Goal: Check status: Check status

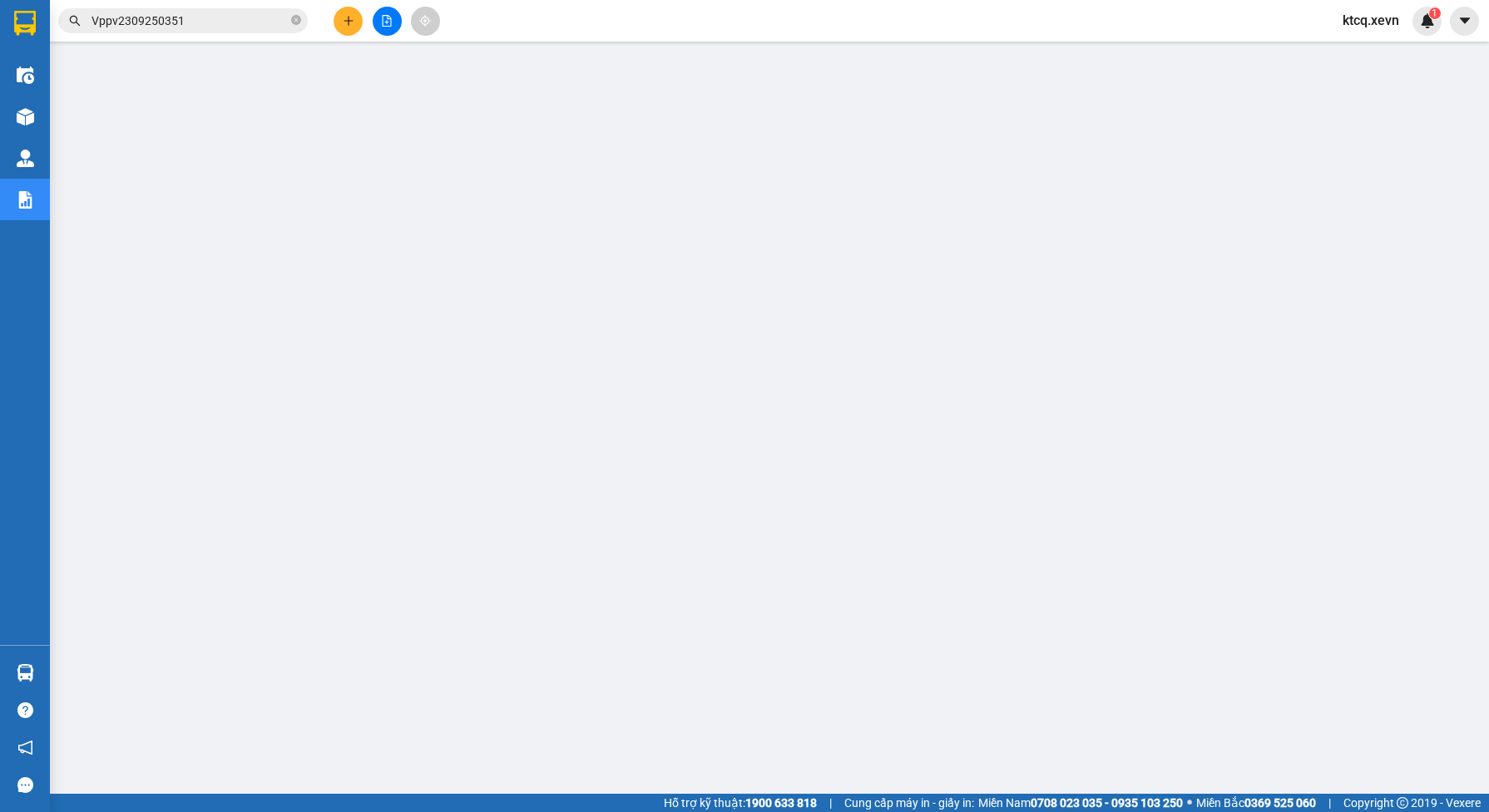
click at [189, 23] on input "Vppv2309250351" at bounding box center [189, 21] width 196 height 18
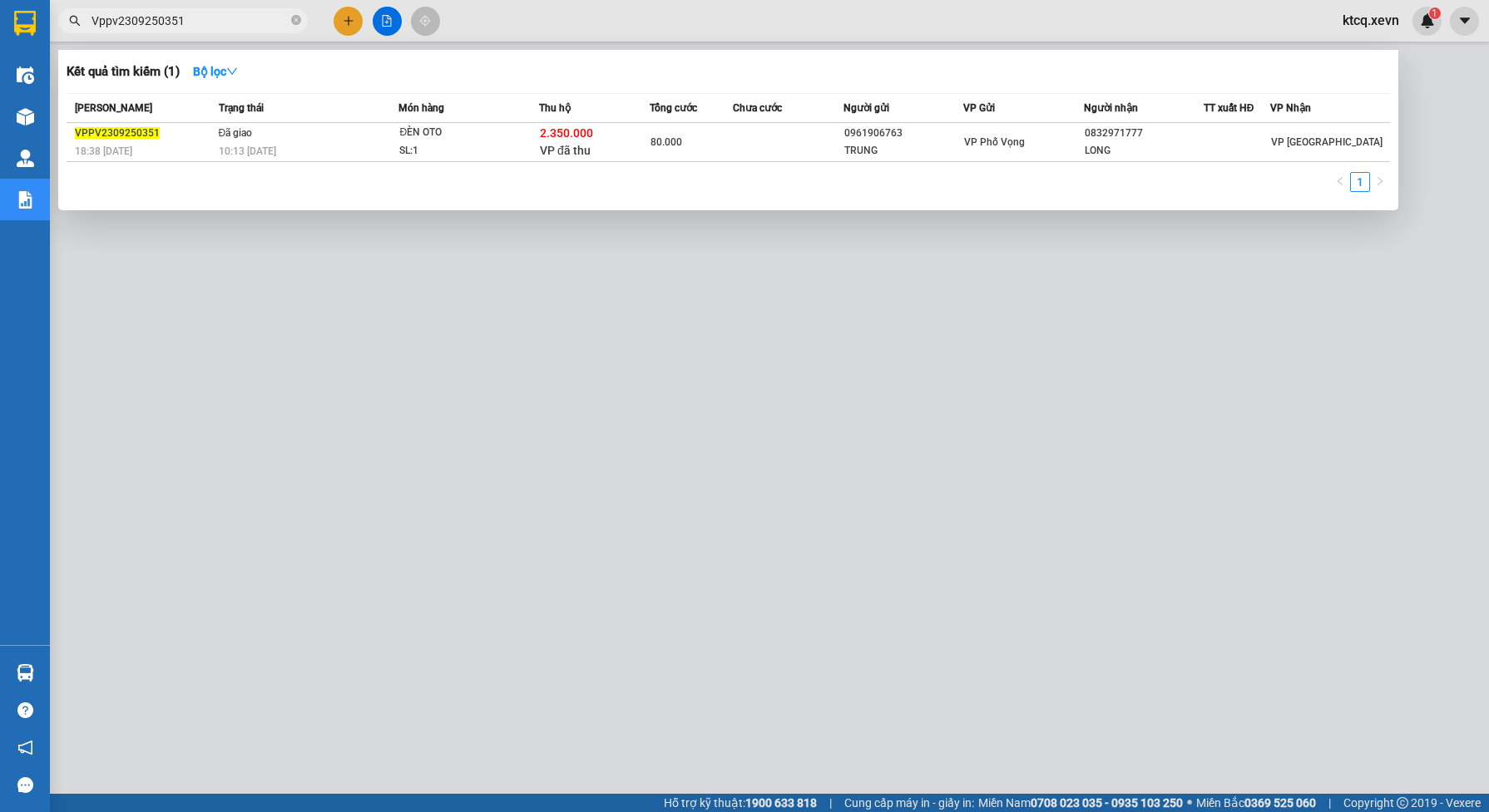
click at [189, 23] on input "Vppv2309250351" at bounding box center [189, 21] width 196 height 18
paste input "PBC1010250223"
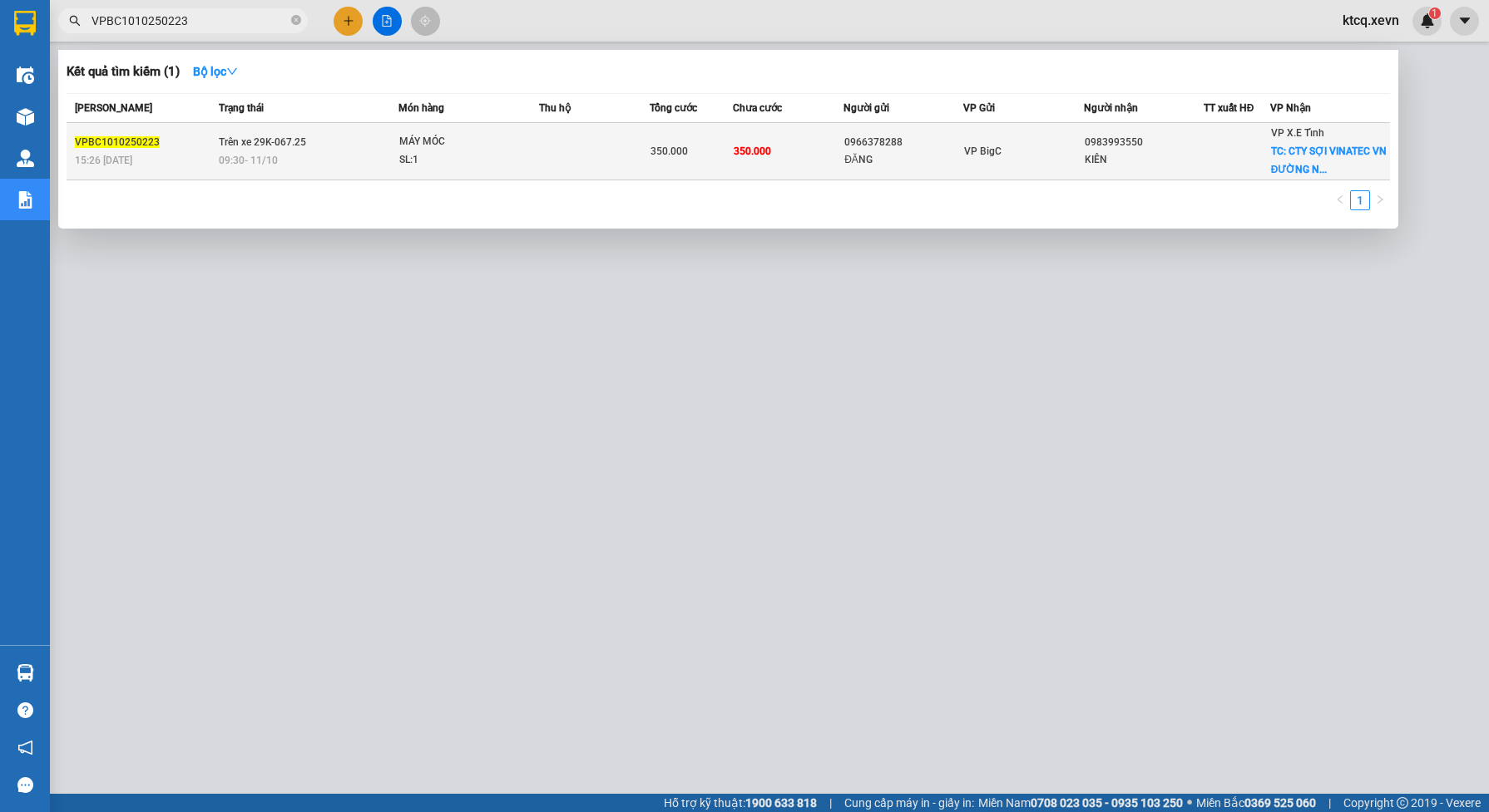
type input "VPBC1010250223"
click at [354, 152] on div "09:30 [DATE]" at bounding box center [309, 160] width 179 height 18
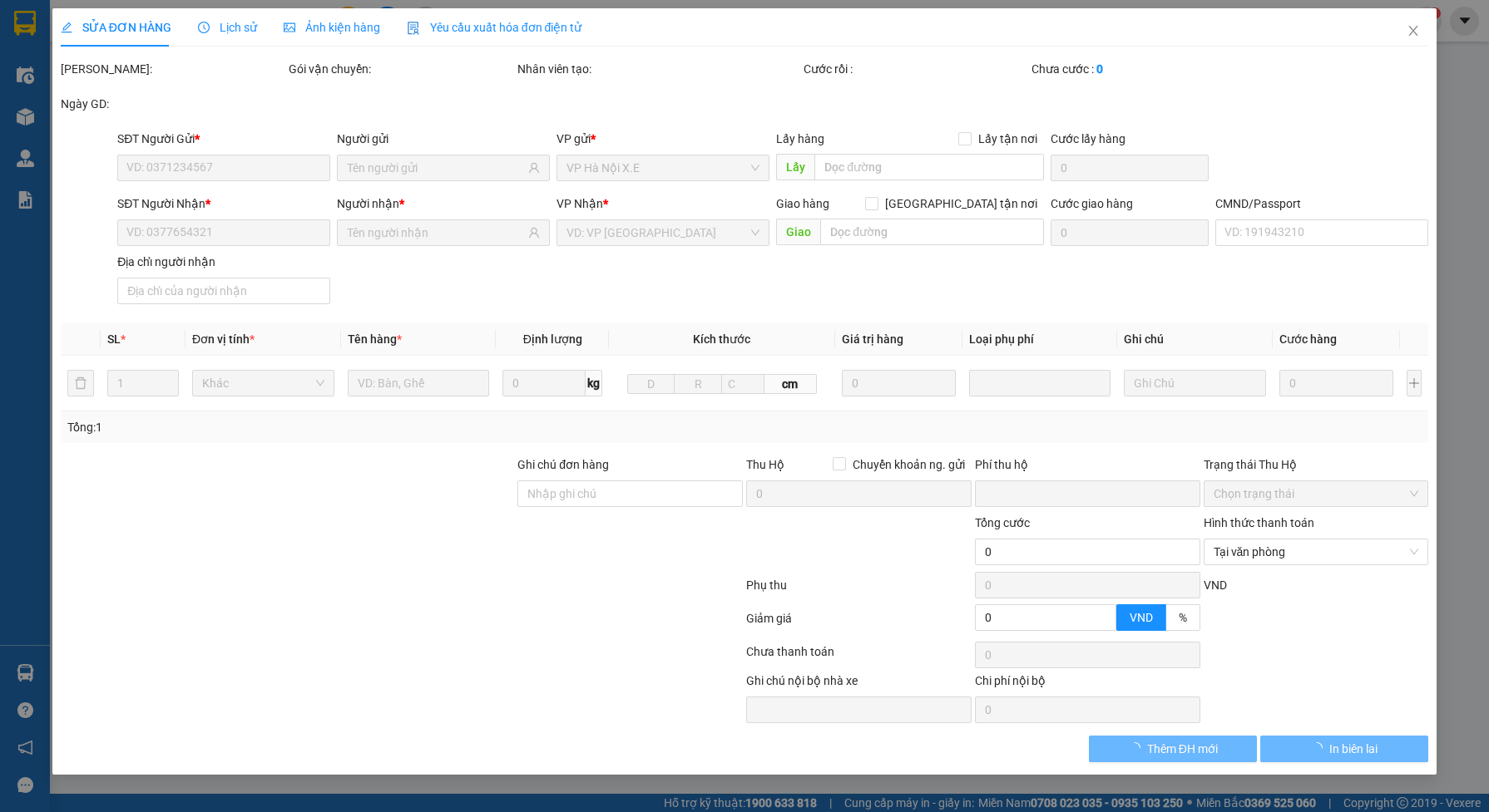
type input "0966378288"
type input "ĐĂNG"
type input "0983993550"
type input "KIÊN"
checkbox input "true"
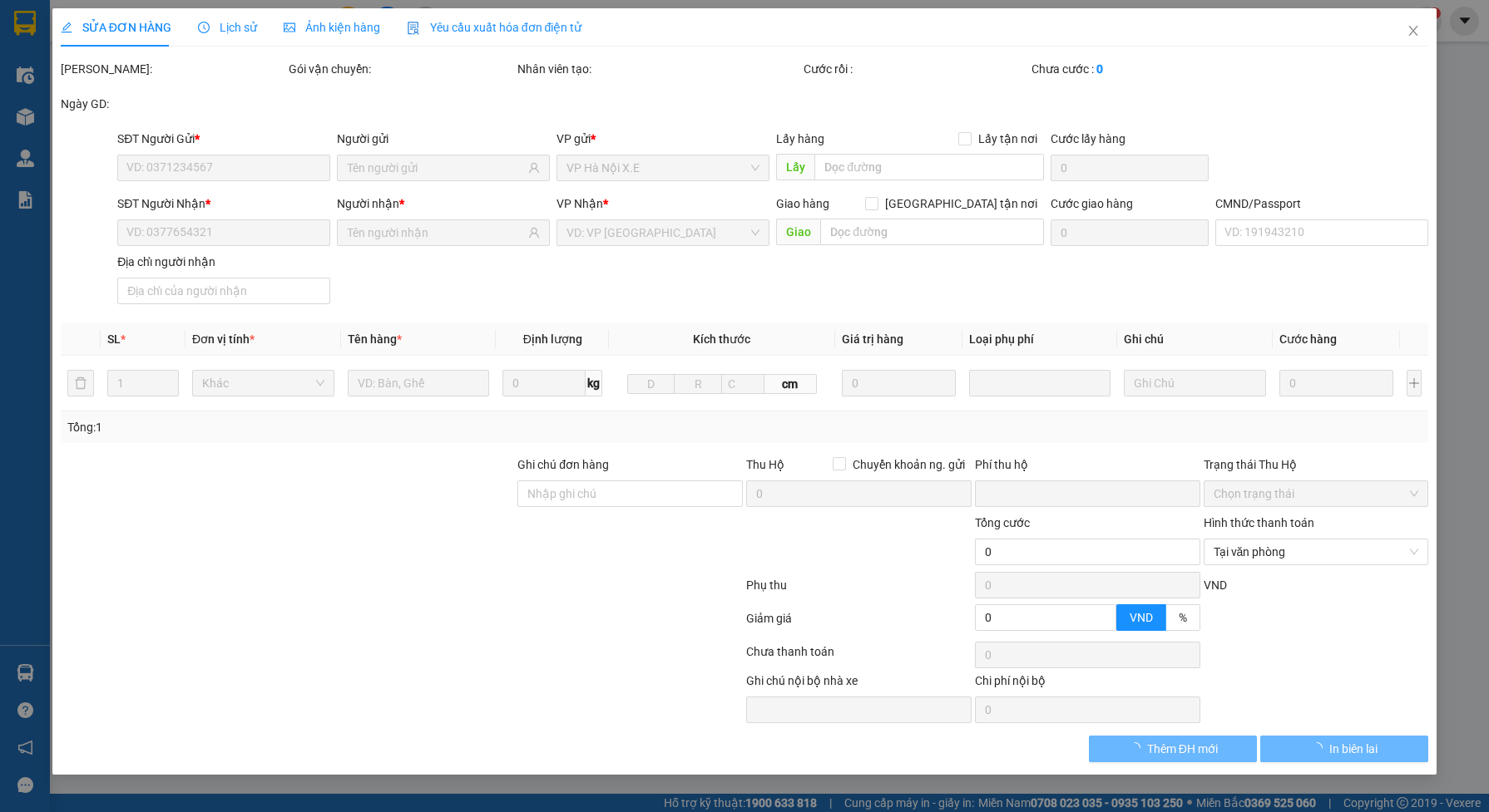
type input "CTY SỢI VINATEC VN ĐƯỜNG N8 LÔ T$S KCN HOÀ XÁ"
type input "150.000"
type input "0"
type input "350.000"
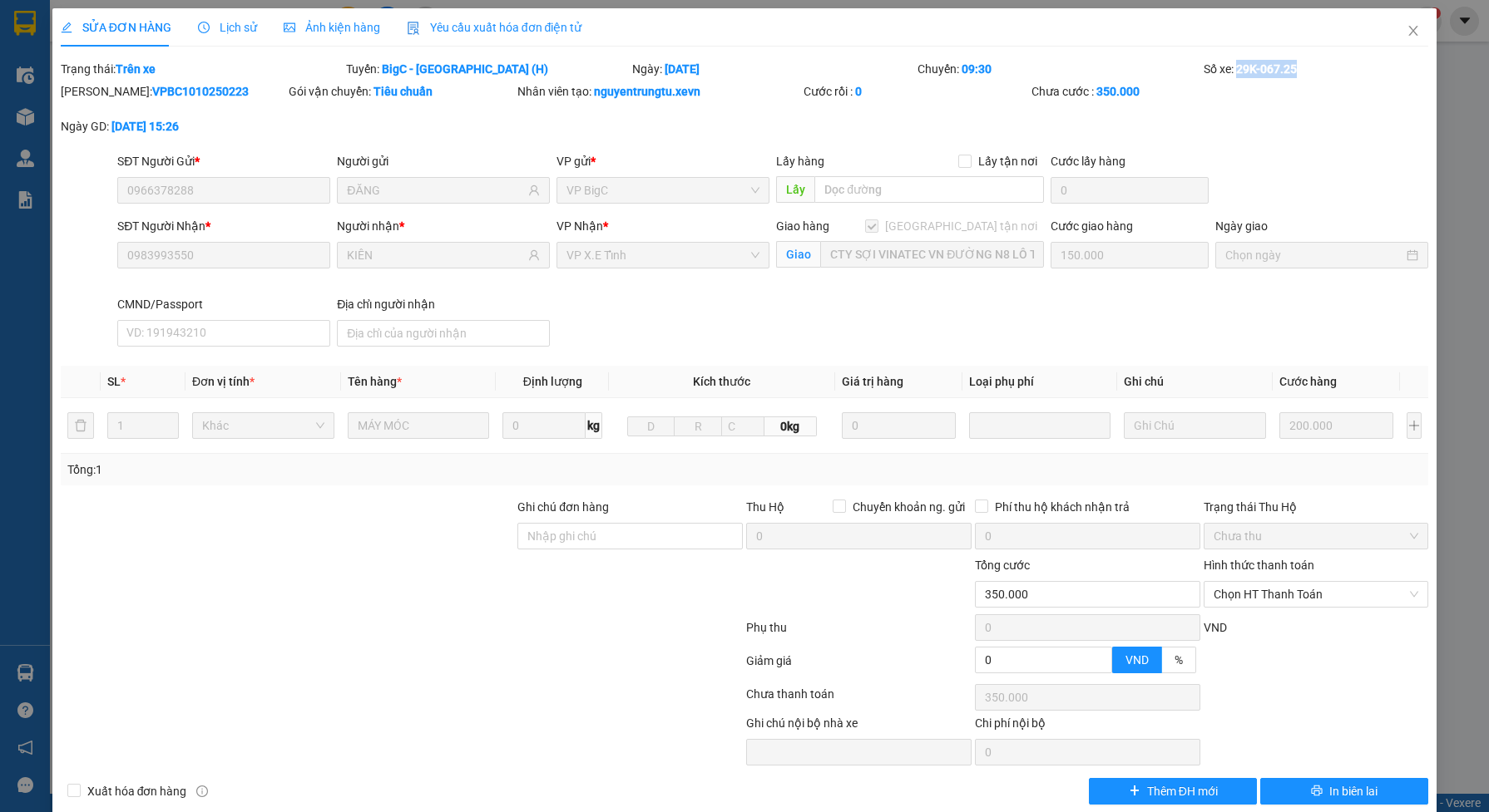
drag, startPoint x: 1223, startPoint y: 71, endPoint x: 1283, endPoint y: 68, distance: 60.1
click at [1283, 68] on b "29K-067.25" at bounding box center [1266, 69] width 61 height 13
copy b "29K-067.25"
drag, startPoint x: 376, startPoint y: 64, endPoint x: 489, endPoint y: 67, distance: 113.0
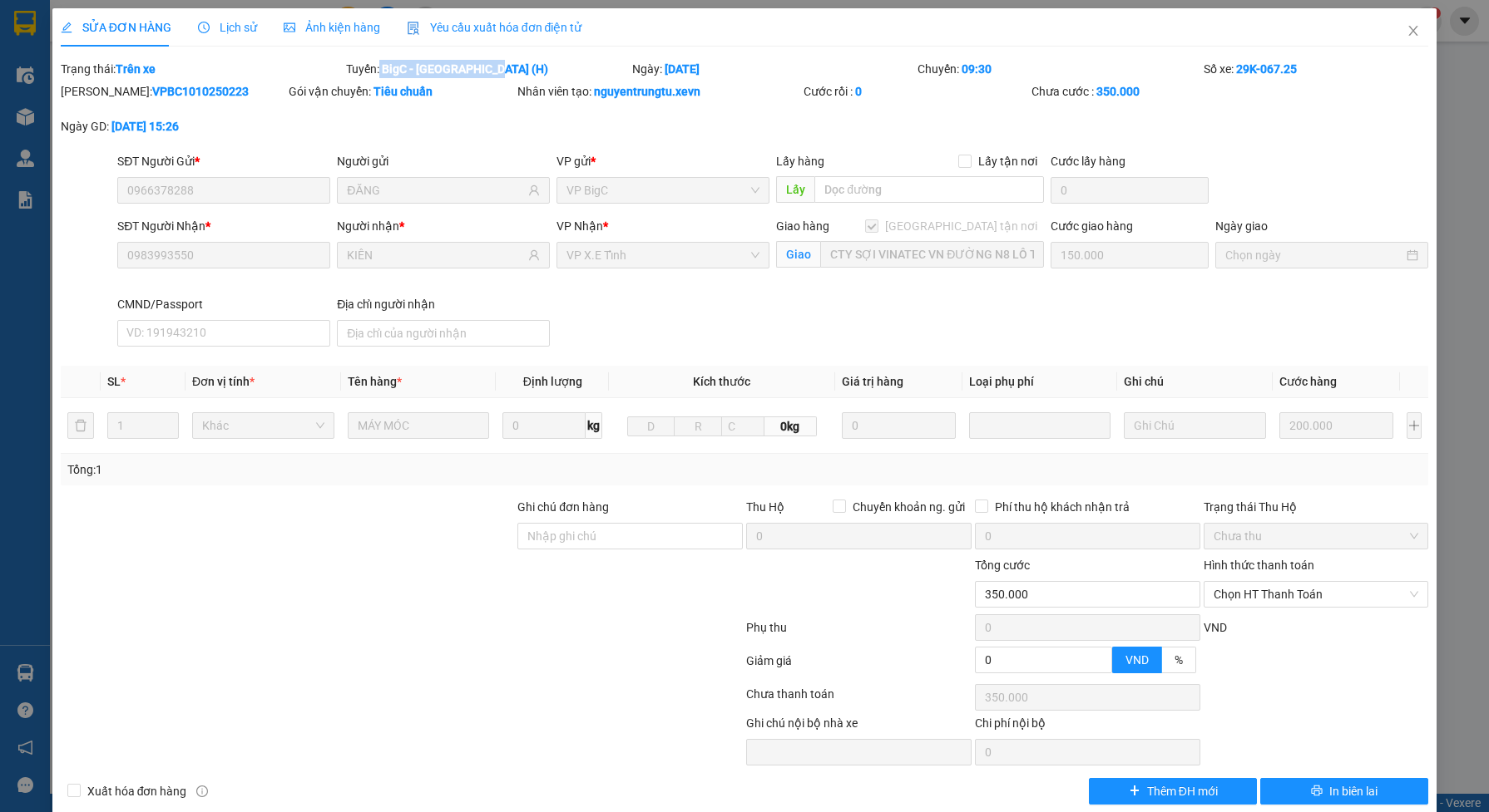
click at [489, 67] on div "Tuyến: BigC - [GEOGRAPHIC_DATA] (H)" at bounding box center [487, 69] width 286 height 18
copy div "BigC - [GEOGRAPHIC_DATA] (H)"
click at [1406, 29] on icon "close" at bounding box center [1412, 30] width 13 height 13
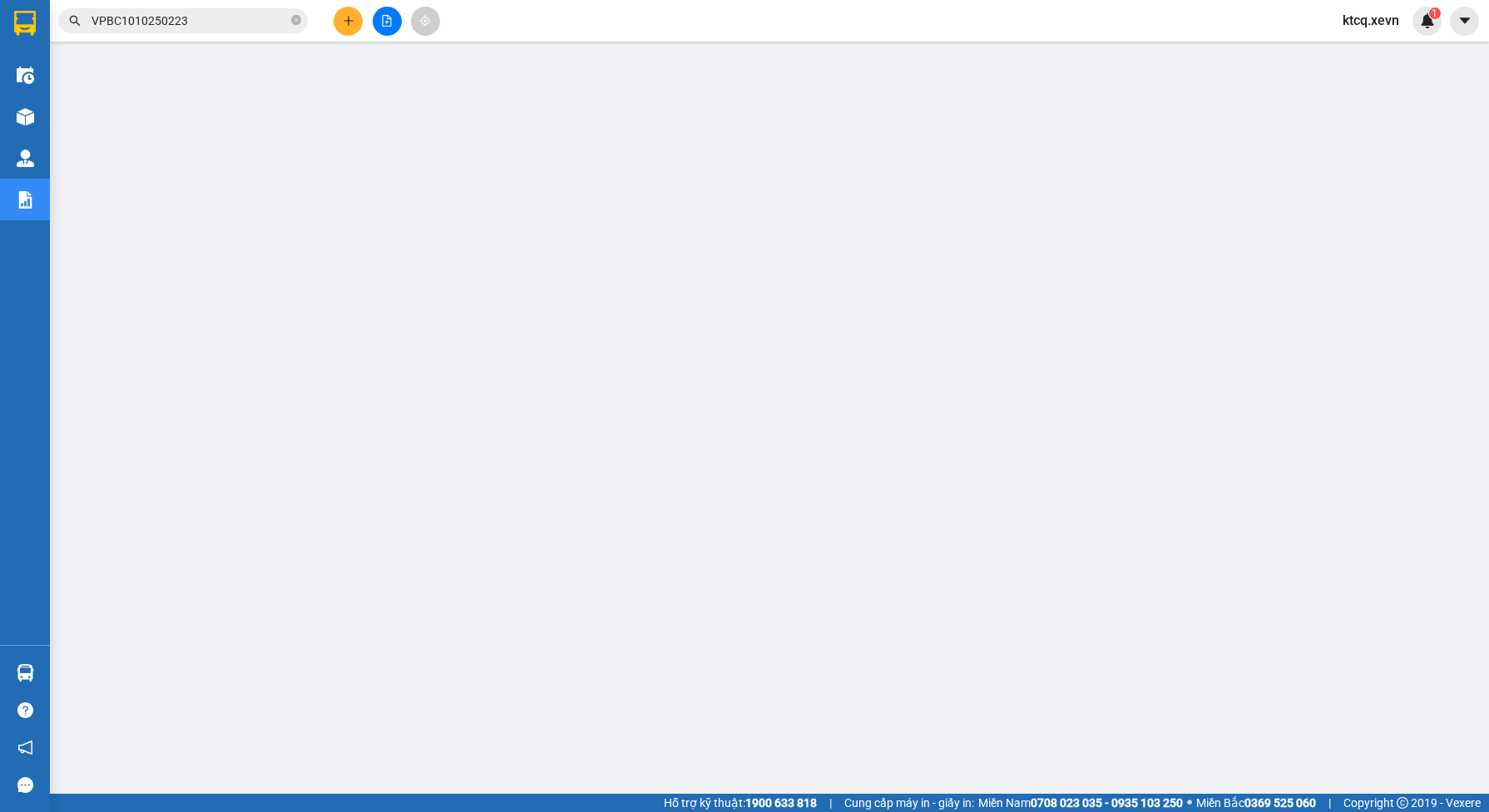
click at [200, 23] on input "VPBC1010250223" at bounding box center [189, 21] width 196 height 18
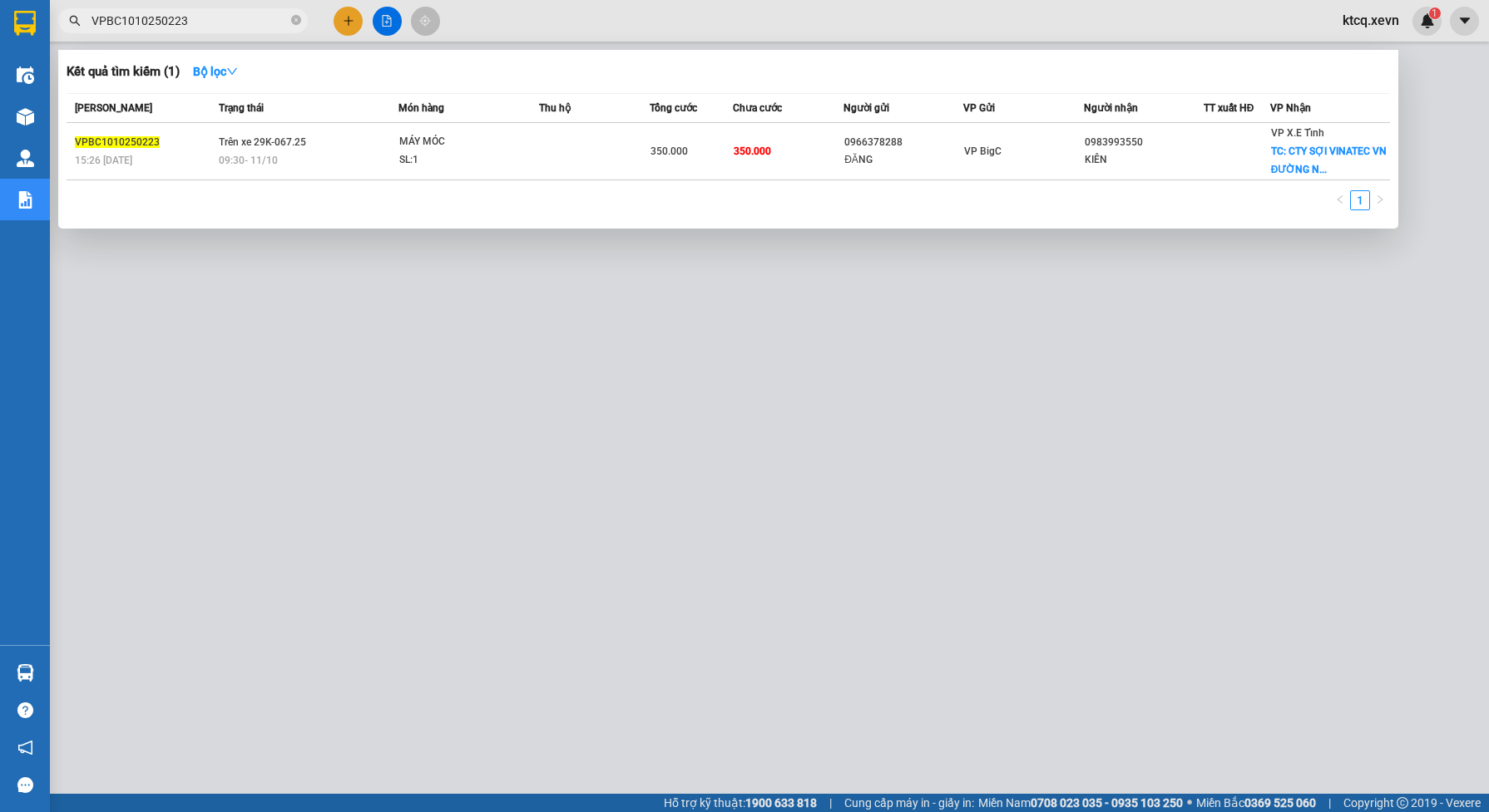
click at [200, 23] on input "VPBC1010250223" at bounding box center [189, 21] width 196 height 18
paste input "NĐ1010250030"
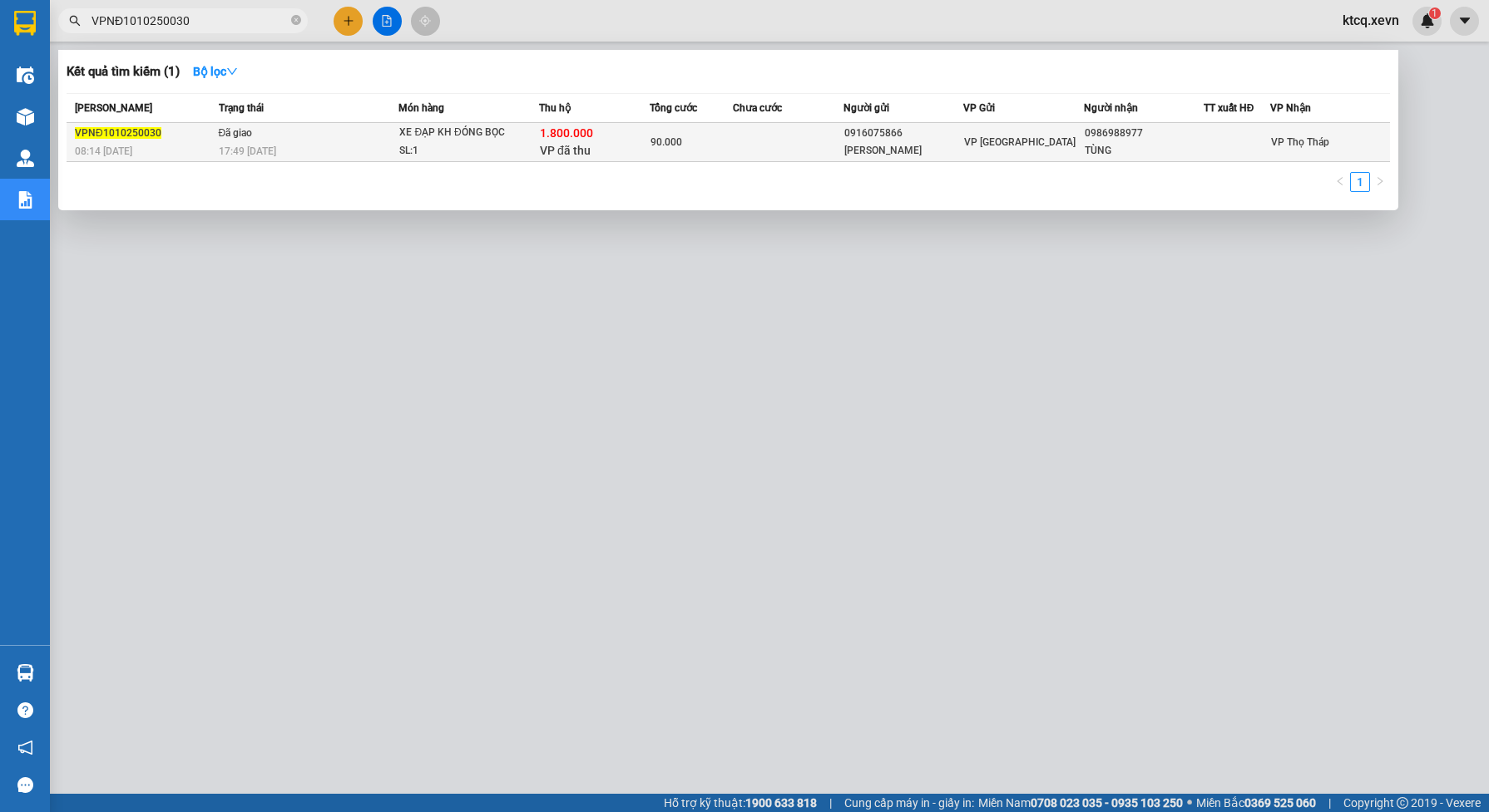
type input "VPNĐ1010250030"
click at [306, 145] on div "17:49 [DATE]" at bounding box center [309, 151] width 179 height 18
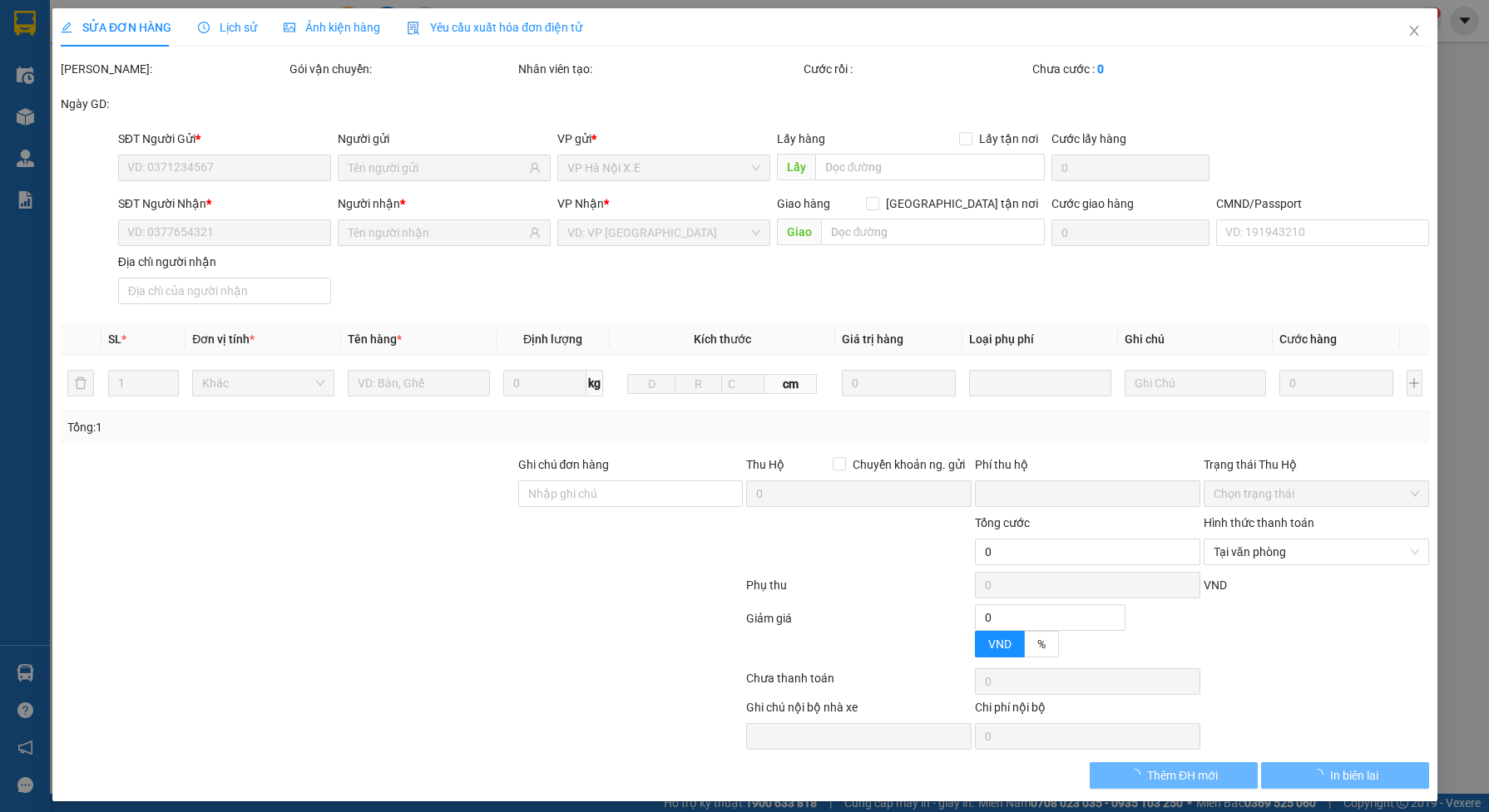
type input "0916075866"
type input "[PERSON_NAME]"
type input "0986988977"
type input "TÙNG"
type input "001088051857"
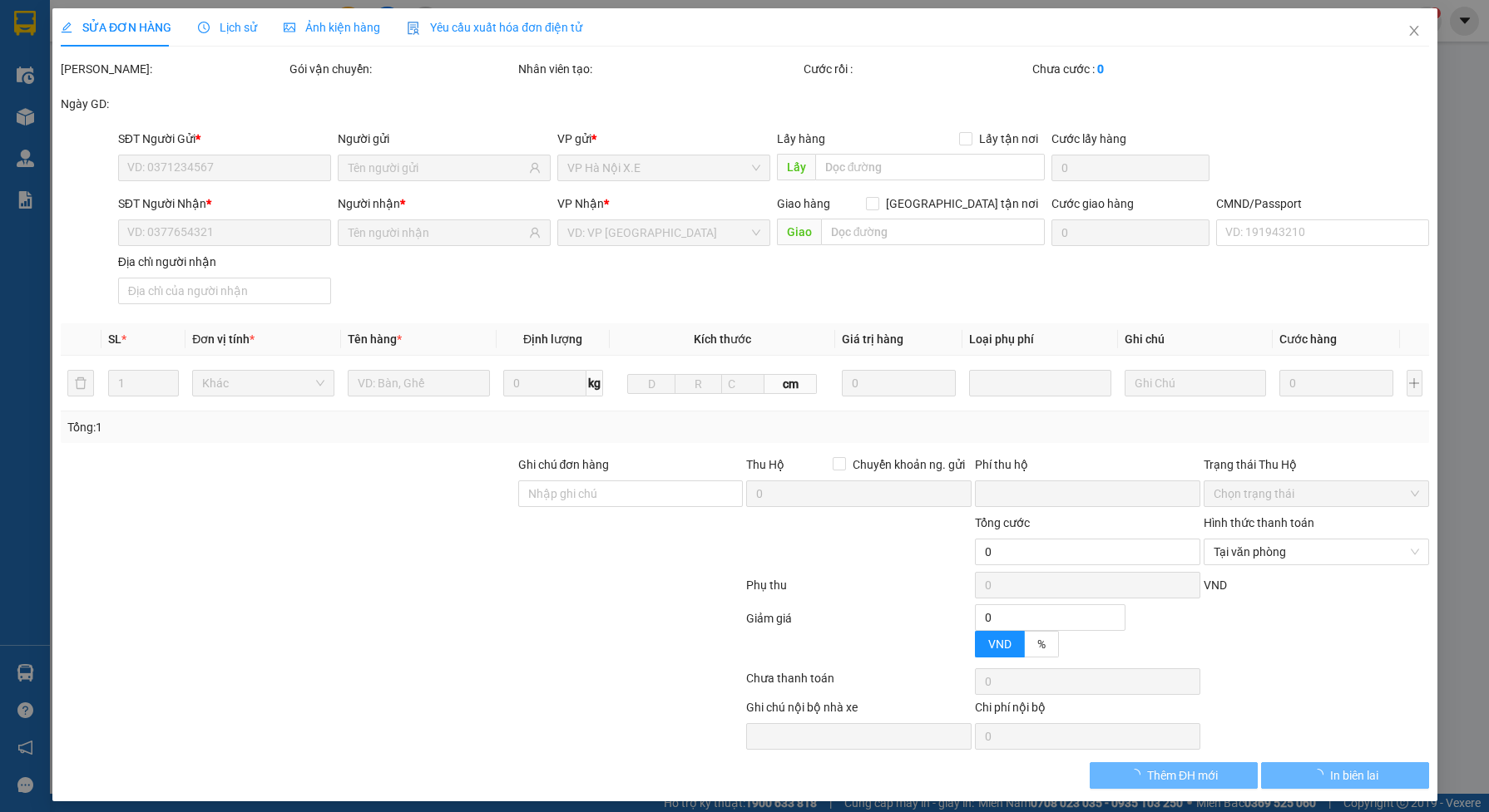
checkbox input "true"
type input "1.800.000"
type input "0"
type input "90.000"
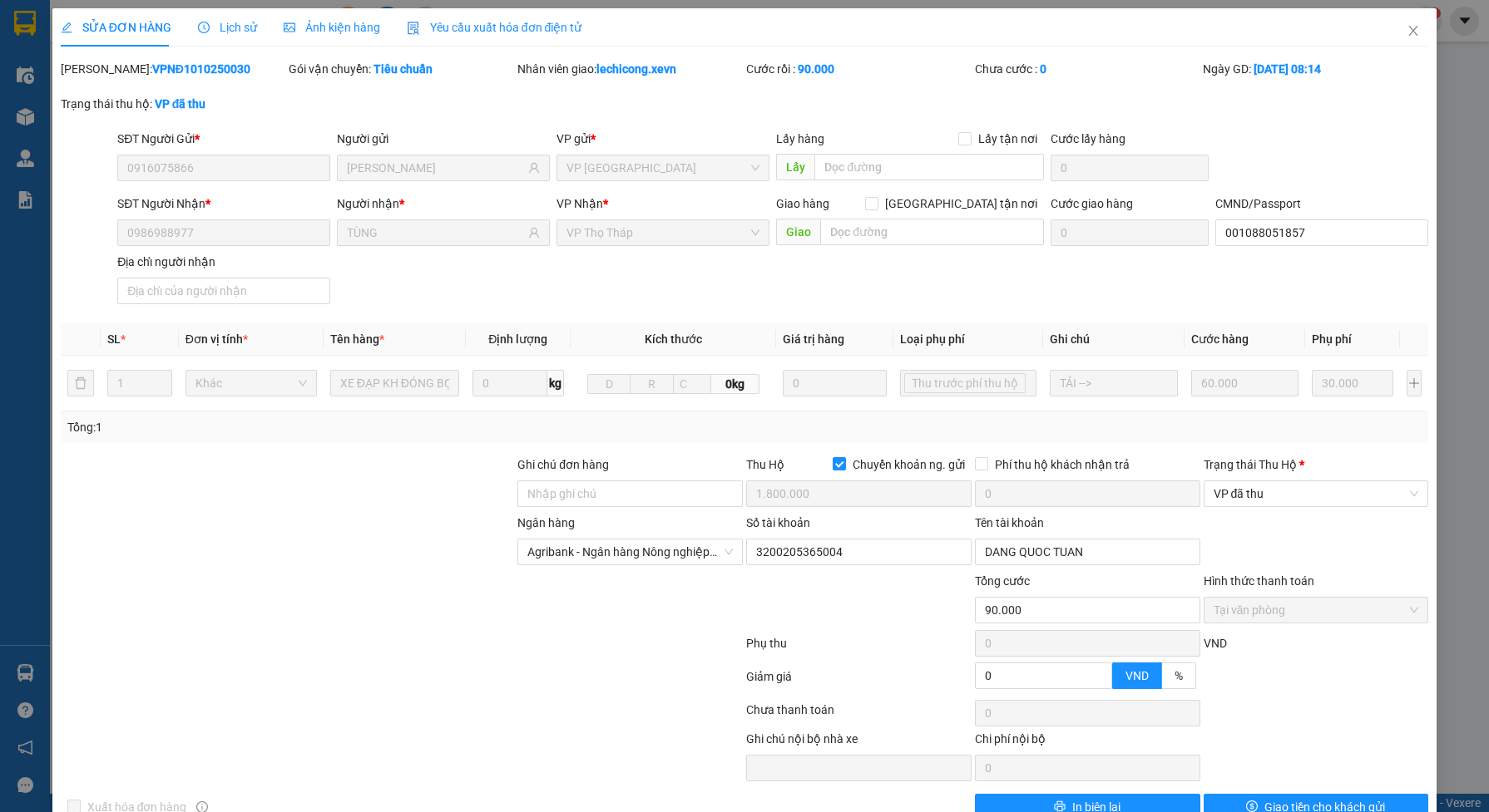
click at [244, 27] on span "Lịch sử" at bounding box center [227, 27] width 59 height 13
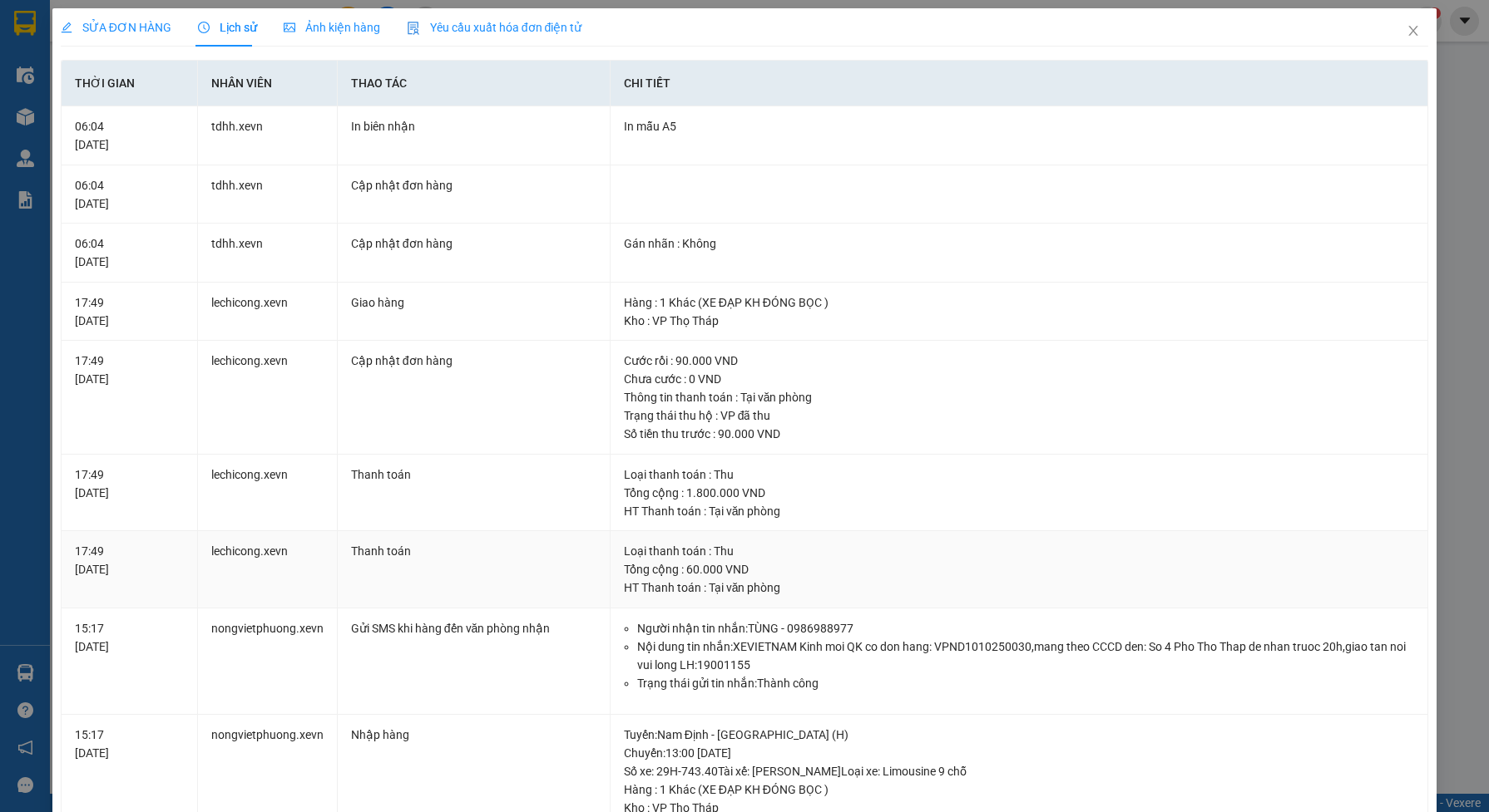
scroll to position [208, 0]
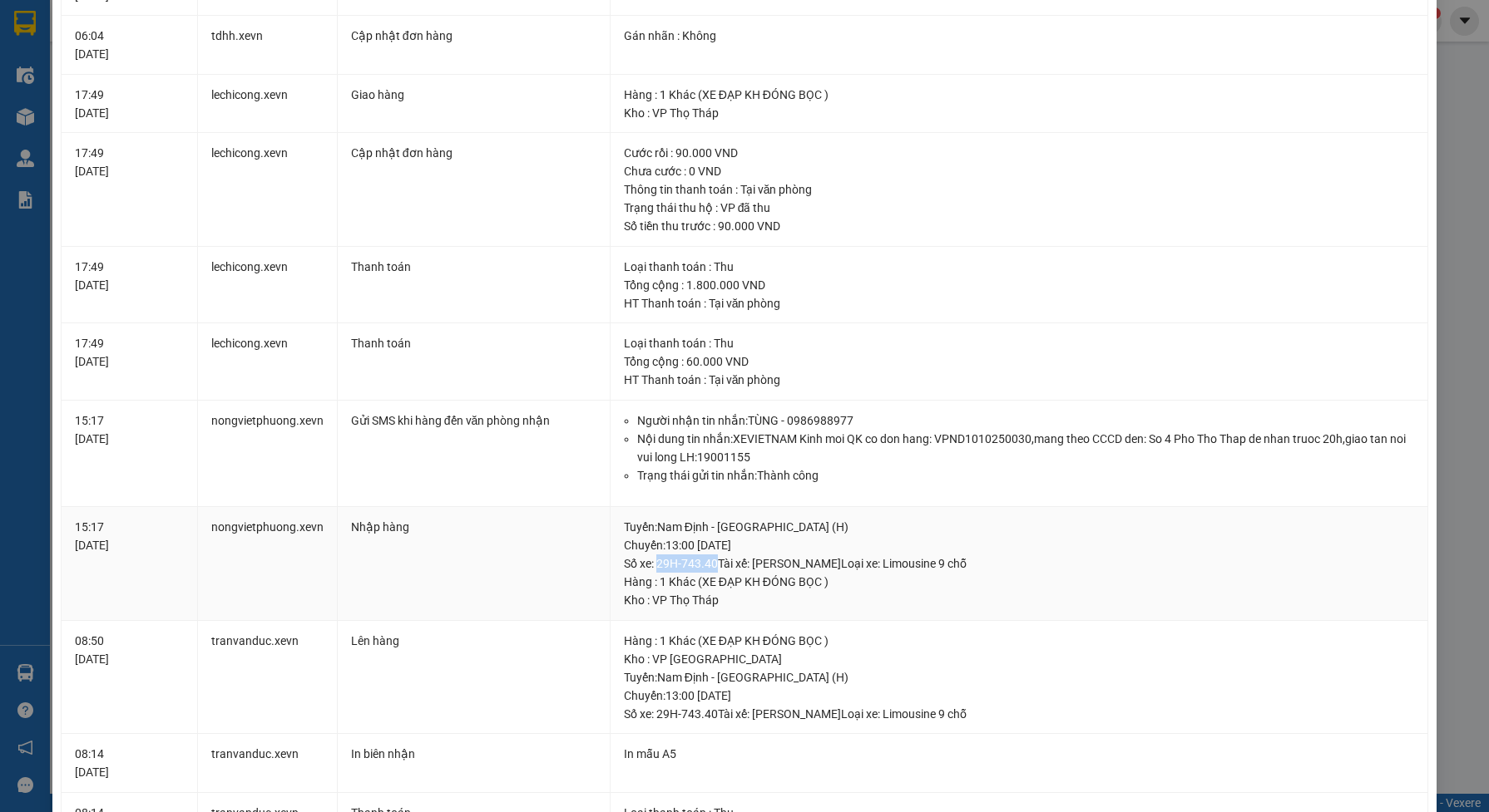
drag, startPoint x: 710, startPoint y: 564, endPoint x: 651, endPoint y: 564, distance: 59.0
click at [651, 564] on div "Tuyến : [GEOGRAPHIC_DATA] - [GEOGRAPHIC_DATA] (H) [GEOGRAPHIC_DATA]: 13:00 [DAT…" at bounding box center [1019, 545] width 791 height 55
copy div "29H-743.40"
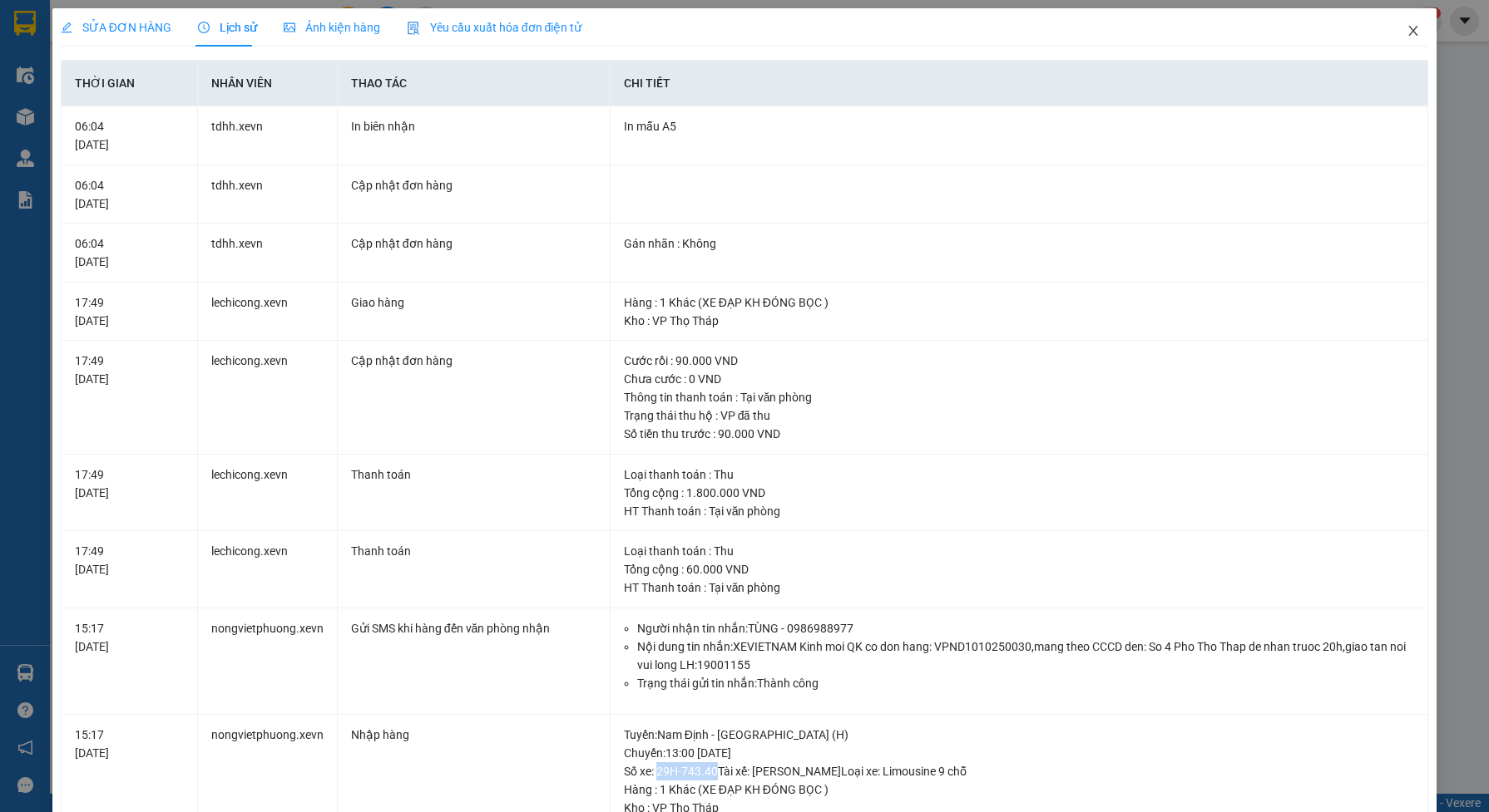
click at [1406, 25] on icon "close" at bounding box center [1412, 30] width 13 height 13
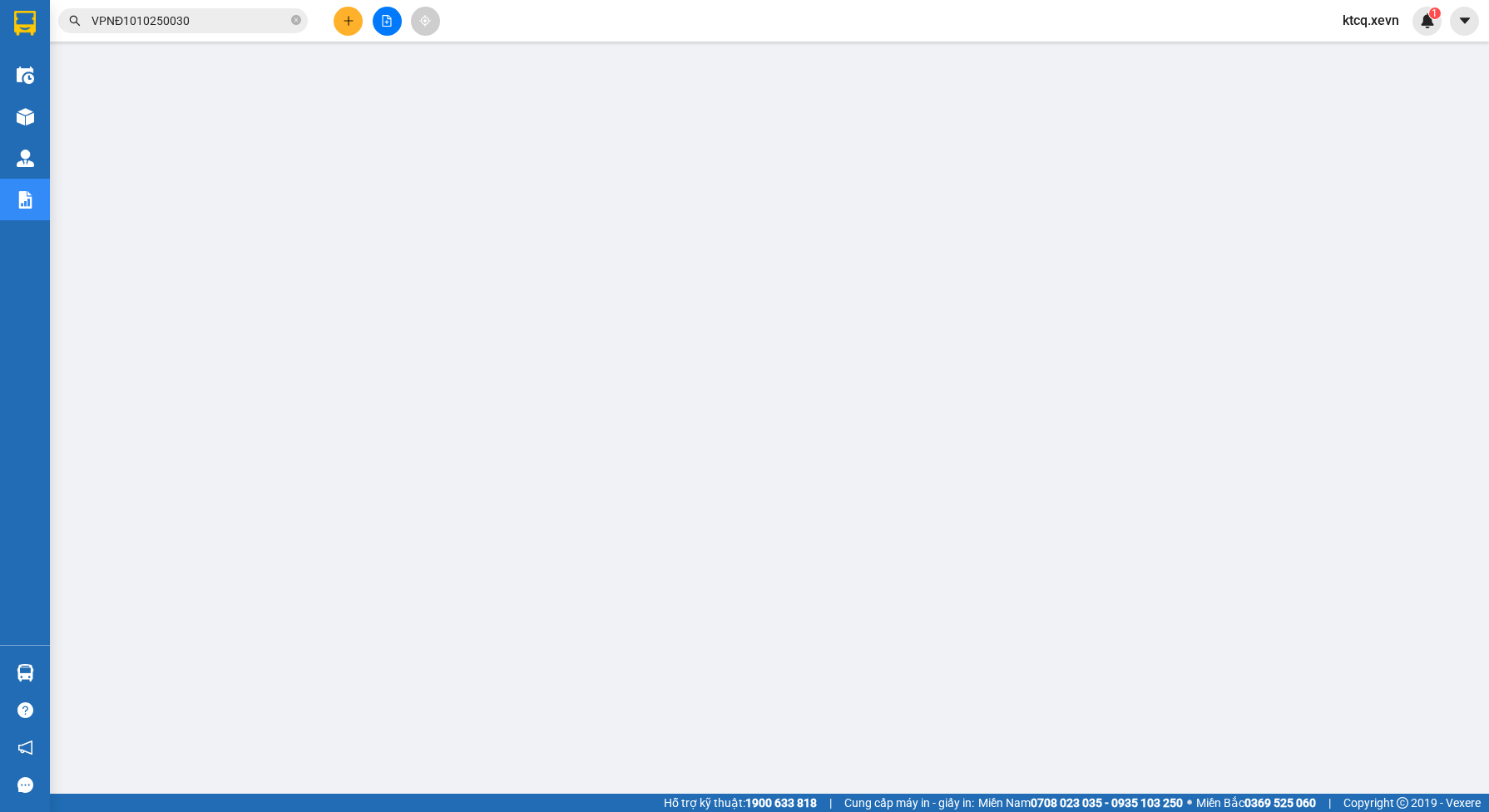
click at [193, 7] on div "Kết quả tìm kiếm ( 1 ) Bộ lọc Mã ĐH Trạng thái Món hàng Thu hộ Tổng cước Chưa c…" at bounding box center [162, 21] width 324 height 29
click at [196, 15] on input "VPNĐ1010250030" at bounding box center [189, 21] width 196 height 18
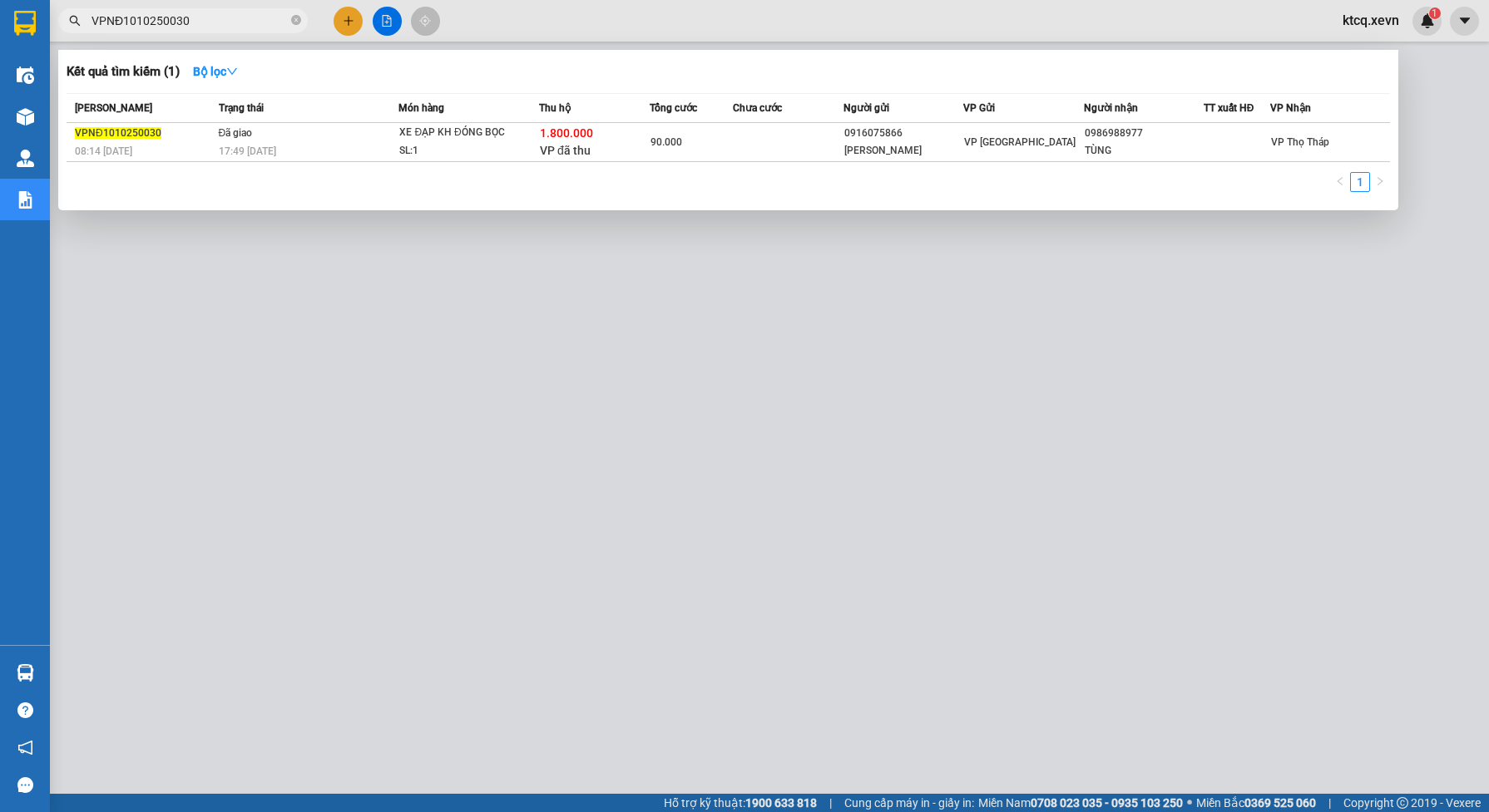
paste input "BC1010250056"
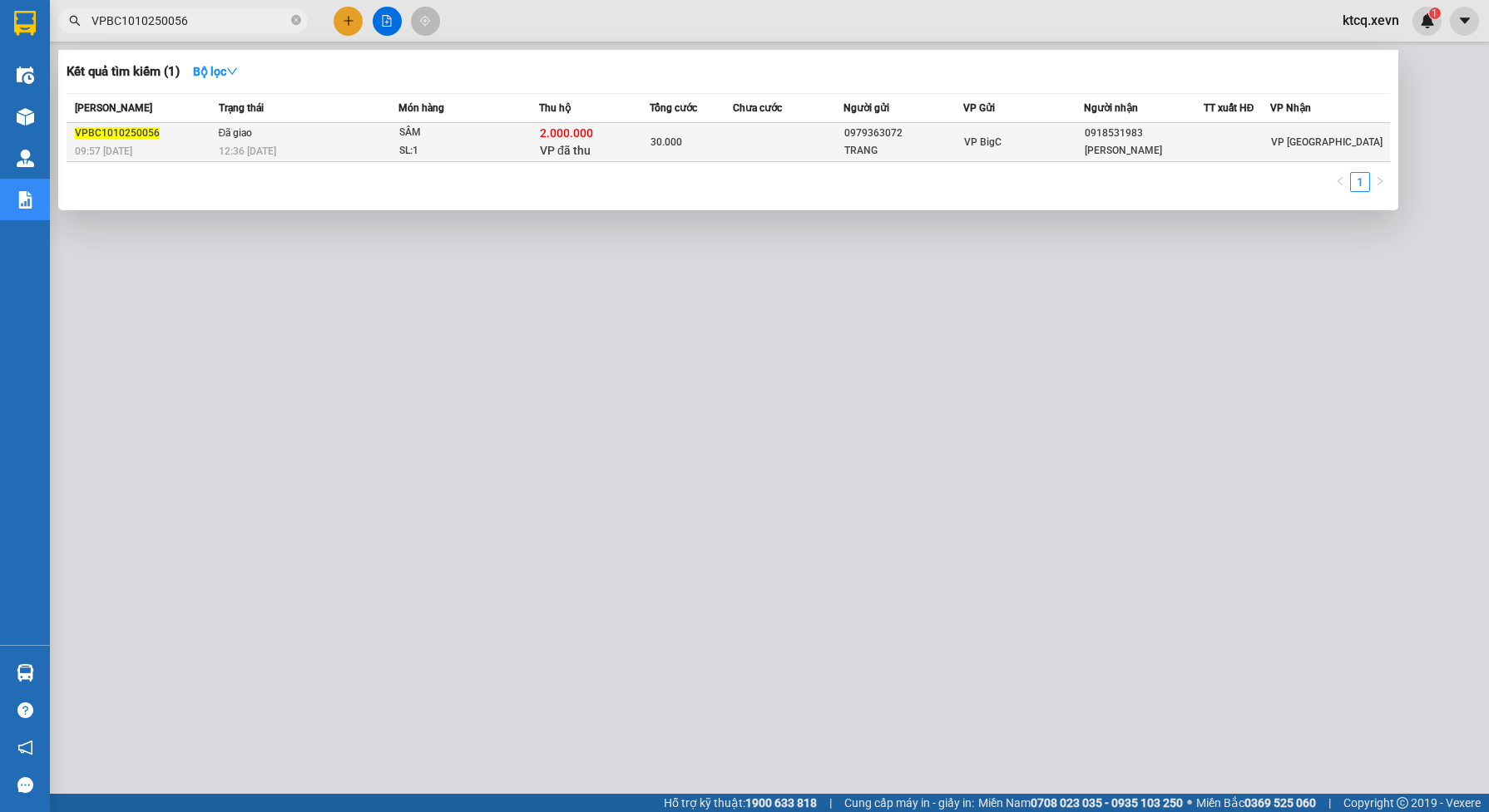
type input "VPBC1010250056"
click at [559, 147] on span "VP đã thu" at bounding box center [564, 150] width 51 height 13
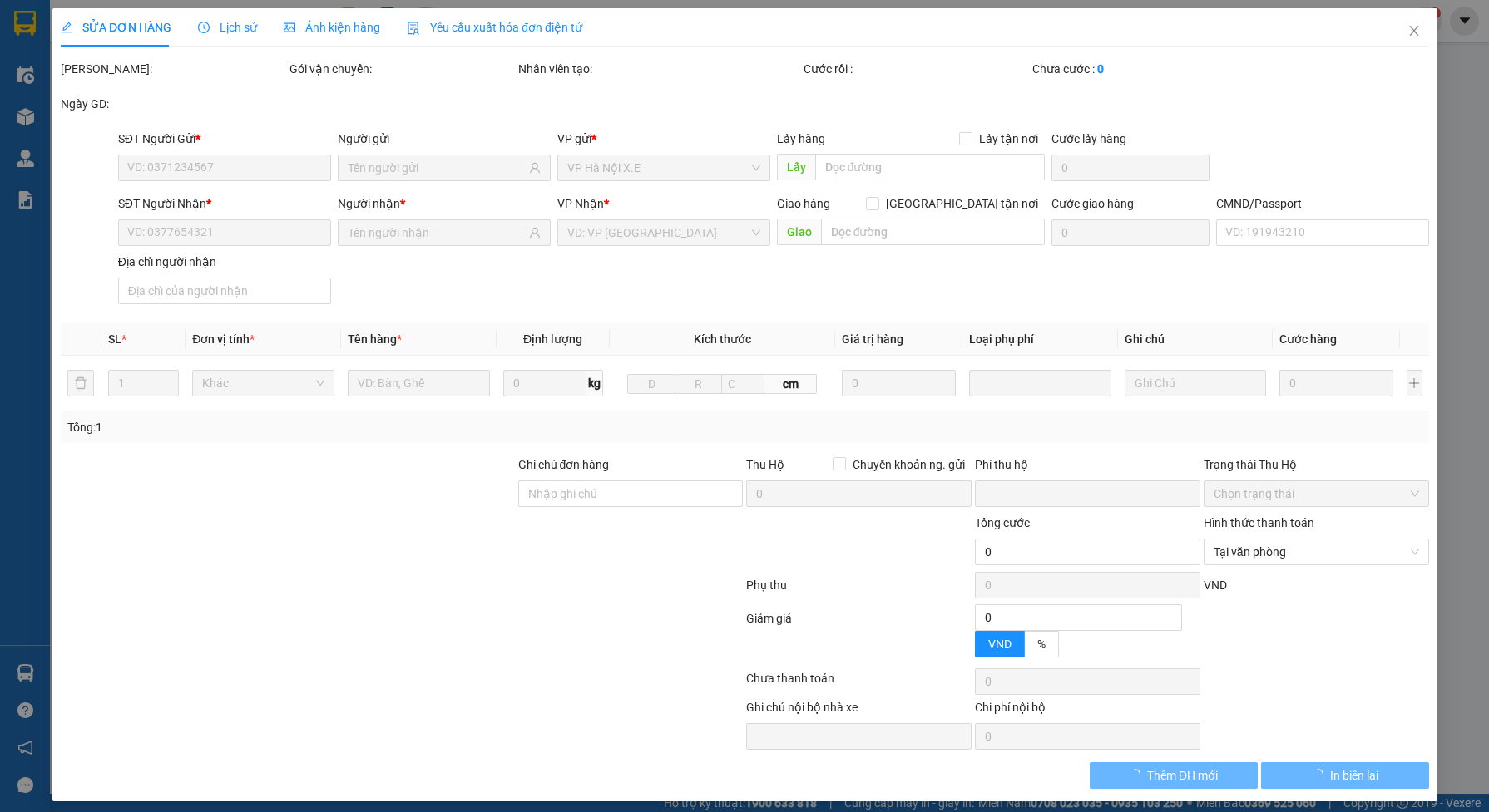
type input "0979363072"
type input "TRANG"
type input "0918531983"
type input "[PERSON_NAME]"
type input "037094003310 [PERSON_NAME] SINH"
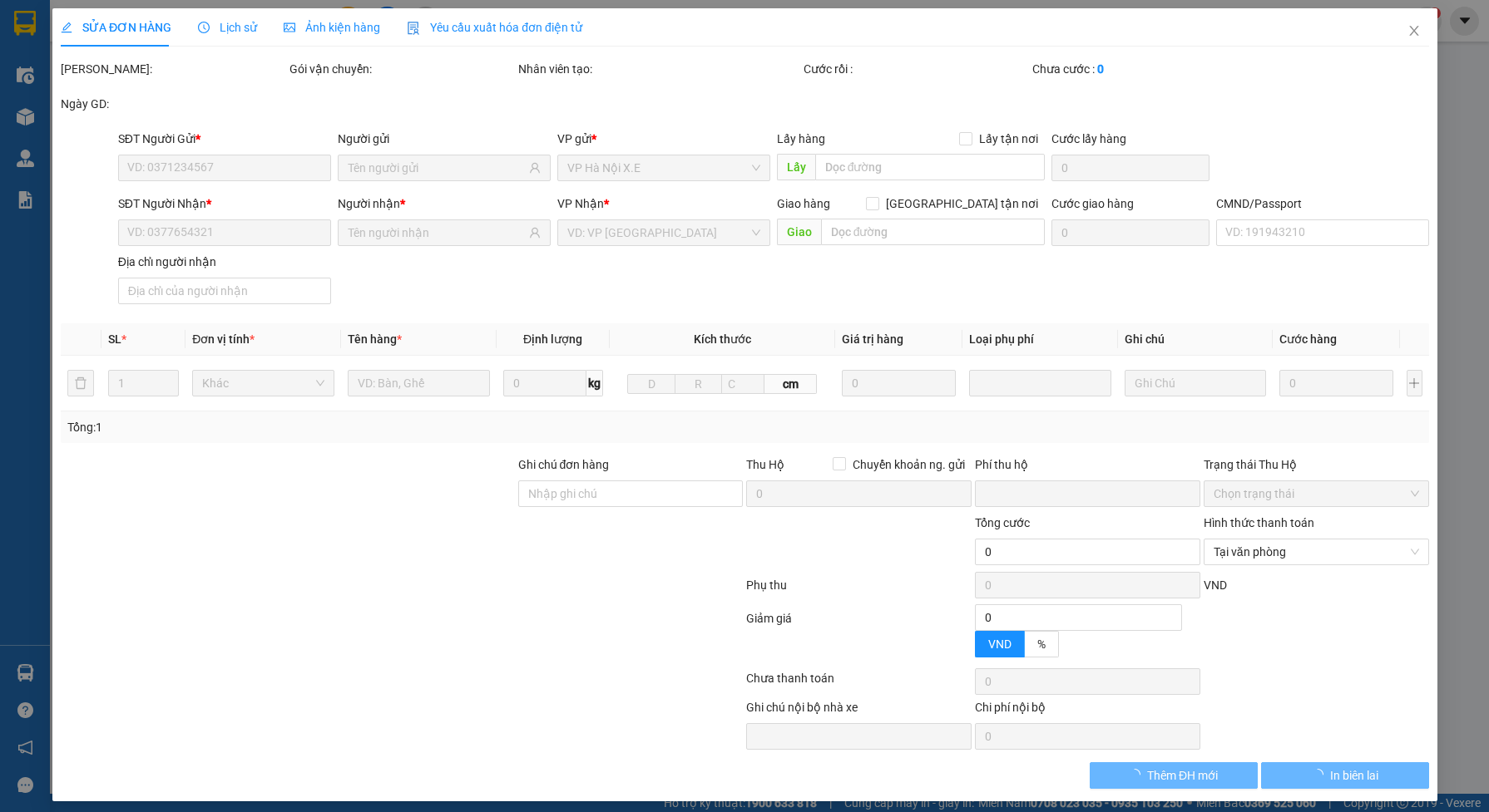
checkbox input "true"
type input "2.000.000"
type input "30.000"
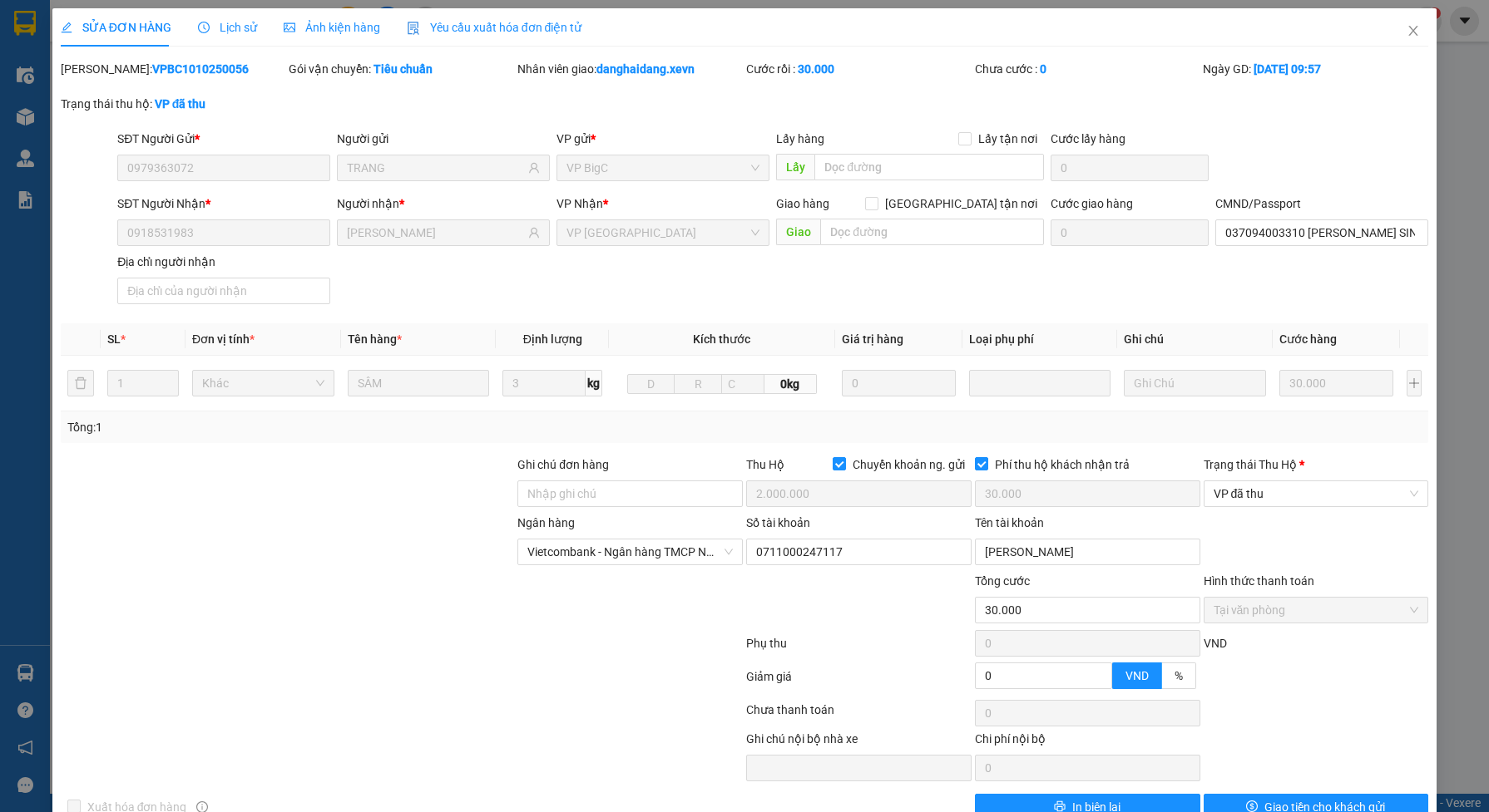
click at [226, 25] on span "Lịch sử" at bounding box center [227, 27] width 59 height 13
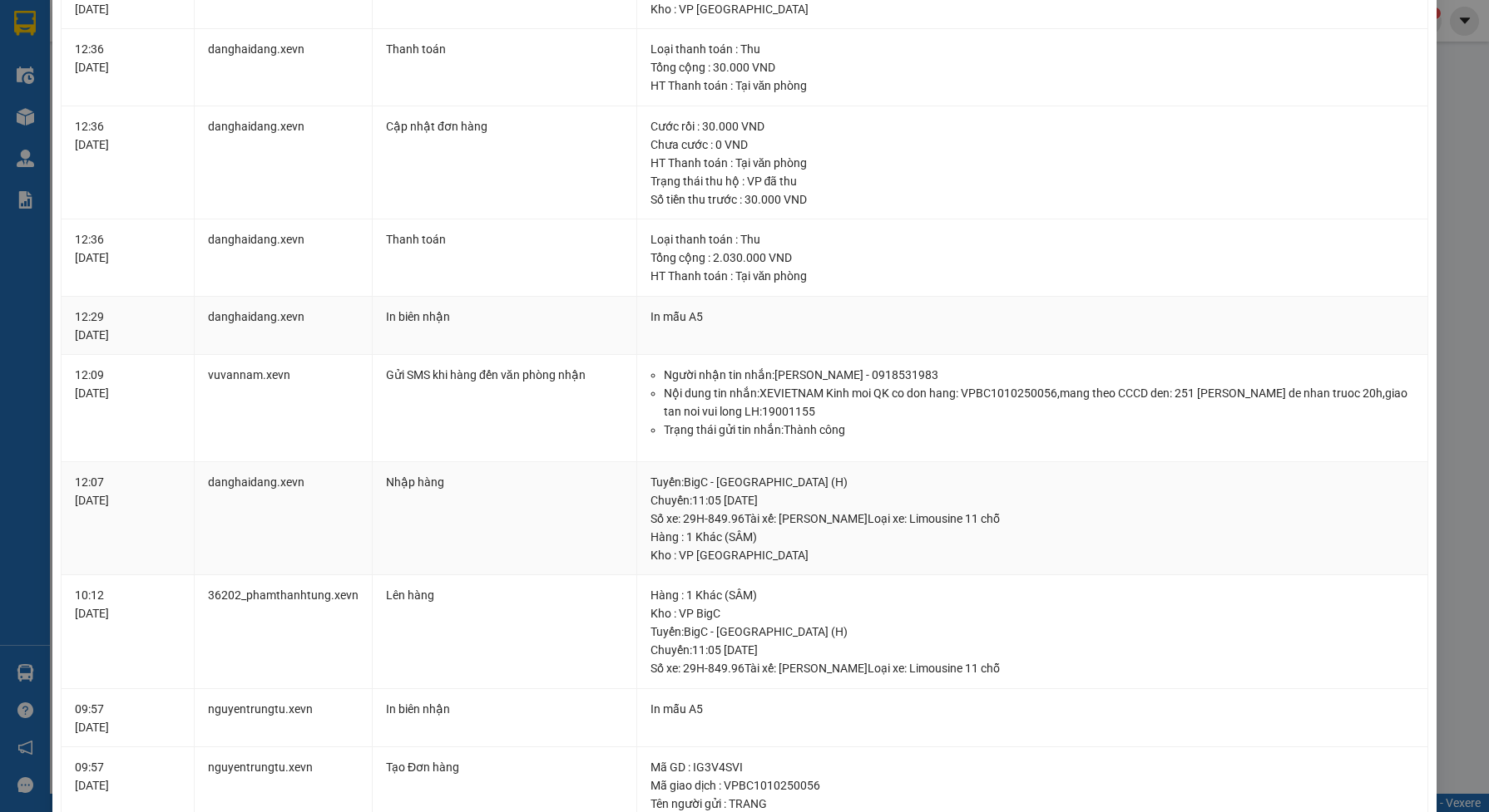
scroll to position [416, 0]
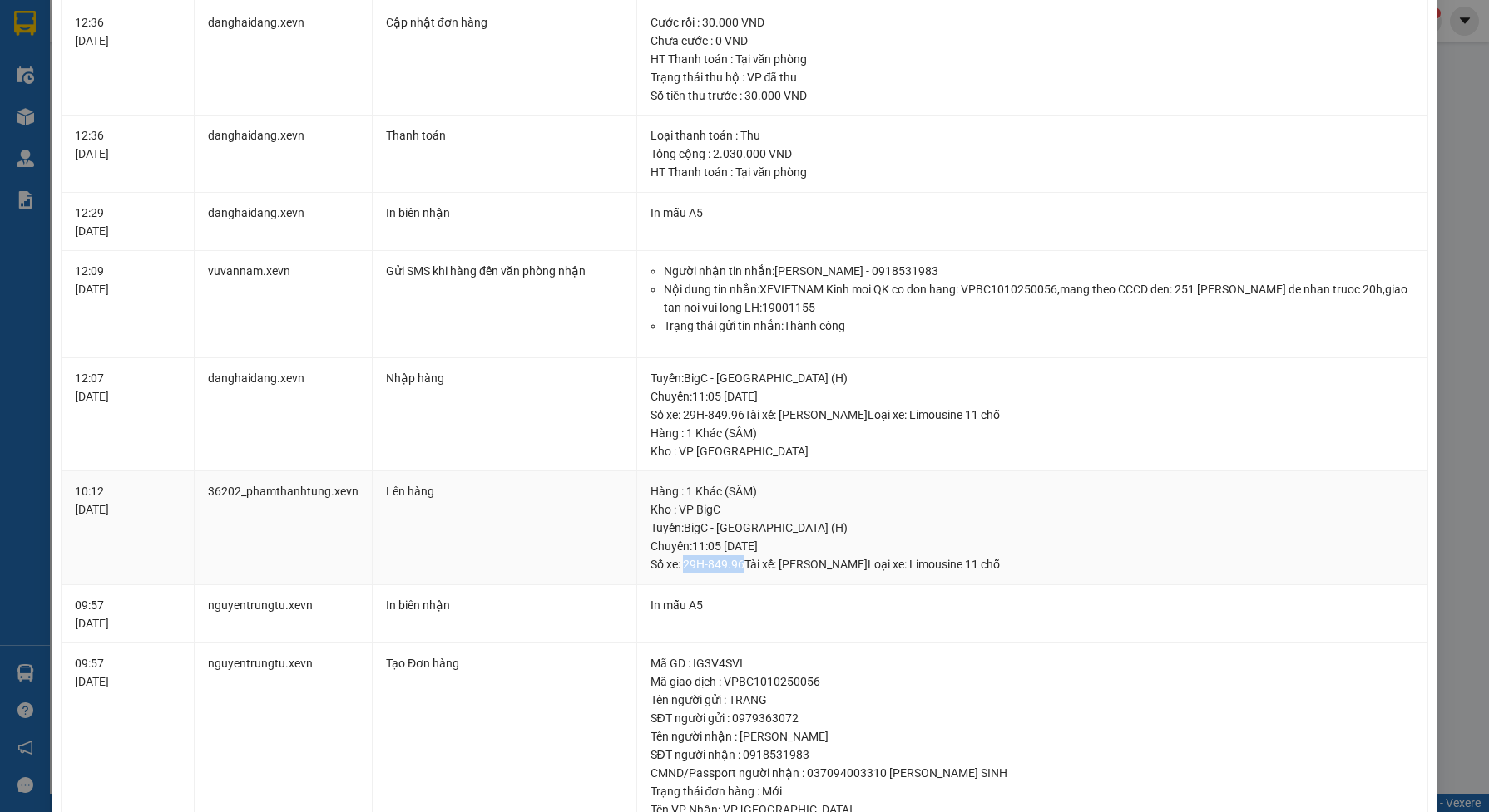
drag, startPoint x: 676, startPoint y: 568, endPoint x: 733, endPoint y: 567, distance: 57.0
click at [733, 567] on div "Tuyến : BigC - [GEOGRAPHIC_DATA] (H) [GEOGRAPHIC_DATA]: 11:05 [DATE] Số xe: 29H…" at bounding box center [1032, 545] width 764 height 55
copy div "29H-849.96"
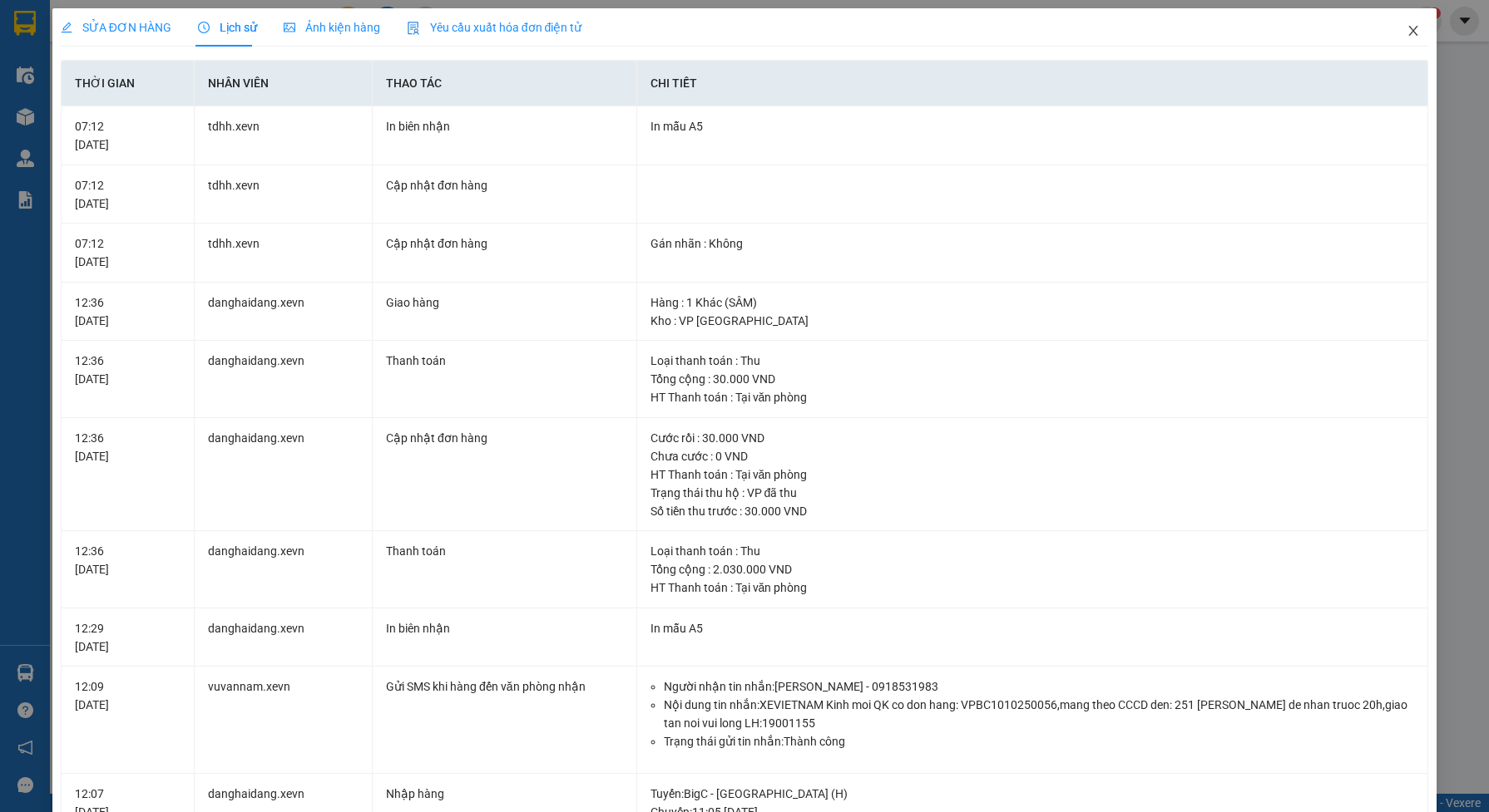
click at [1406, 34] on icon "close" at bounding box center [1412, 30] width 13 height 13
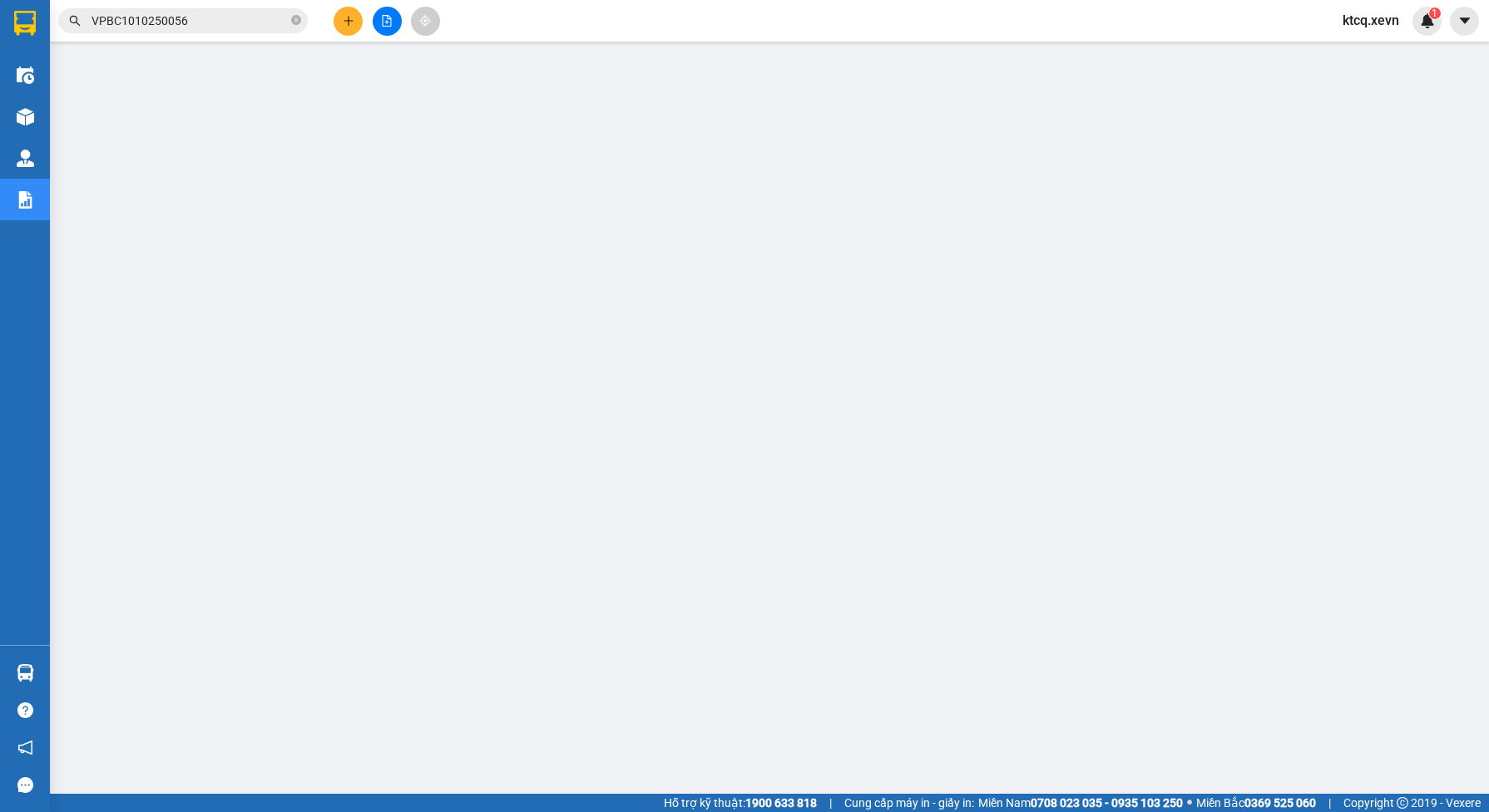
click at [171, 23] on input "VPBC1010250056" at bounding box center [189, 21] width 196 height 18
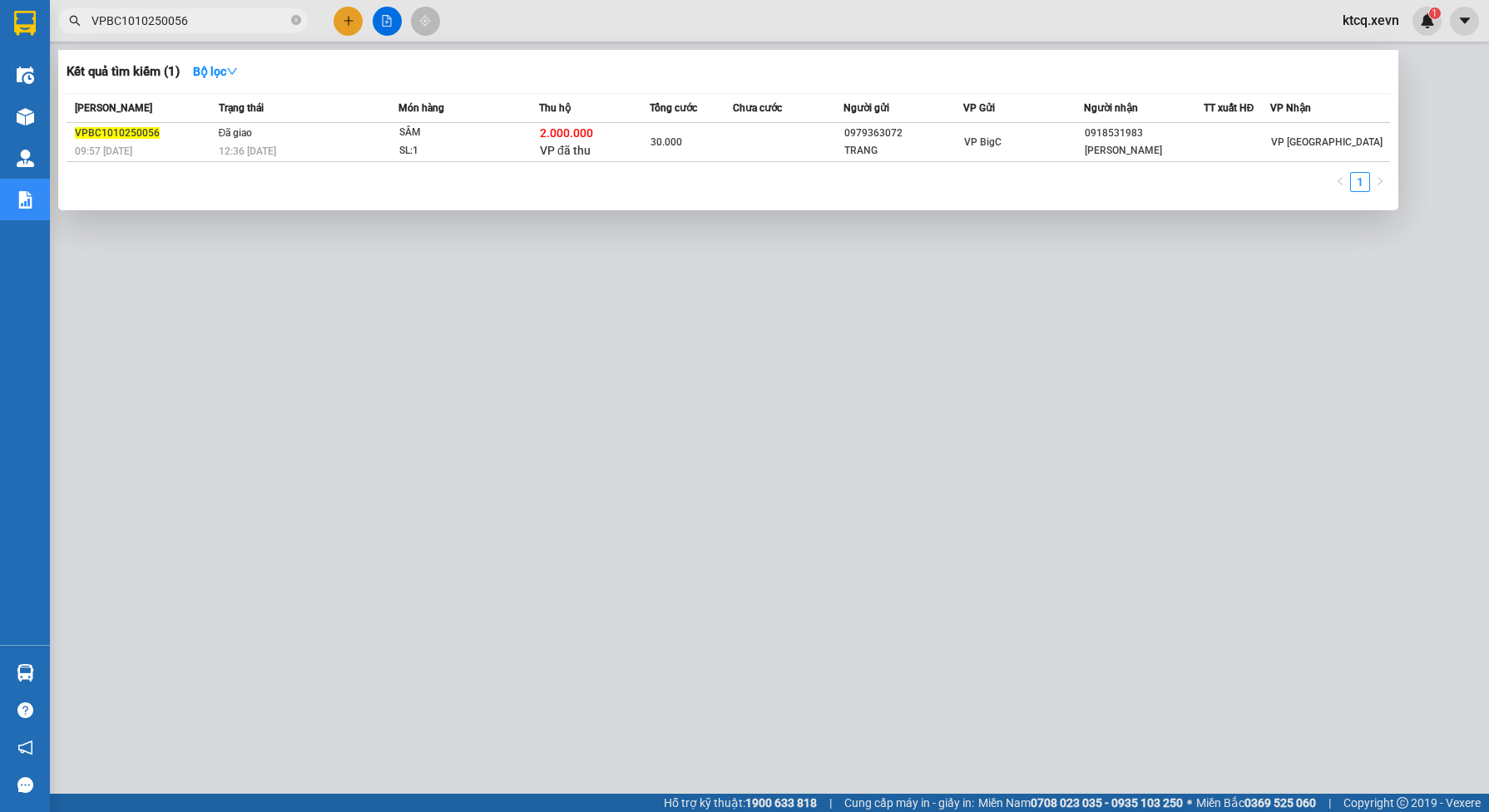
click at [171, 23] on input "VPBC1010250056" at bounding box center [189, 21] width 196 height 18
paste input "88"
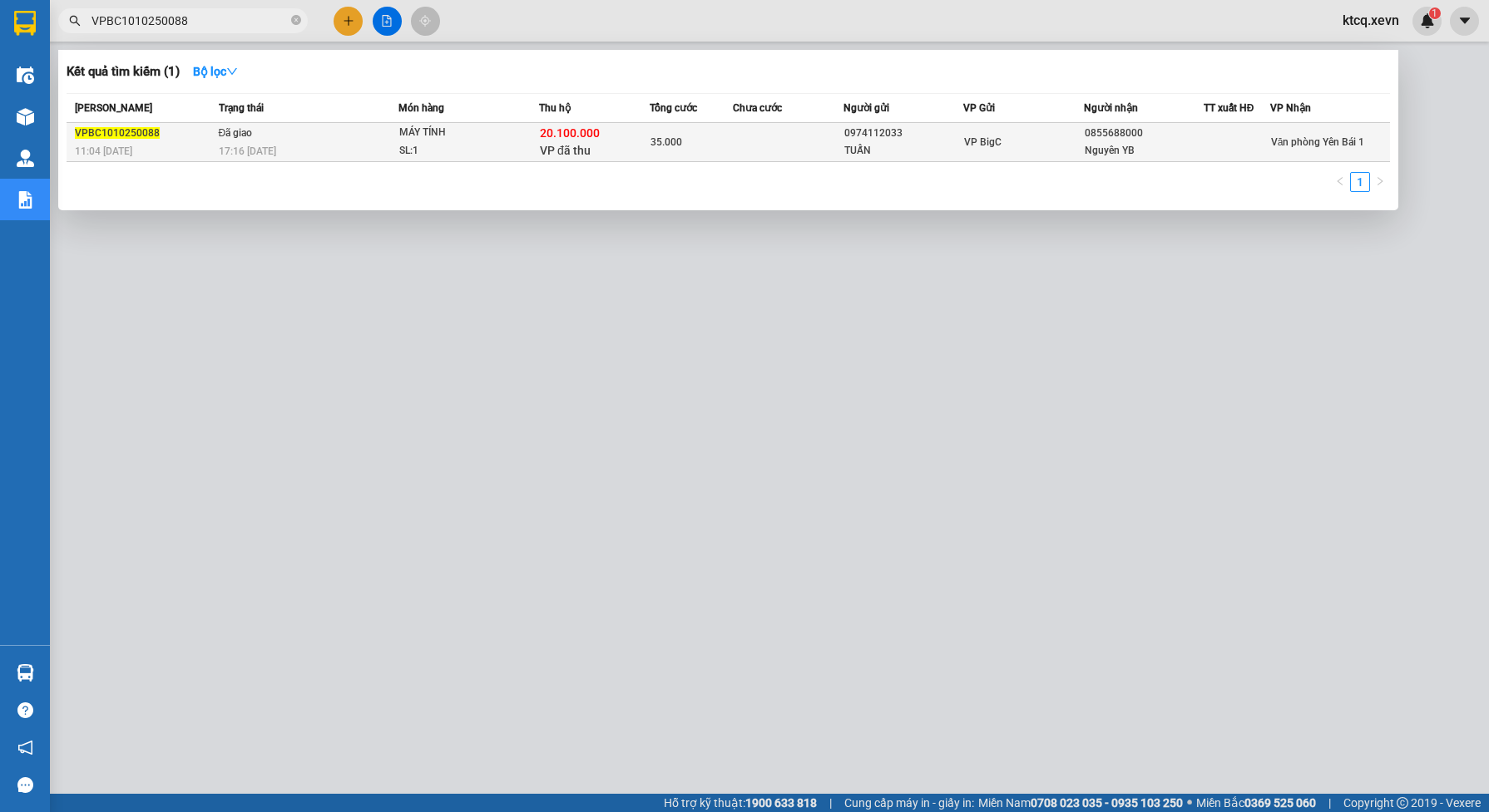
type input "VPBC1010250088"
click at [284, 135] on td "Đã giao 17:16 [DATE]" at bounding box center [308, 142] width 185 height 39
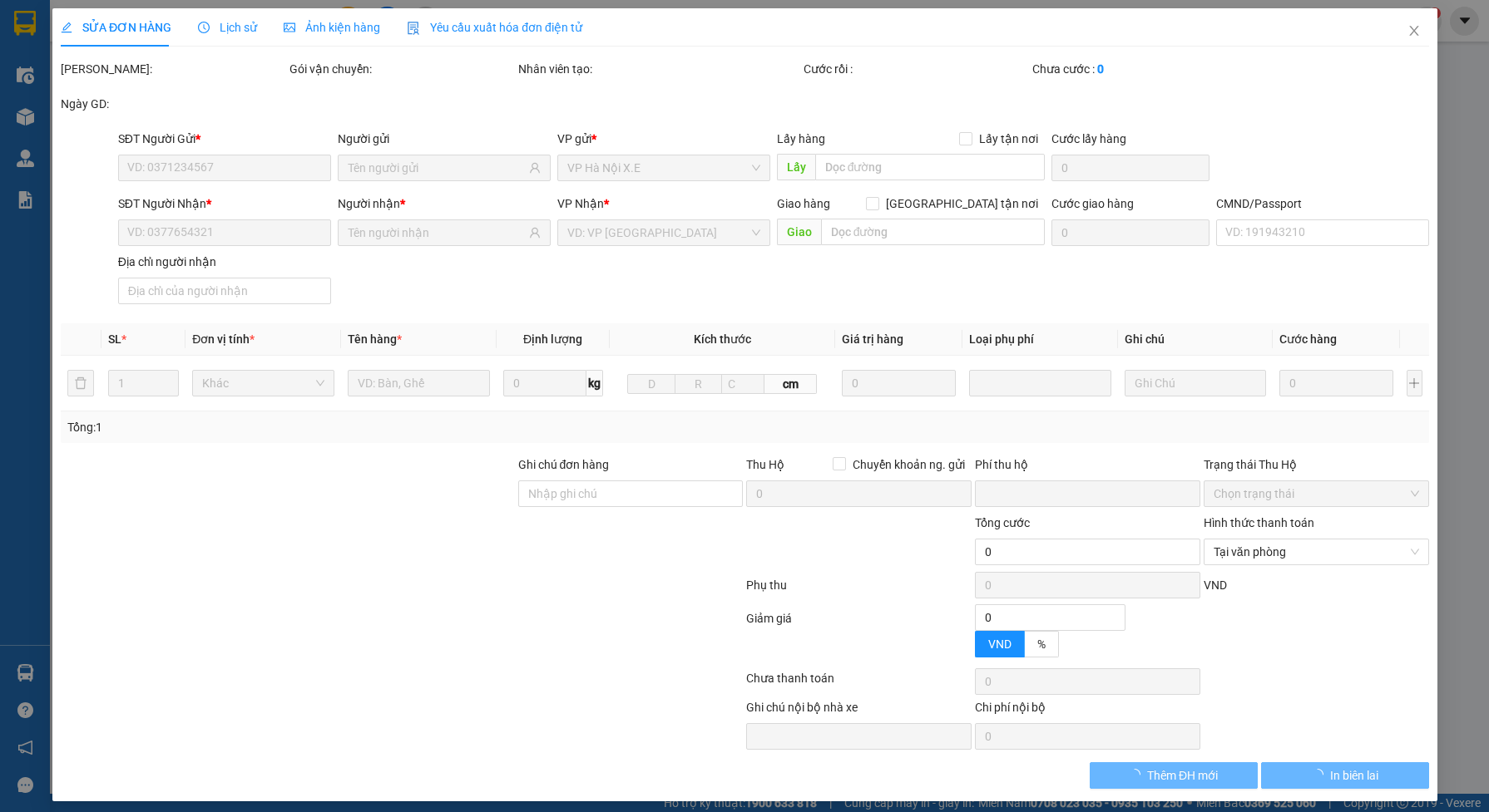
type input "0974112033"
type input "TUẤN"
type input "0855688000"
type input "Nguyên YB"
type input "015098005393 [GEOGRAPHIC_DATA]"
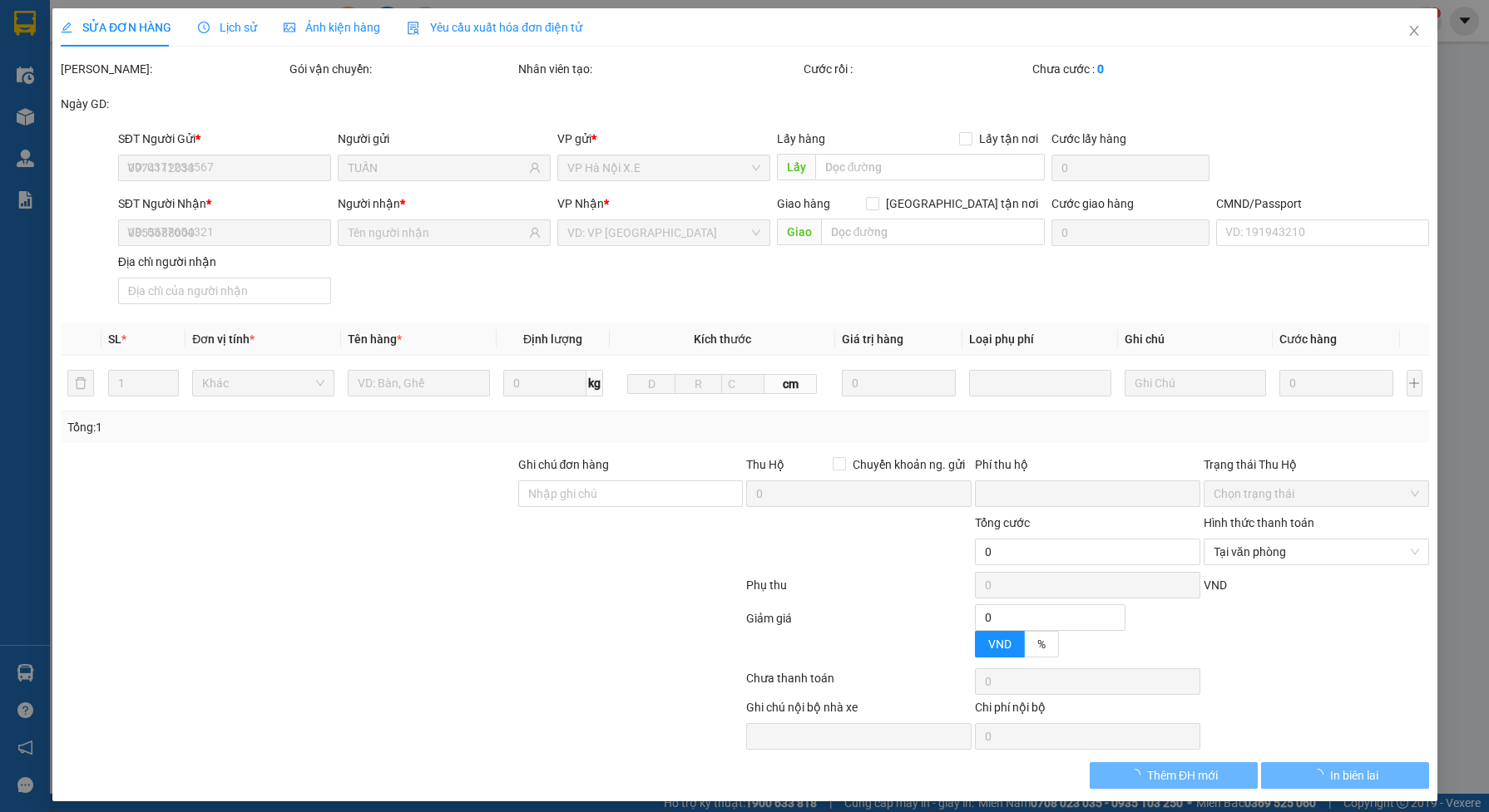
checkbox input "true"
type input "20.100.000"
type input "200.000"
type input "35.000"
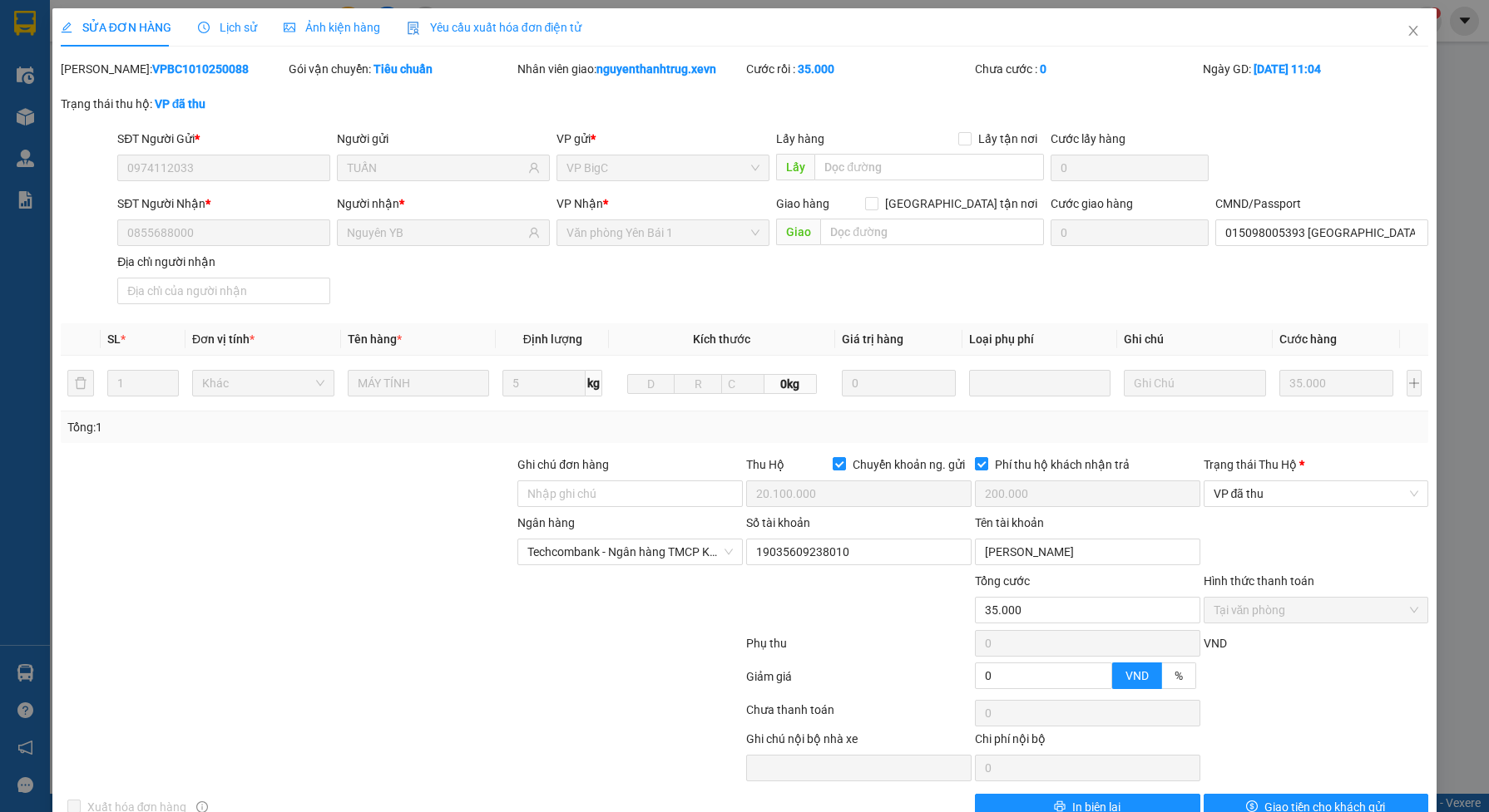
click at [239, 23] on span "Lịch sử" at bounding box center [227, 27] width 59 height 13
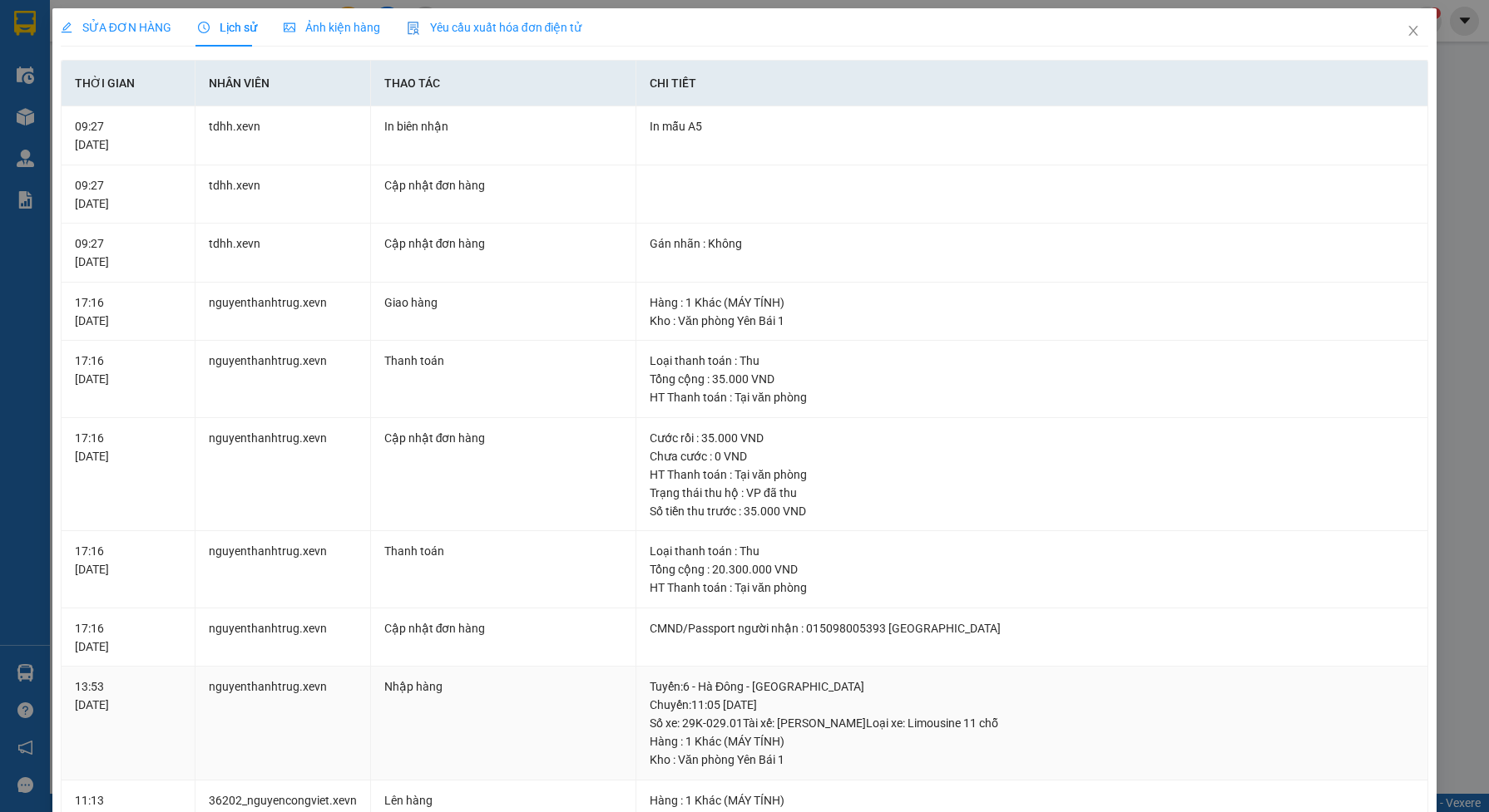
scroll to position [416, 0]
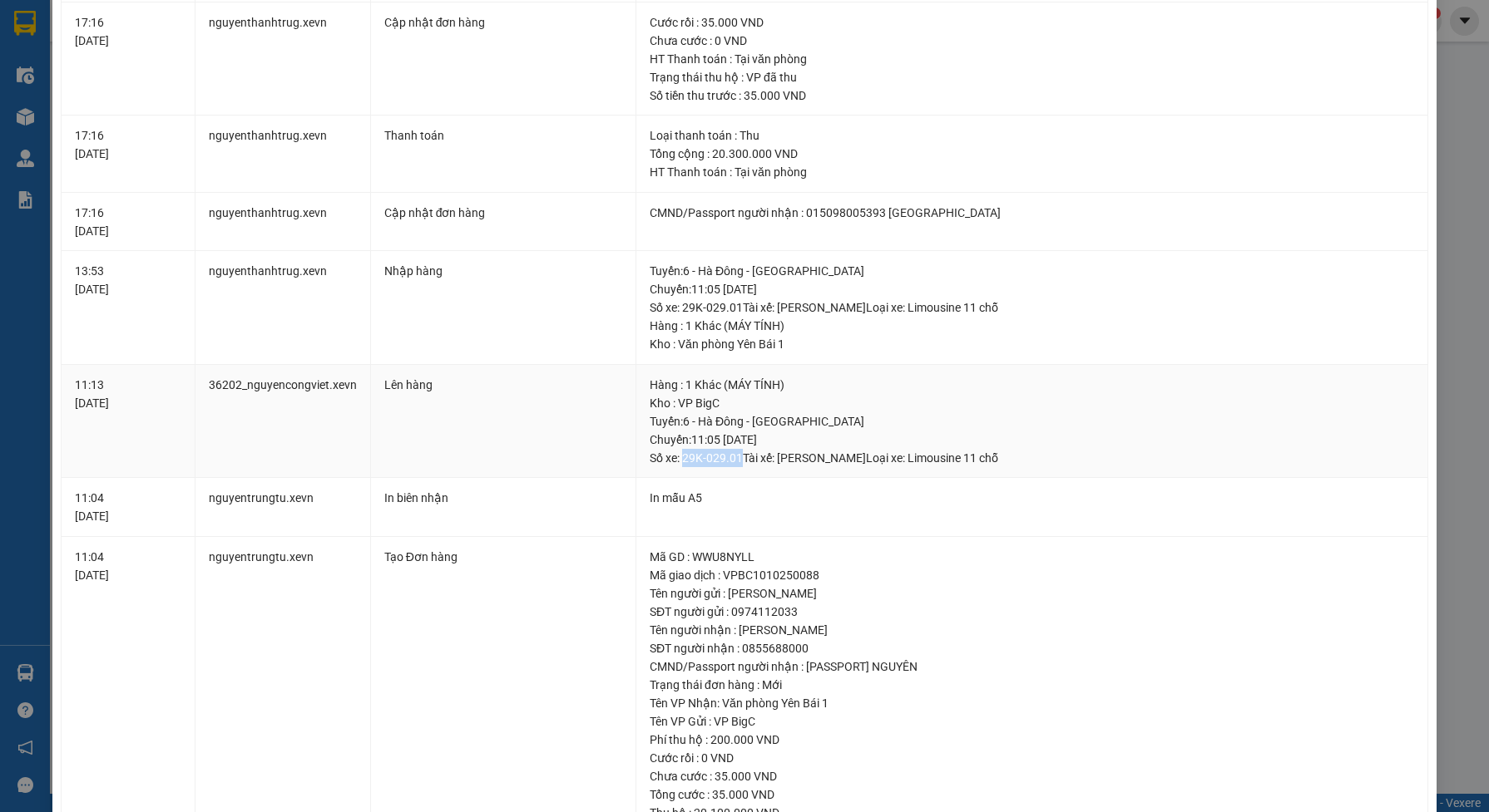
drag, startPoint x: 676, startPoint y: 456, endPoint x: 728, endPoint y: 462, distance: 52.3
click at [732, 460] on div "[GEOGRAPHIC_DATA] : 6 - Hà Đông - [GEOGRAPHIC_DATA]: 11:05 [DATE] Số xe: 29K-02…" at bounding box center [1032, 439] width 764 height 55
copy div "29K-029.01"
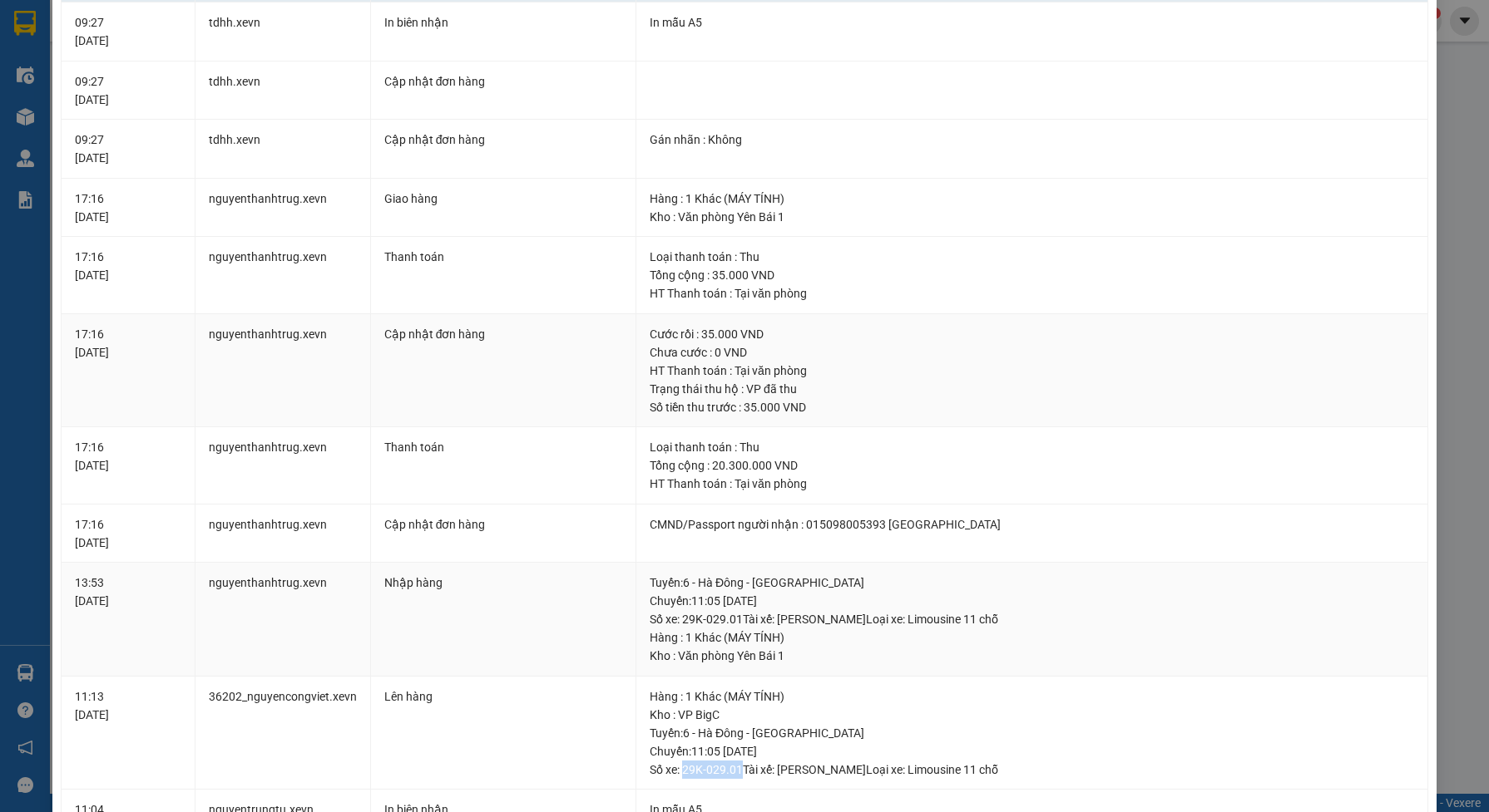
scroll to position [0, 0]
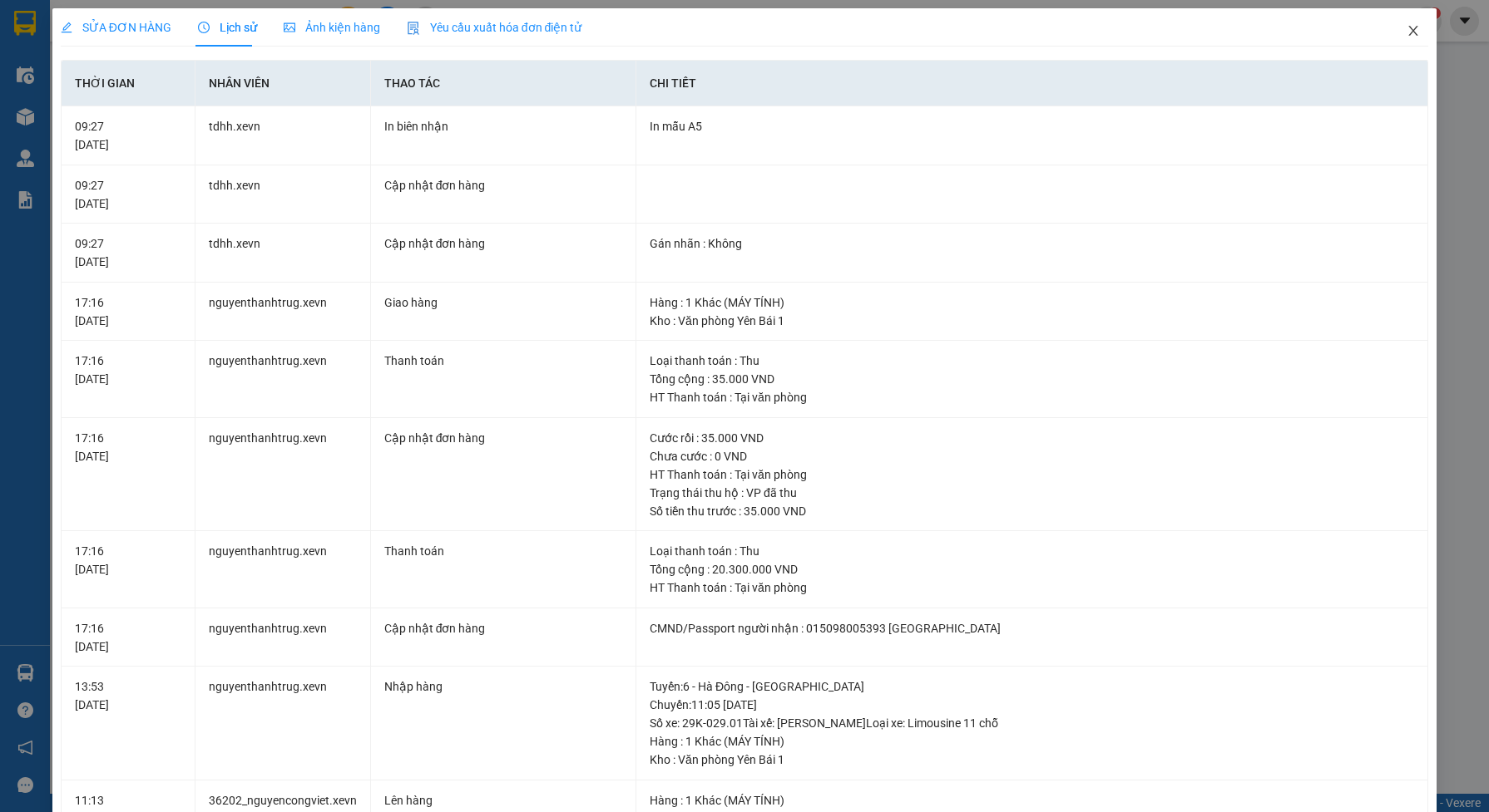
click at [1406, 27] on icon "close" at bounding box center [1412, 30] width 13 height 13
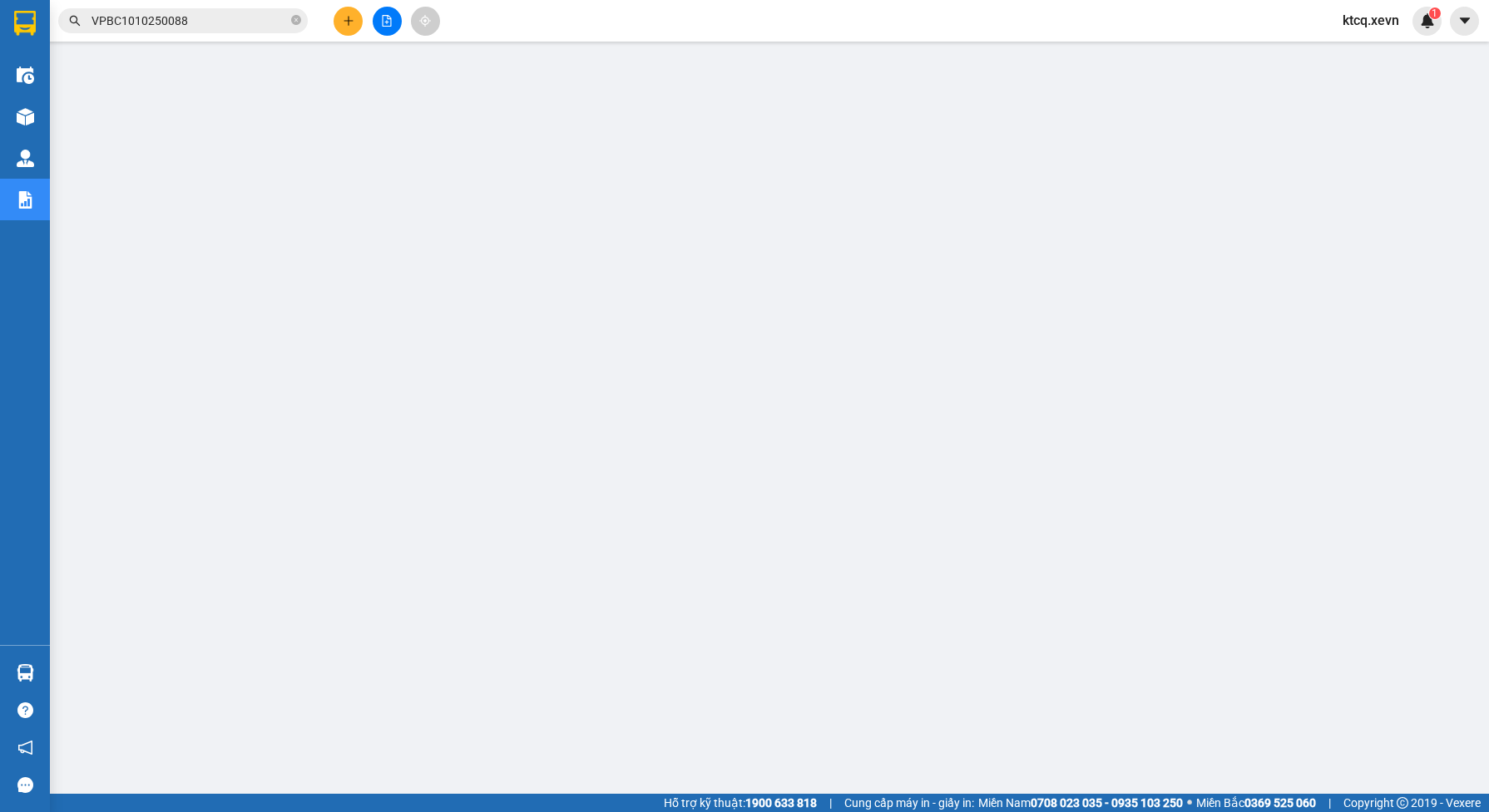
click at [237, 17] on input "VPBC1010250088" at bounding box center [189, 21] width 196 height 18
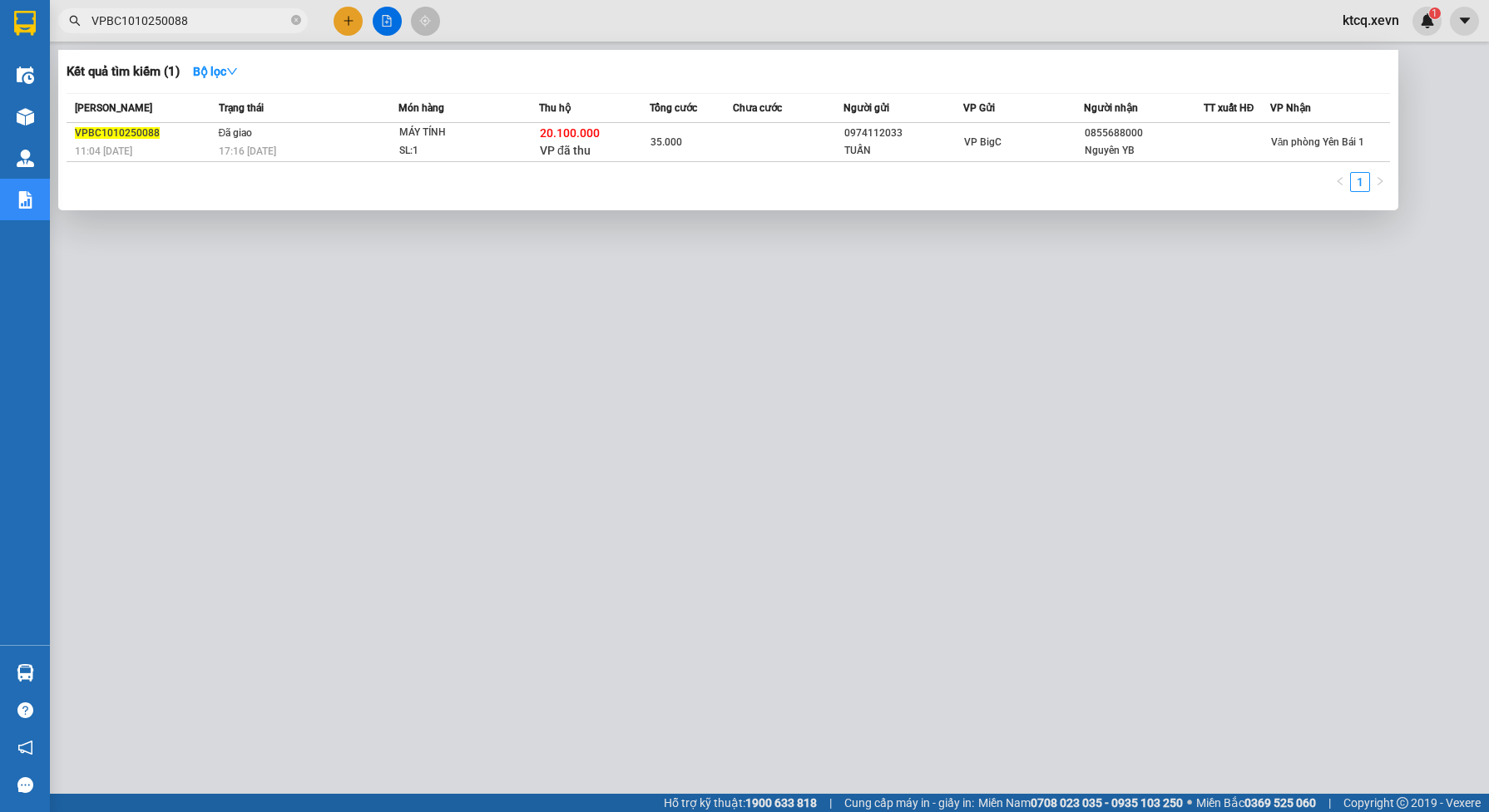
click at [237, 17] on input "VPBC1010250088" at bounding box center [189, 21] width 196 height 18
paste input "text"
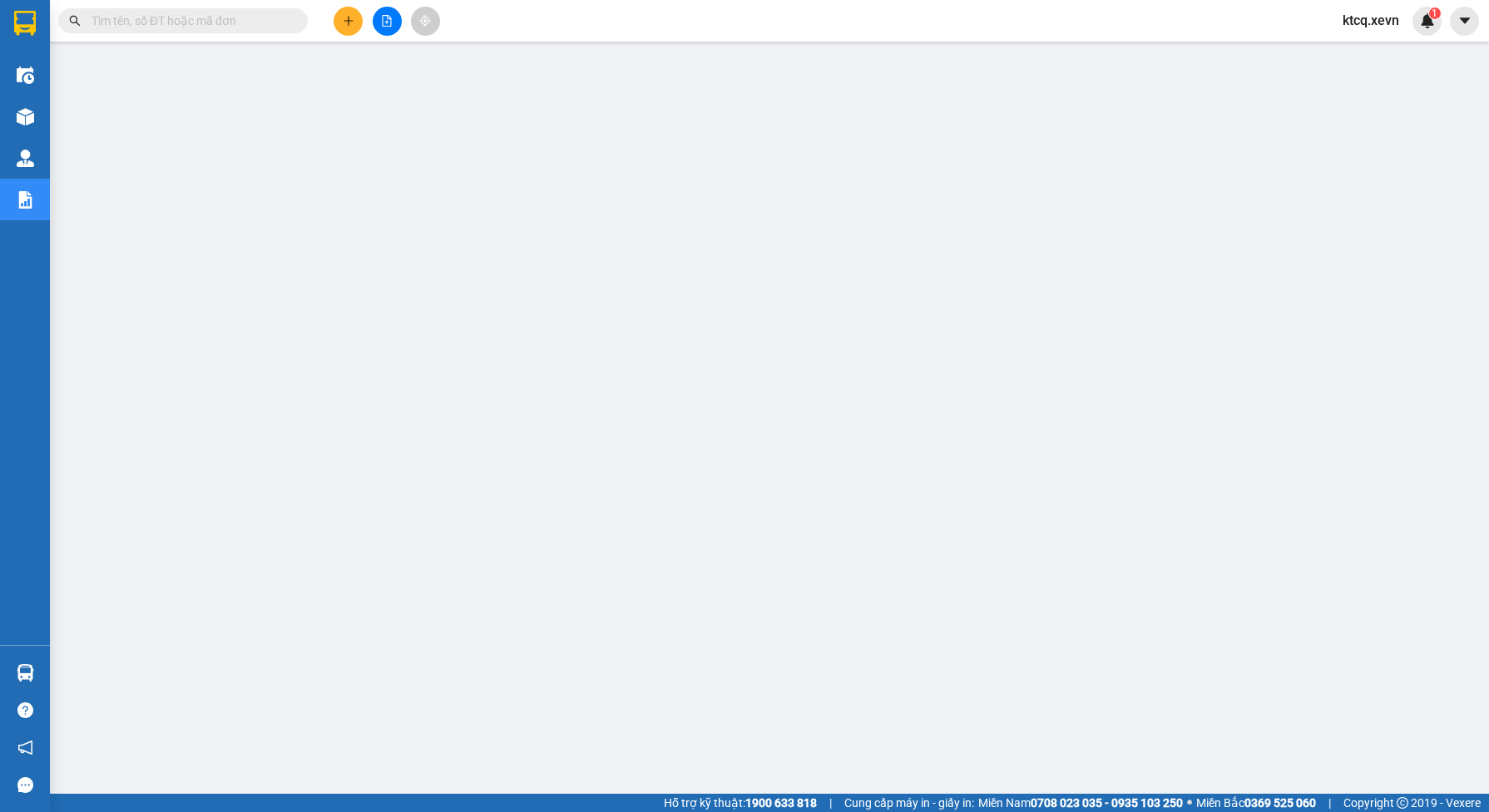
paste input "VPNH1010250065"
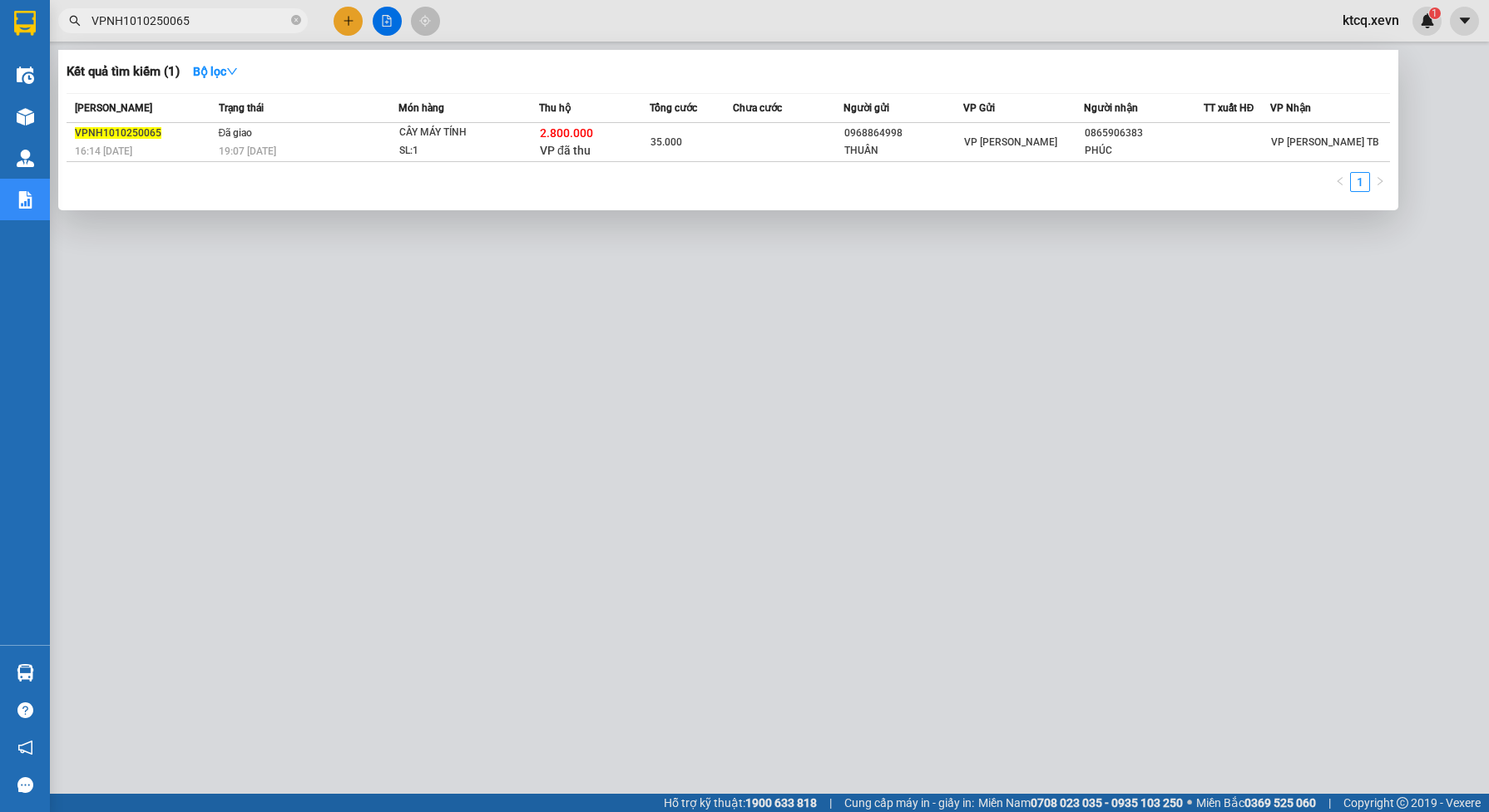
type input "VPNH1010250065"
click at [554, 139] on span "2.800.000" at bounding box center [565, 132] width 53 height 13
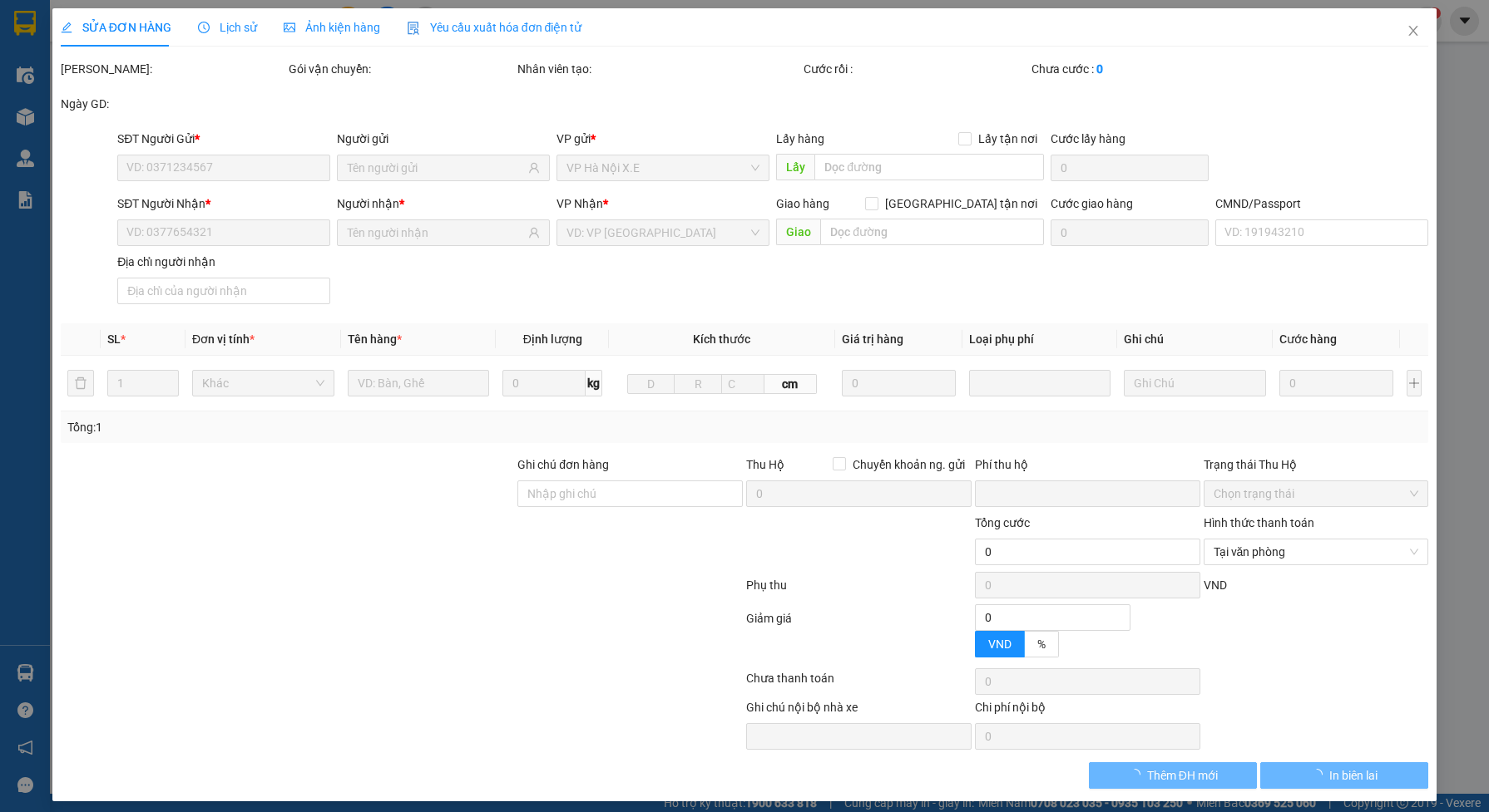
type input "0968864998"
type input "THUẦN"
type input "0865906383"
type input "PHÚC"
type input "cc"
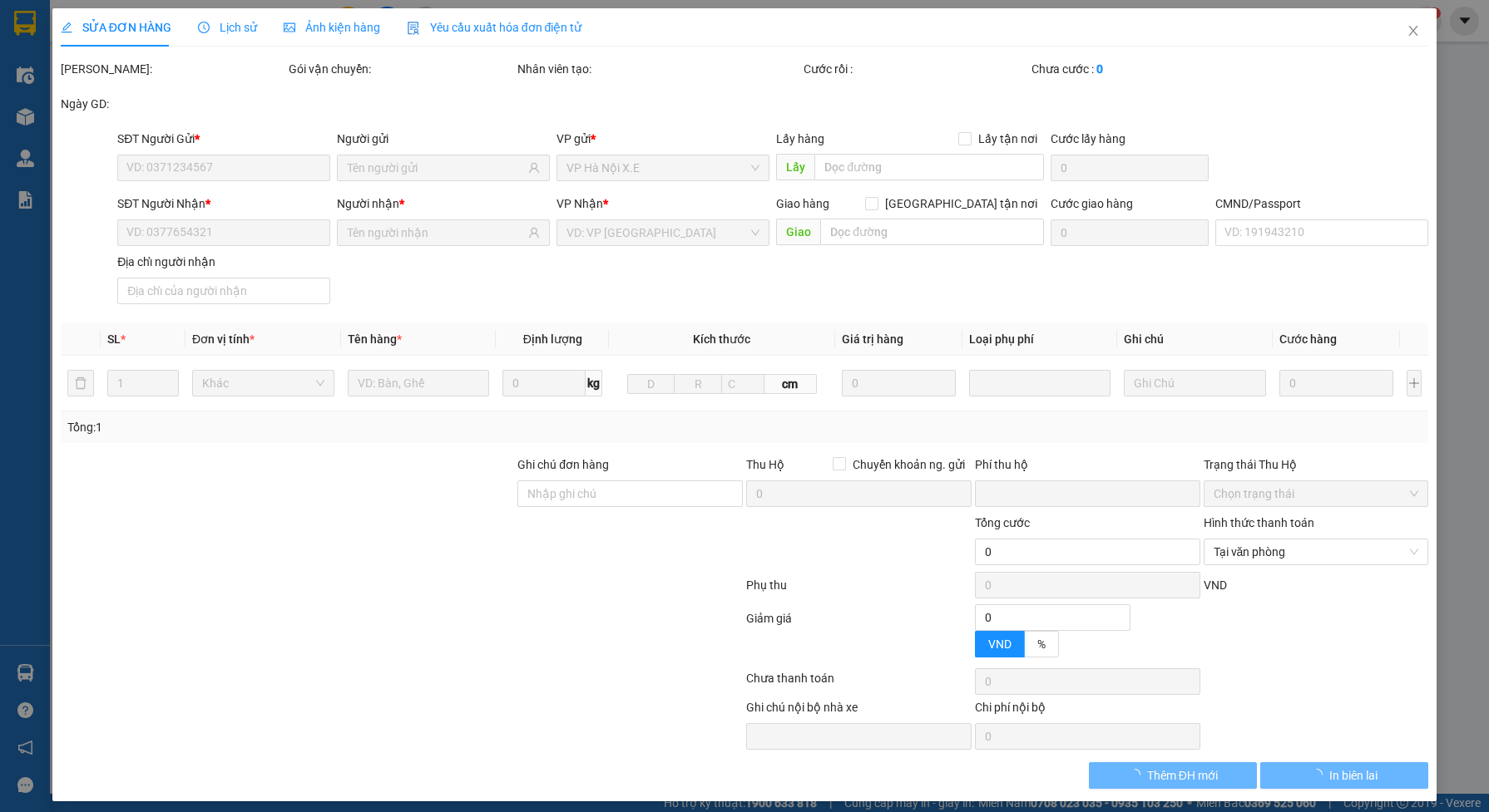
checkbox input "true"
type input "2.800.000"
type input "40.000"
type input "35.000"
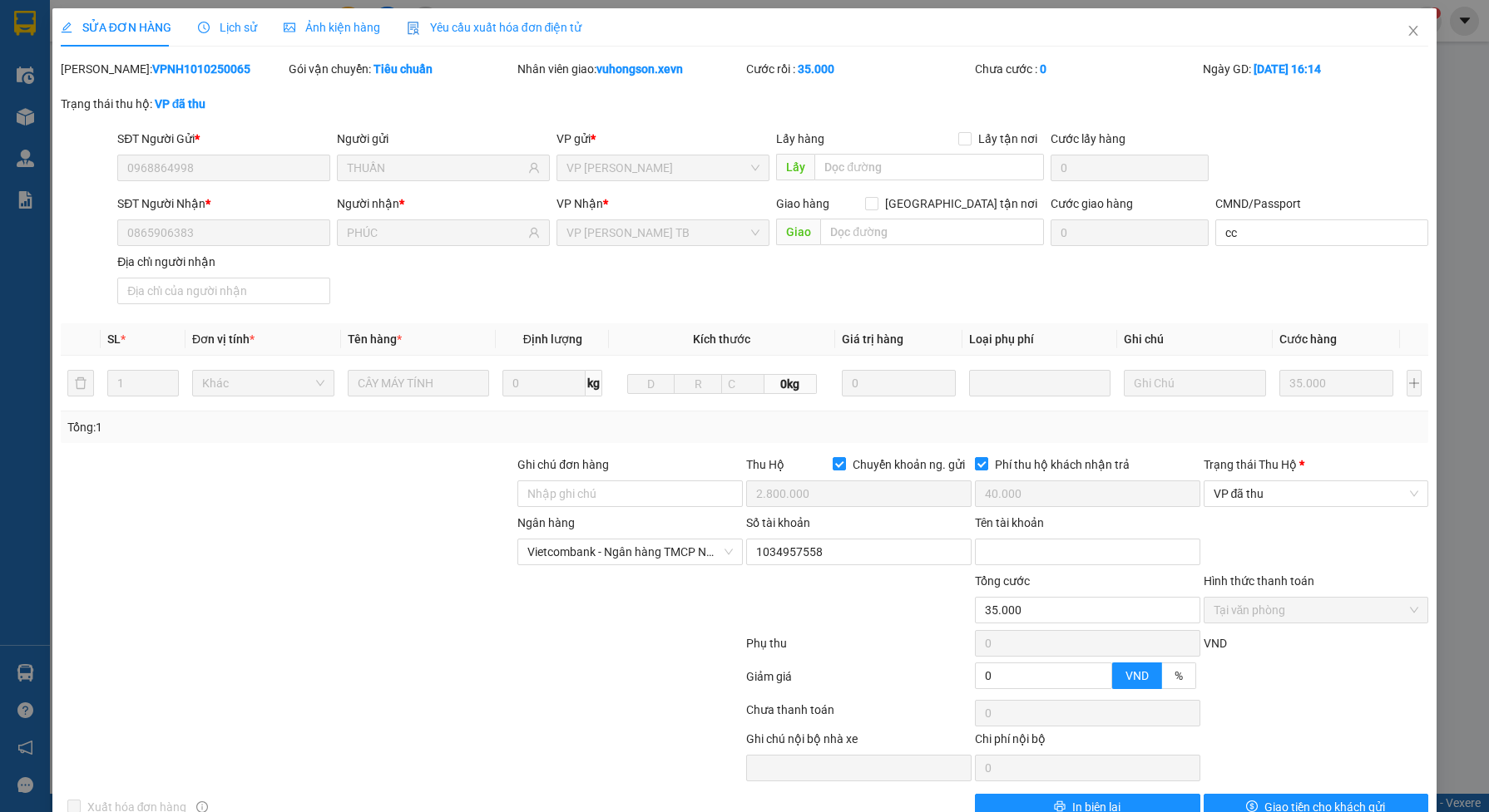
click at [227, 13] on div "Lịch sử" at bounding box center [227, 27] width 59 height 38
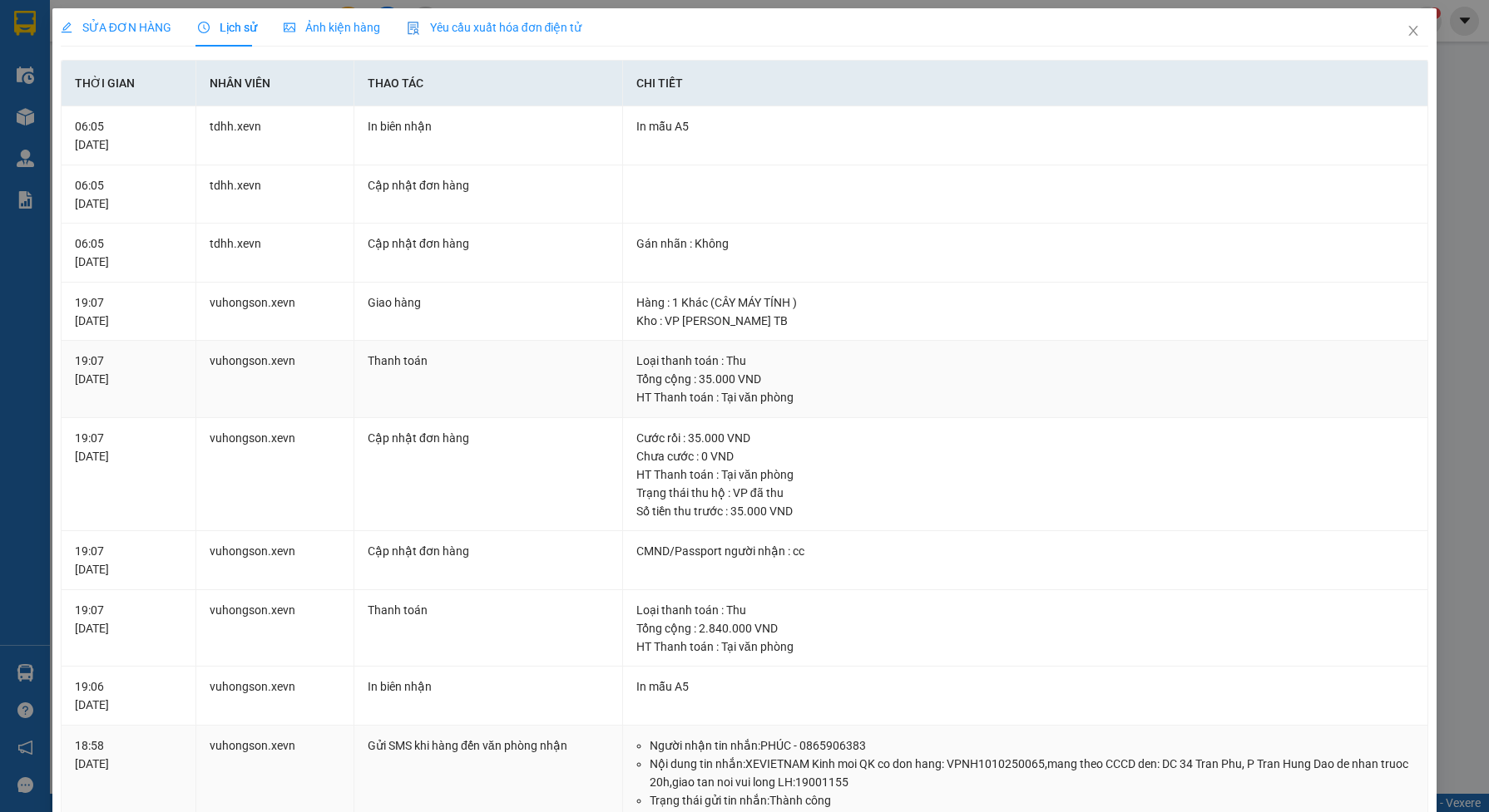
scroll to position [311, 0]
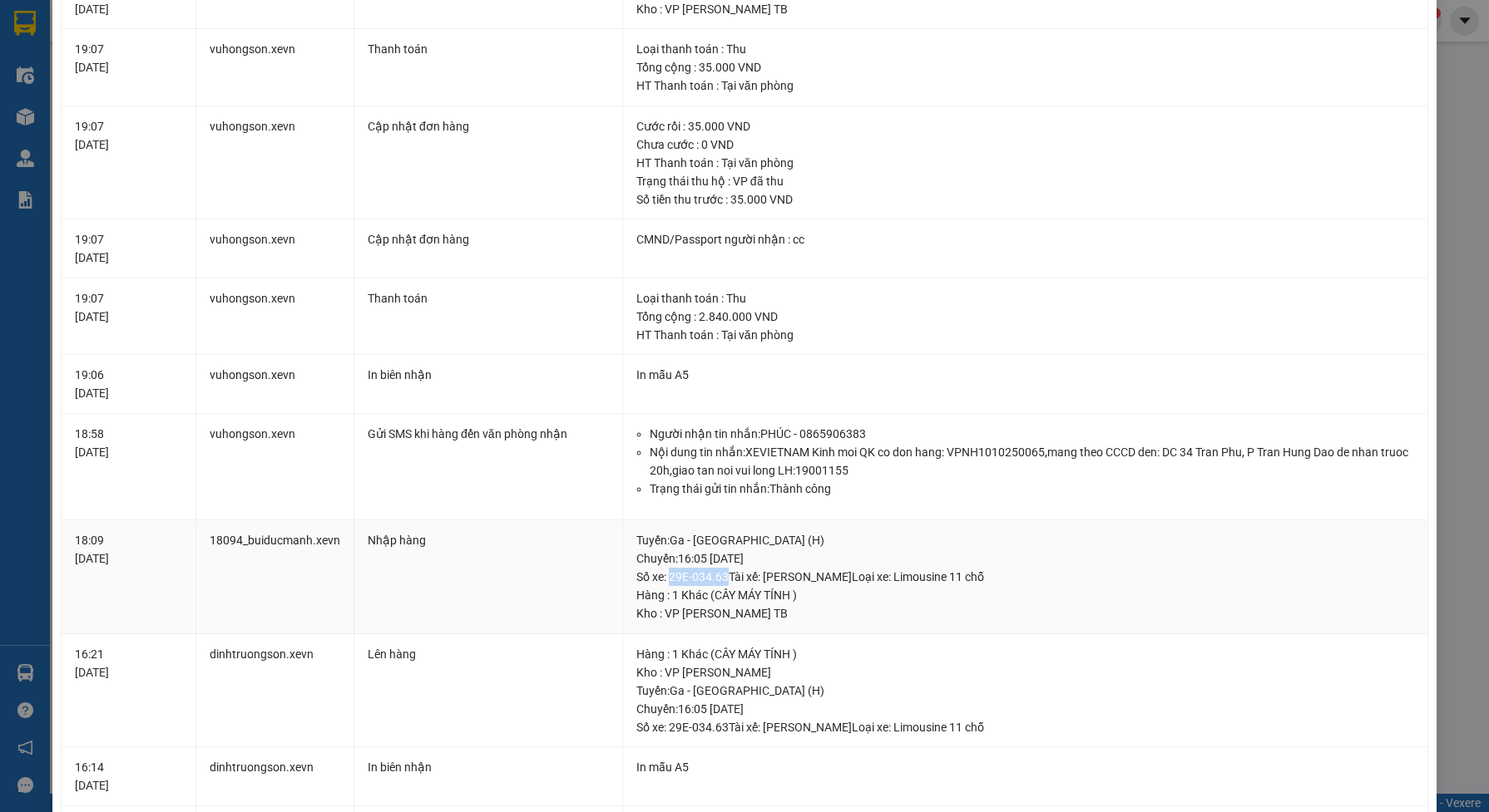
drag, startPoint x: 663, startPoint y: 580, endPoint x: 716, endPoint y: 579, distance: 53.0
click at [716, 579] on div "Tuyến : Ga - [GEOGRAPHIC_DATA] (H) [GEOGRAPHIC_DATA]: 16:05 [DATE] Số xe: 29E-0…" at bounding box center [1024, 558] width 777 height 55
copy div "29E-034.63"
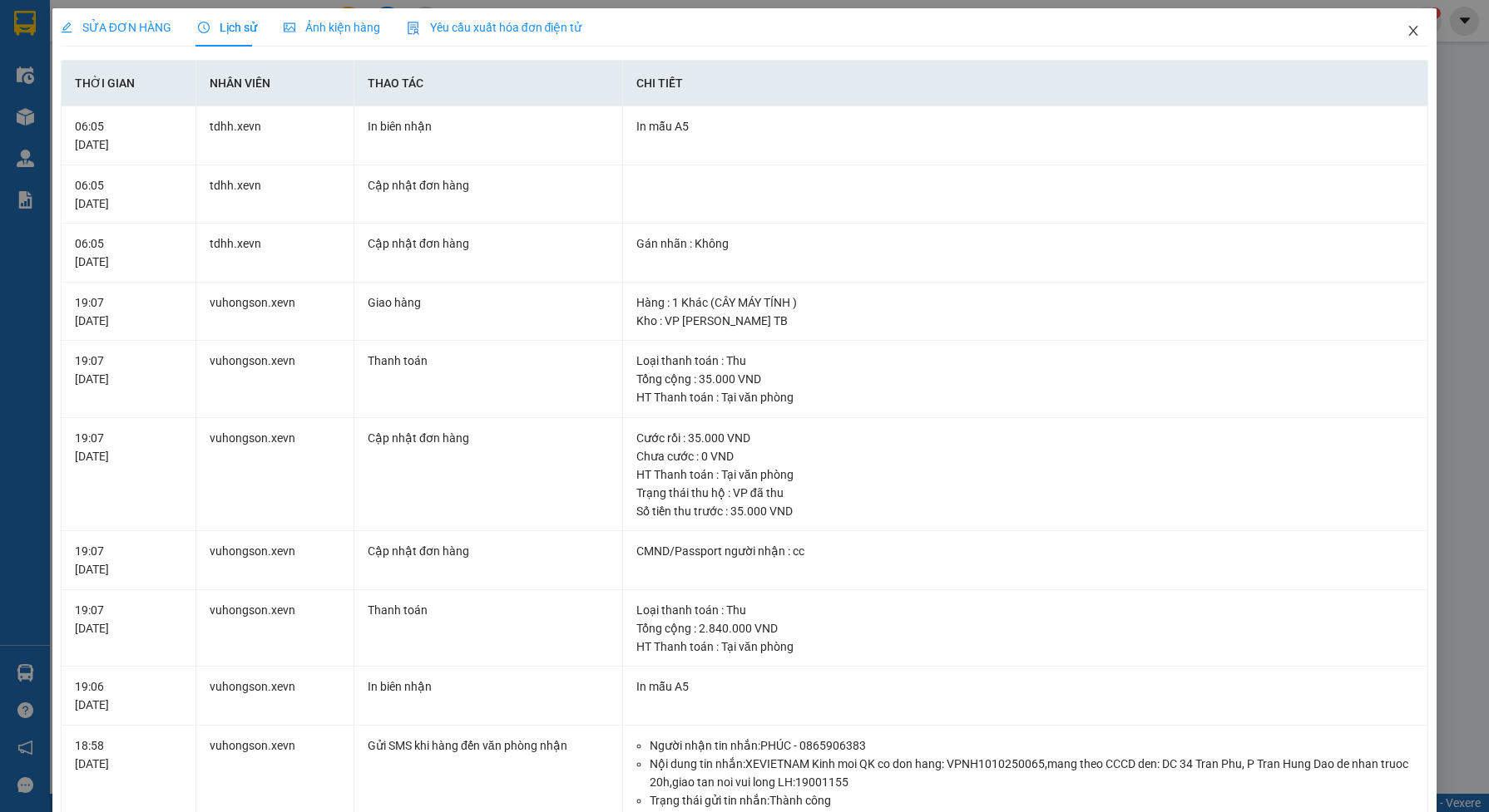
click at [1406, 29] on span "Close" at bounding box center [1412, 31] width 47 height 47
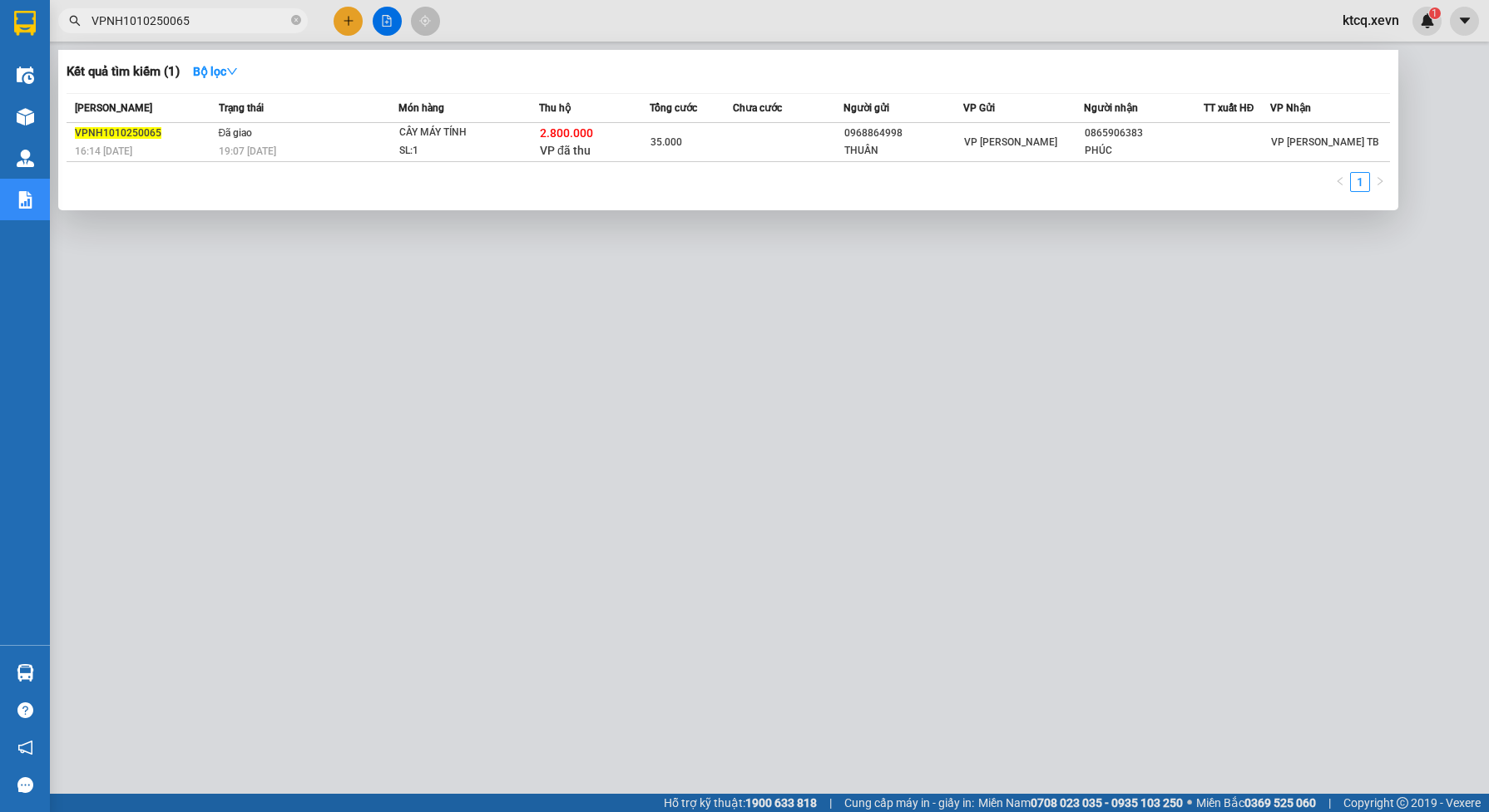
click at [238, 17] on input "VPNH1010250065" at bounding box center [189, 21] width 196 height 18
paste input "IETTRI1010250039"
type input "VIETTRI1010250039"
click at [380, 150] on div "10:12 [DATE]" at bounding box center [309, 151] width 179 height 18
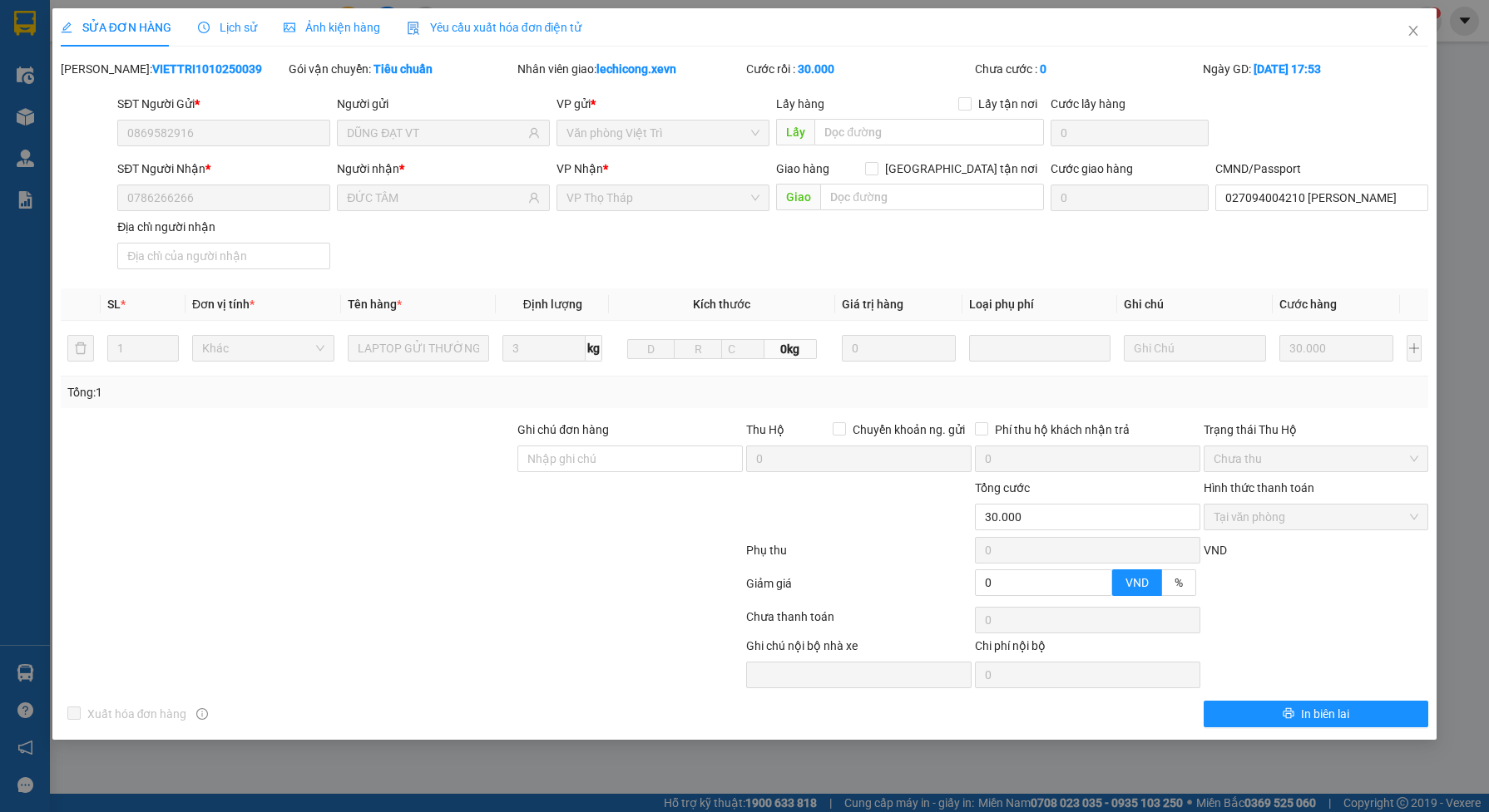
type input "0869582916"
type input "DŨNG ĐẠT VT"
type input "0786266266"
type input "ĐỨC TÂM"
type input "027094004210 [PERSON_NAME]"
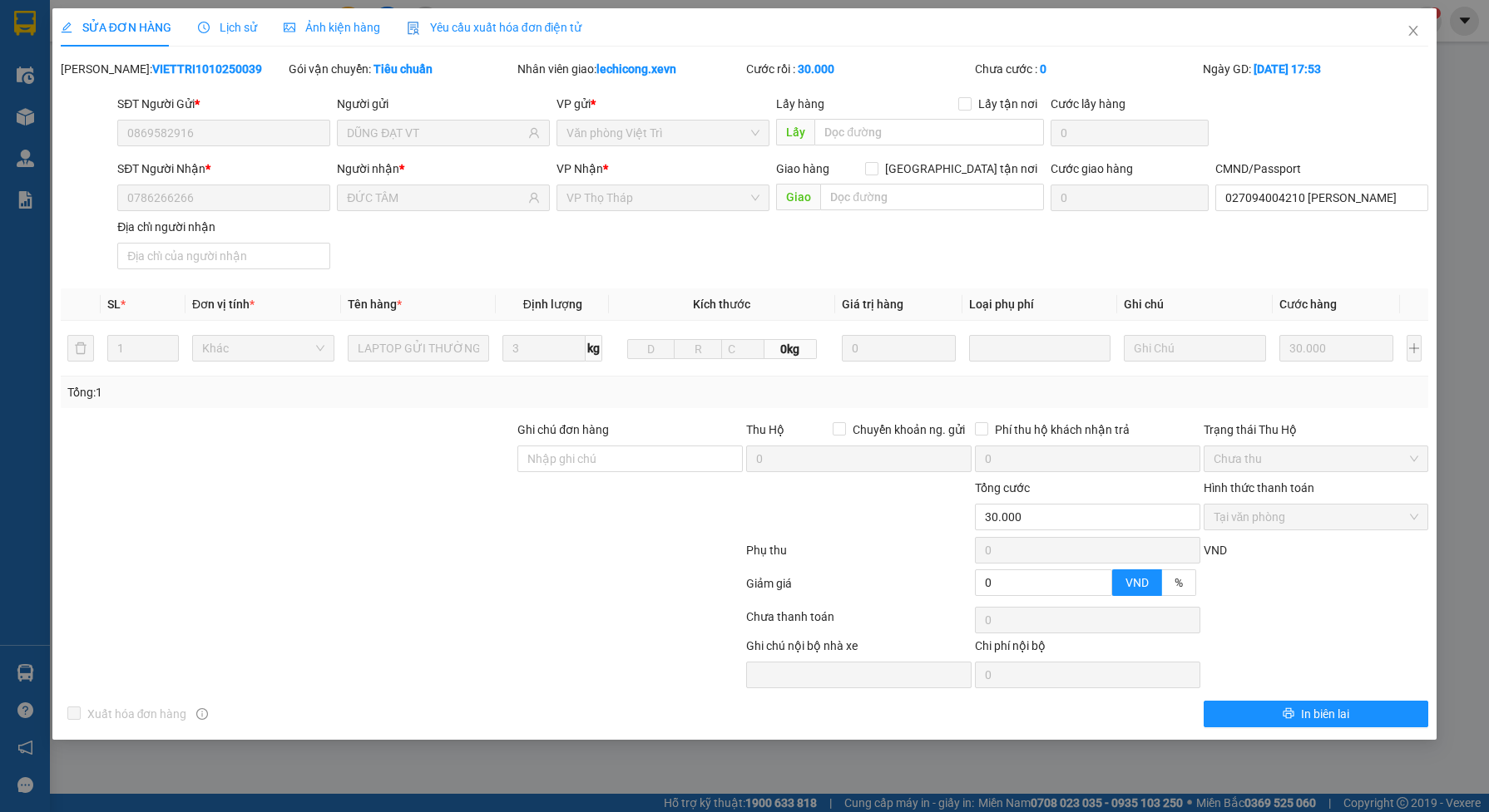
type input "0"
type input "30.000"
click at [235, 25] on span "Lịch sử" at bounding box center [227, 27] width 59 height 13
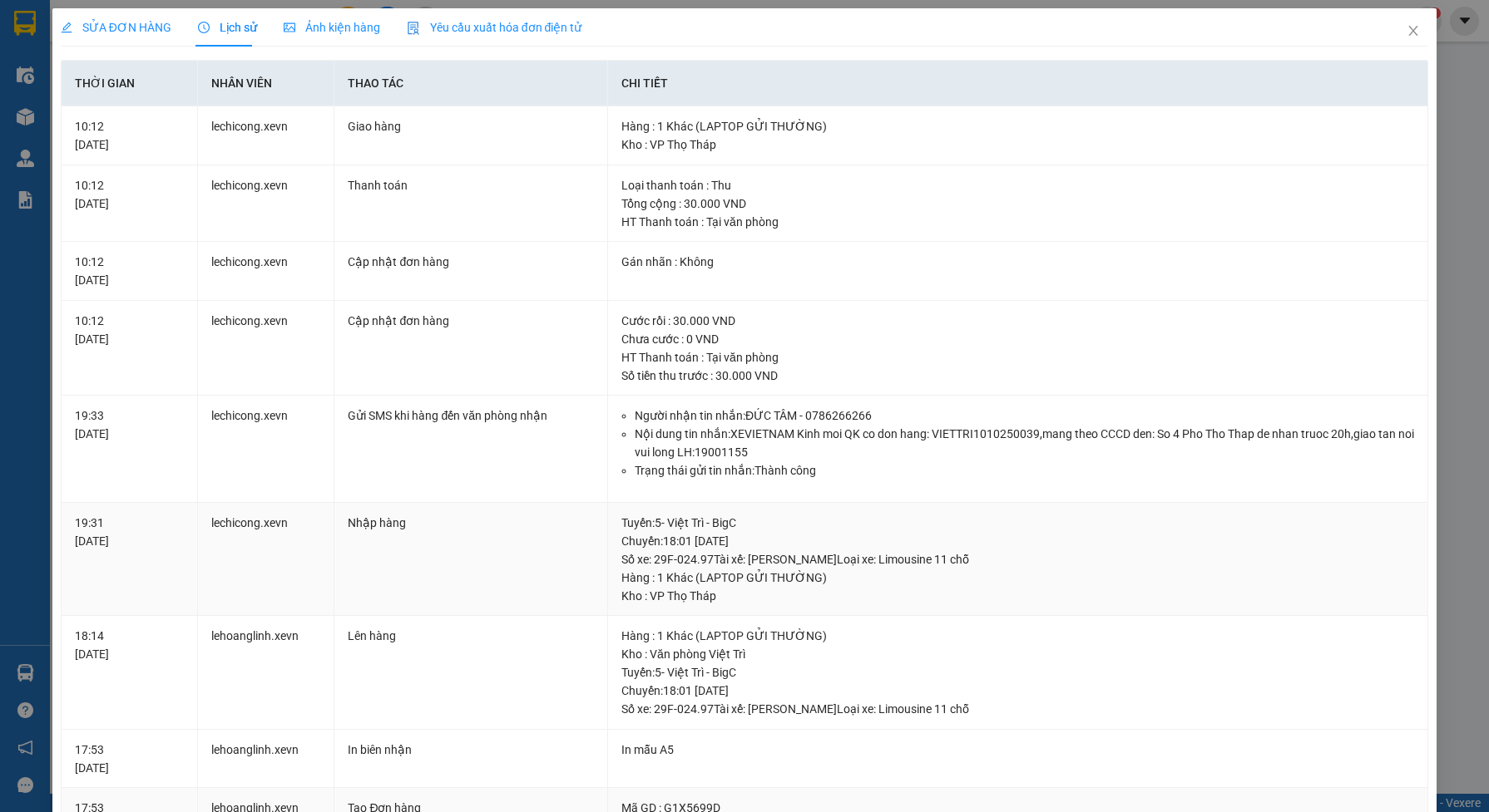
scroll to position [379, 0]
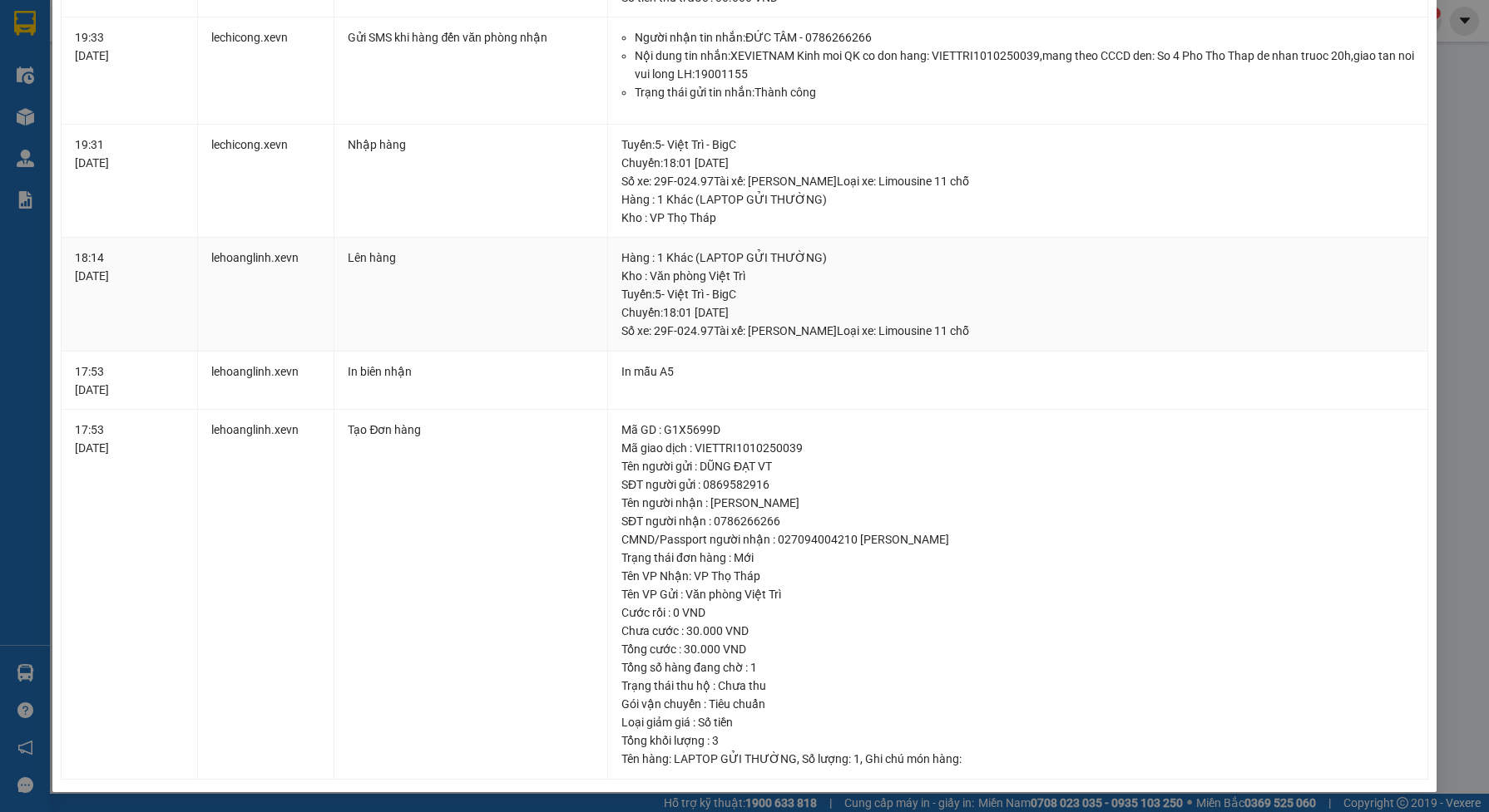
drag, startPoint x: 650, startPoint y: 330, endPoint x: 707, endPoint y: 334, distance: 57.1
click at [707, 334] on div "[GEOGRAPHIC_DATA] : 5- Việt Trì - BigC Chuyến: 18:01 [DATE] Số xe: 29F-024.97 T…" at bounding box center [1017, 312] width 792 height 55
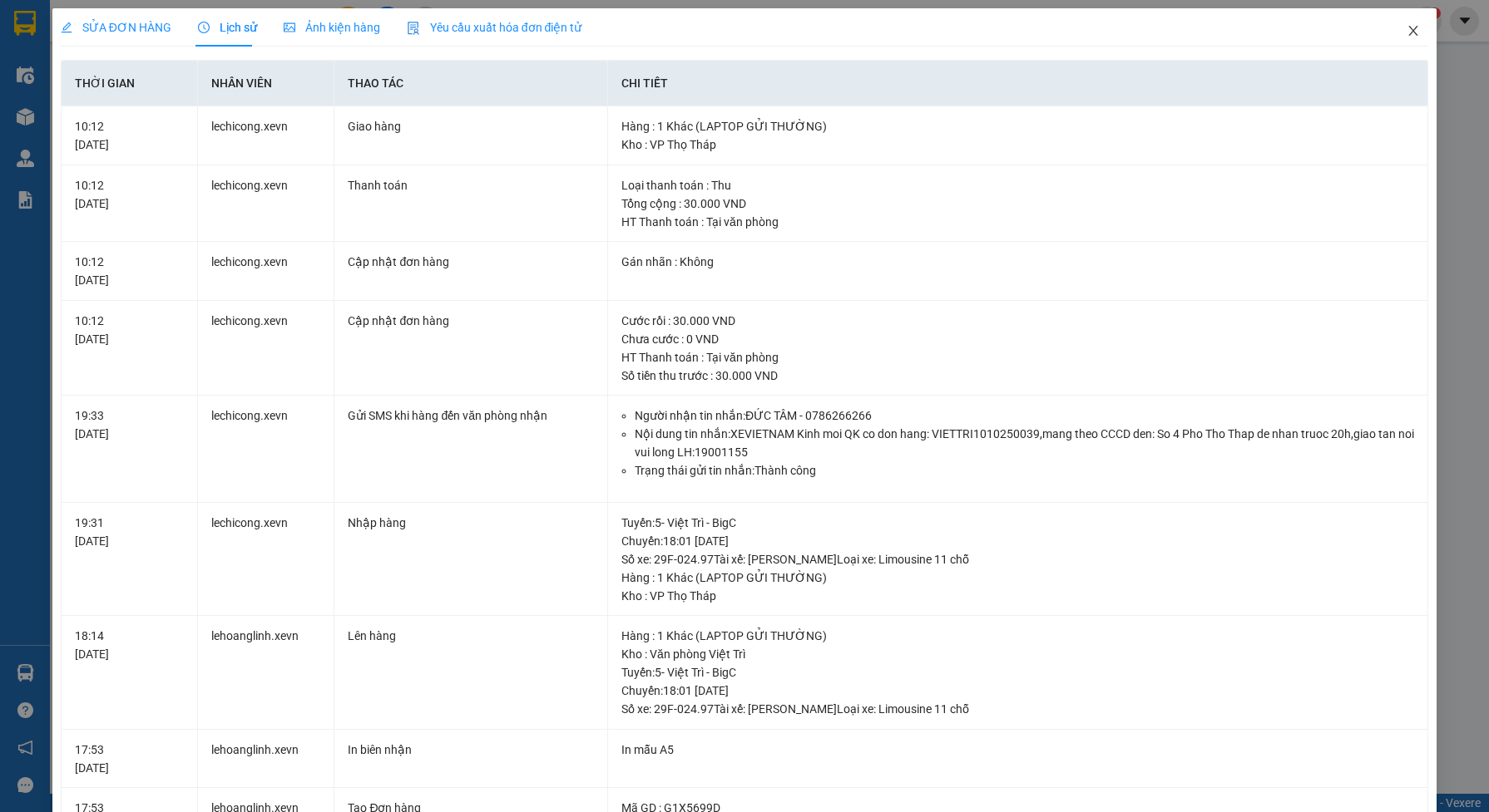
click at [1408, 30] on icon "close" at bounding box center [1412, 31] width 9 height 10
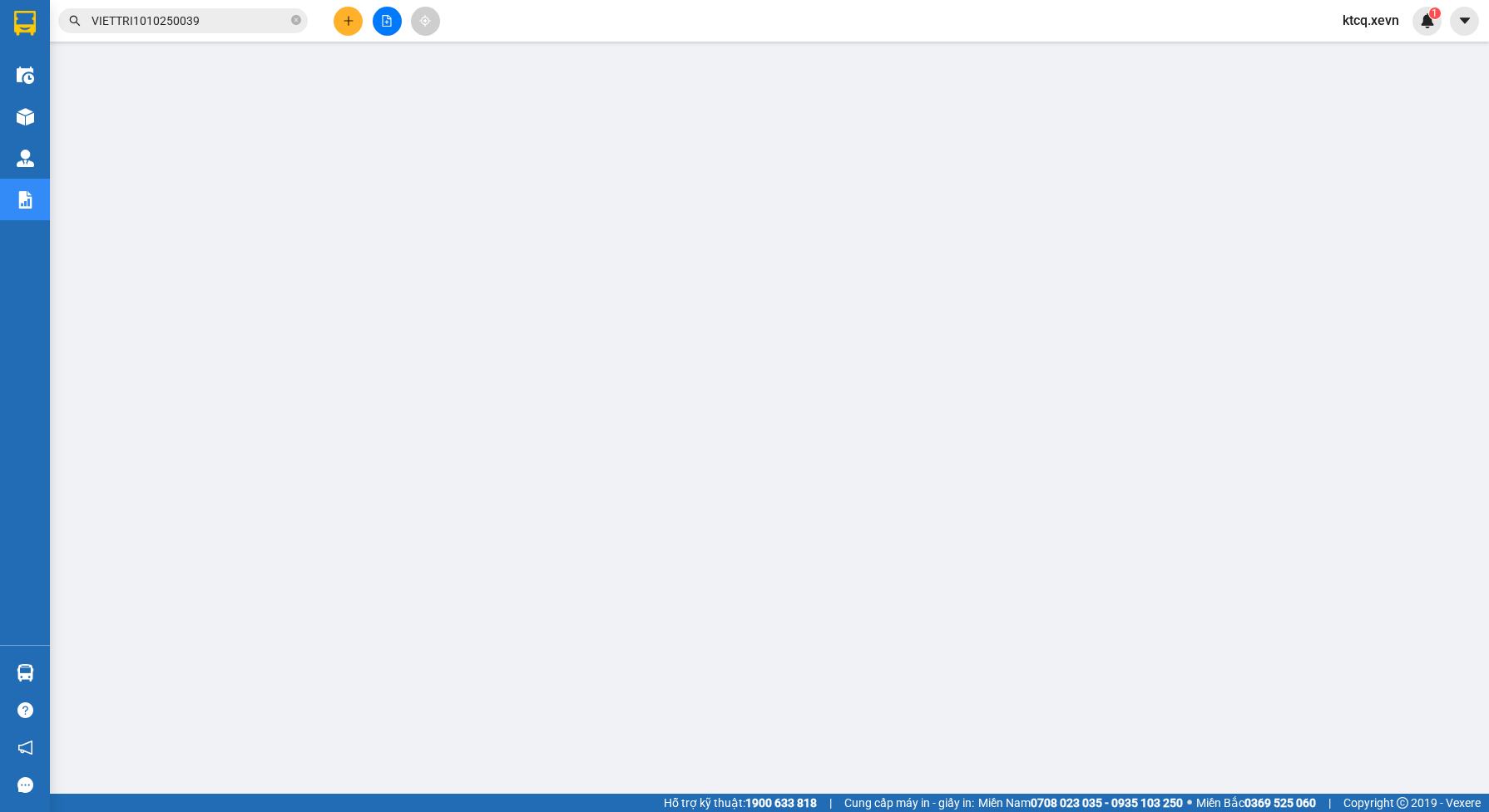
click at [213, 18] on input "VIETTRI1010250039" at bounding box center [189, 21] width 196 height 18
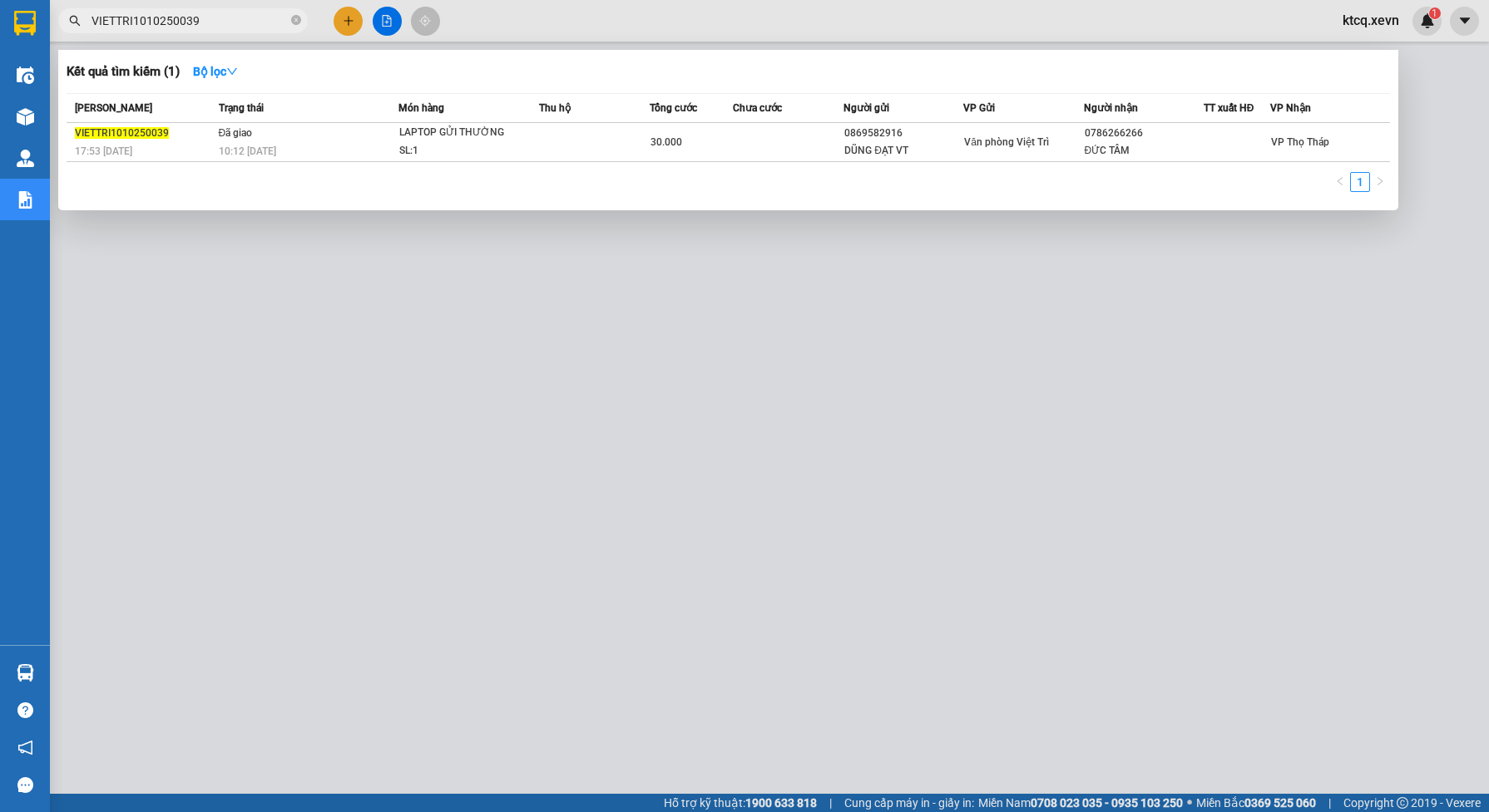
paste input "01"
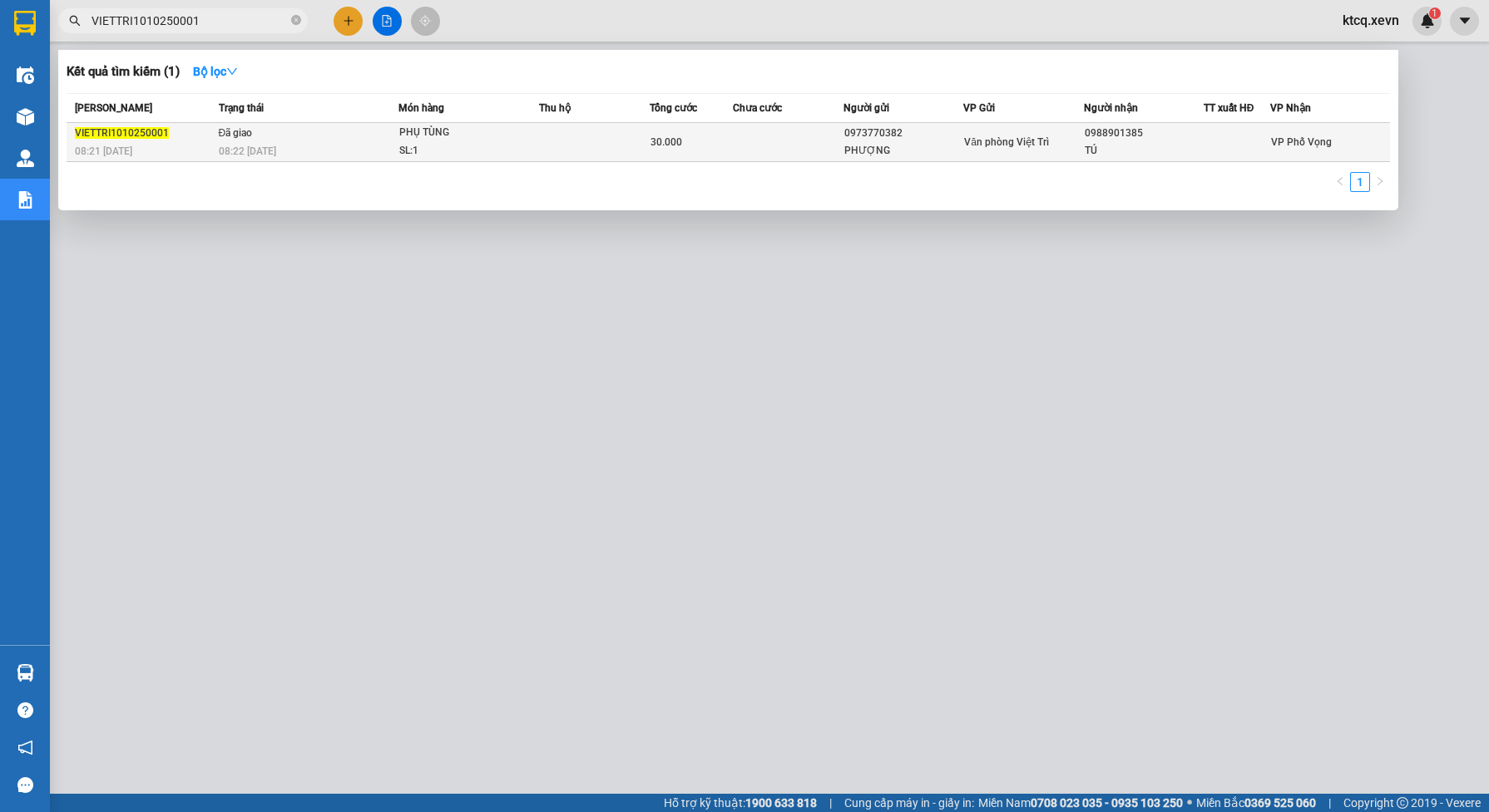
type input "VIETTRI1010250001"
click at [356, 134] on td "Đã giao 08:22 [DATE]" at bounding box center [308, 142] width 185 height 39
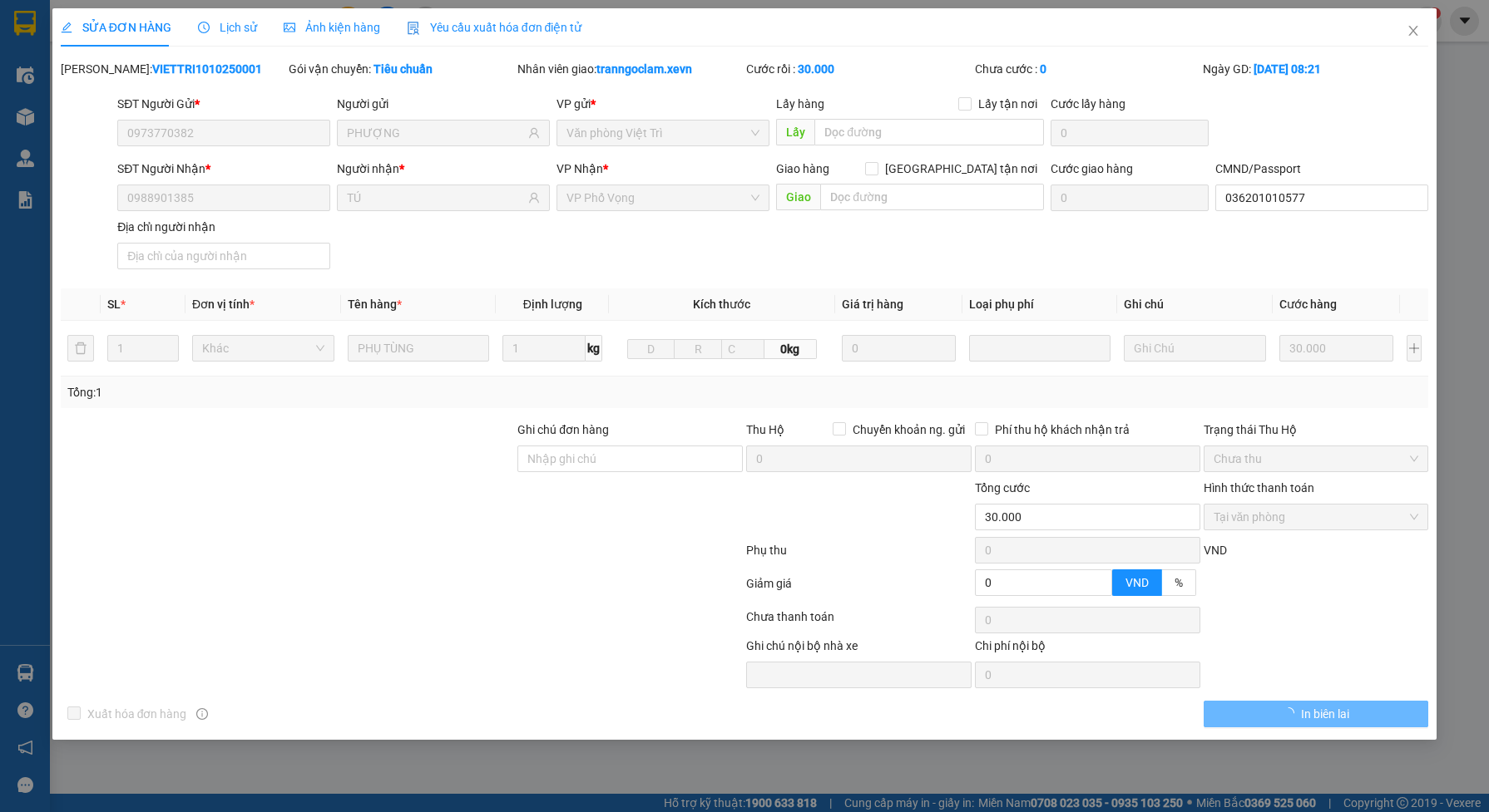
type input "0973770382"
type input "PHƯỢNG"
type input "0988901385"
type input "TÚ"
type input "036201010577"
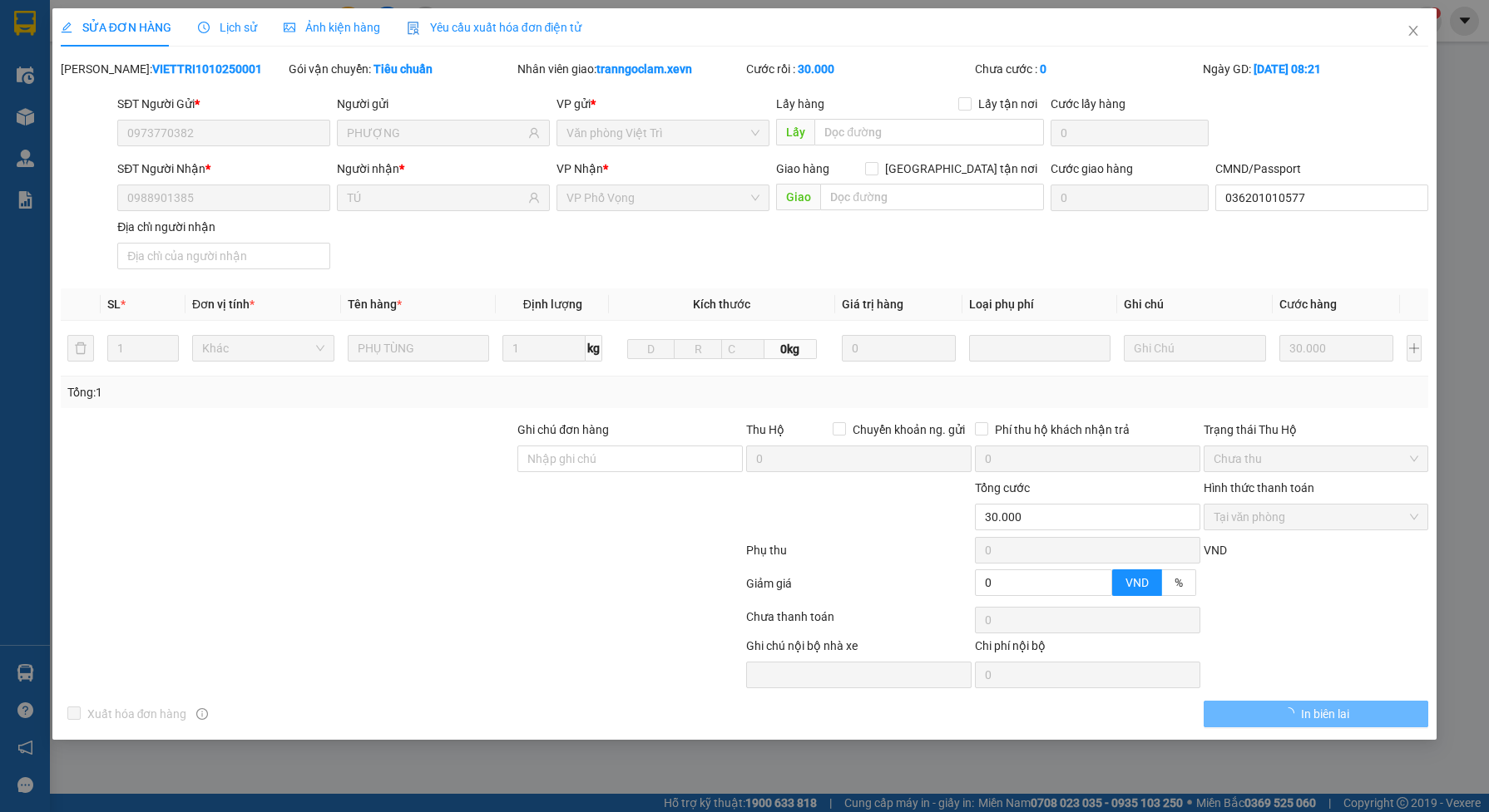
type input "0"
type input "30.000"
click at [225, 29] on span "Lịch sử" at bounding box center [227, 27] width 59 height 13
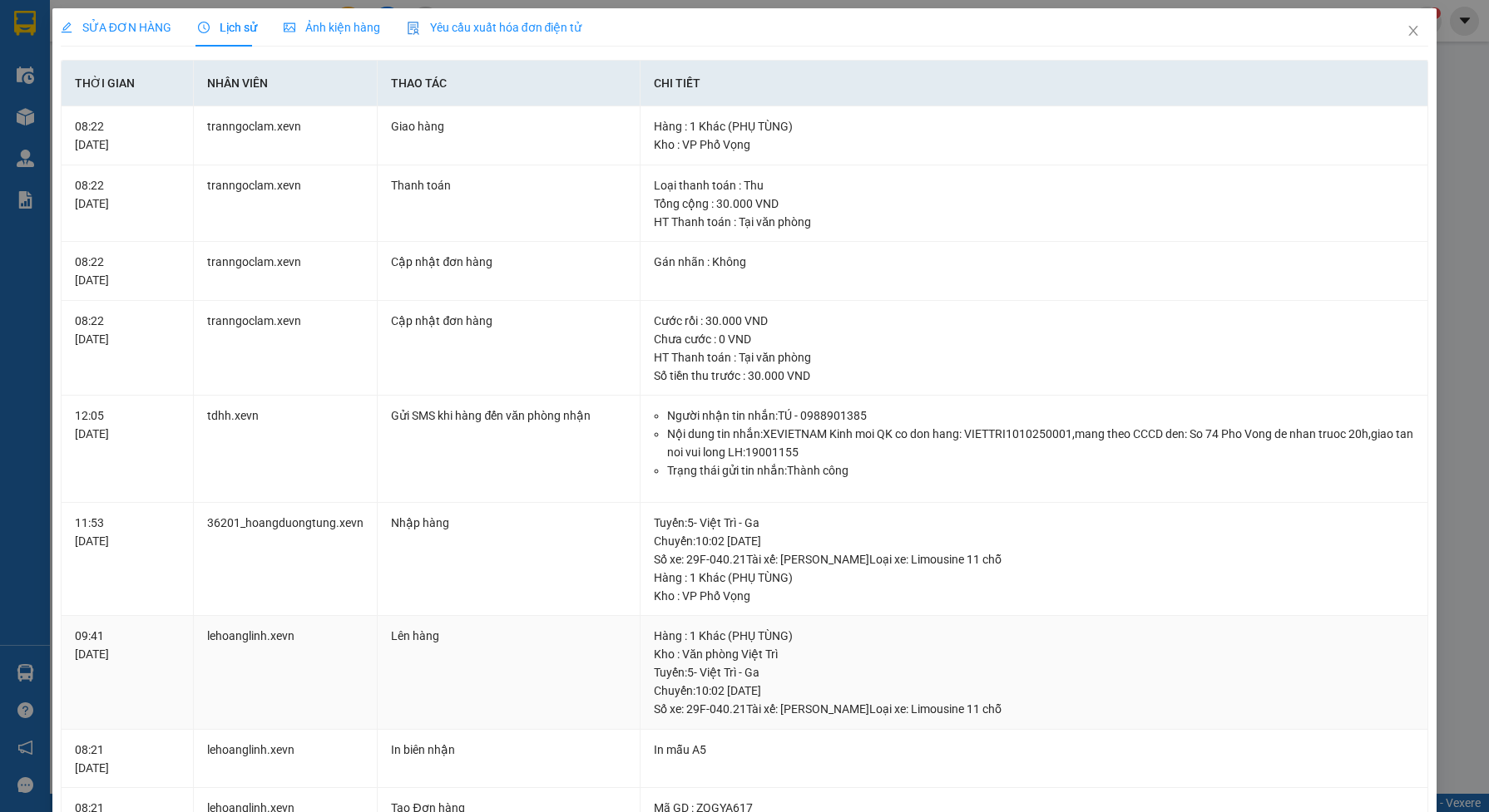
scroll to position [103, 0]
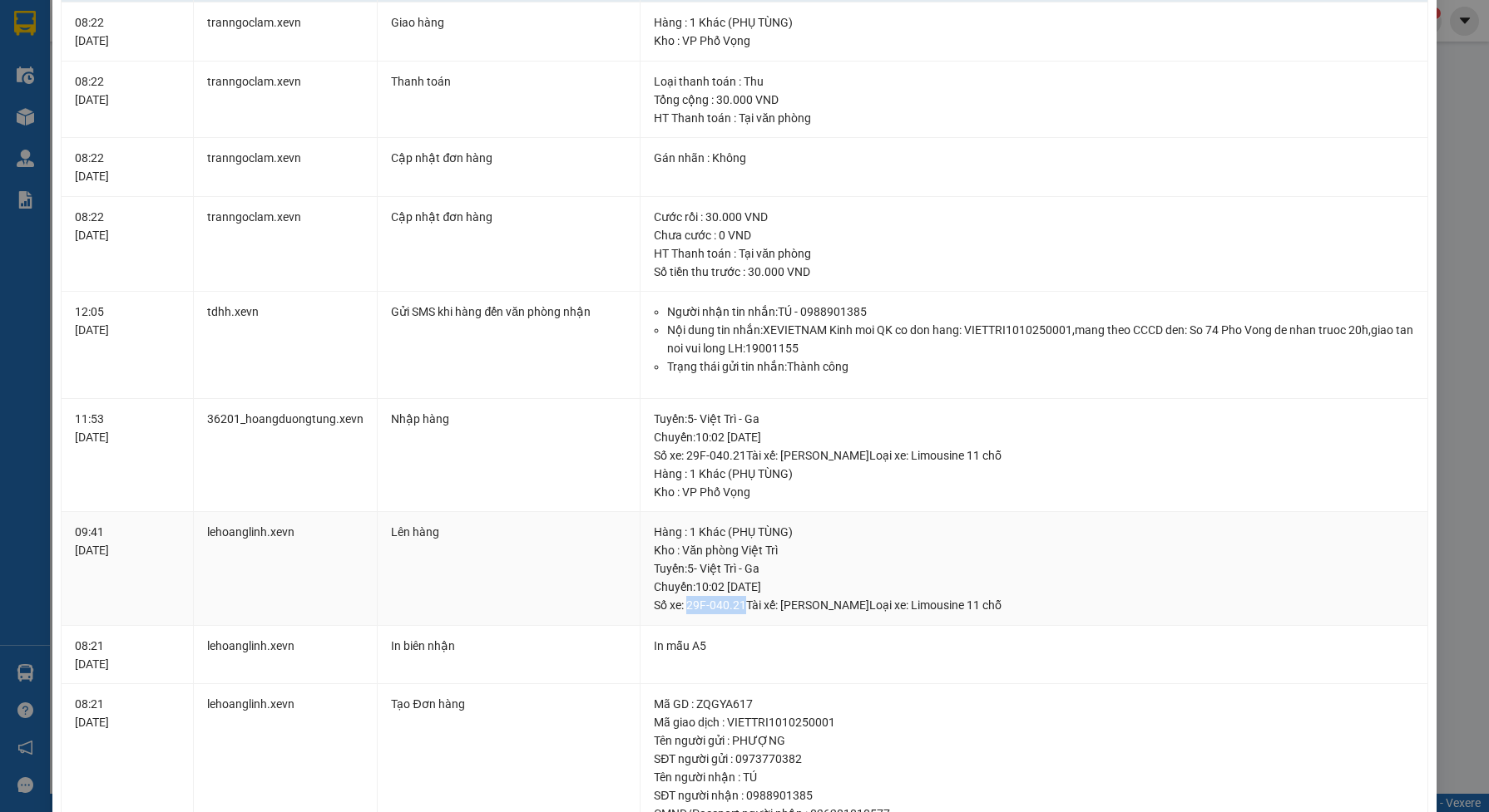
drag, startPoint x: 680, startPoint y: 607, endPoint x: 737, endPoint y: 608, distance: 57.0
click at [737, 608] on div "Tuyến : 5- Việt Trì - Ga Chuyến: 10:02 [DATE] Số xe: 29F-040.21 Tài xế: [PERSON…" at bounding box center [1034, 586] width 760 height 55
